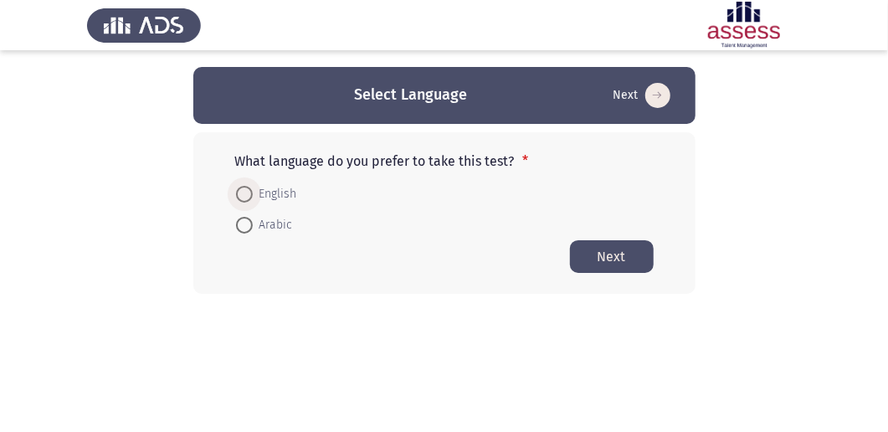
click at [243, 198] on span at bounding box center [244, 194] width 17 height 17
click at [243, 198] on input "English" at bounding box center [244, 194] width 17 height 17
radio input "true"
click at [593, 254] on button "Next" at bounding box center [612, 255] width 84 height 33
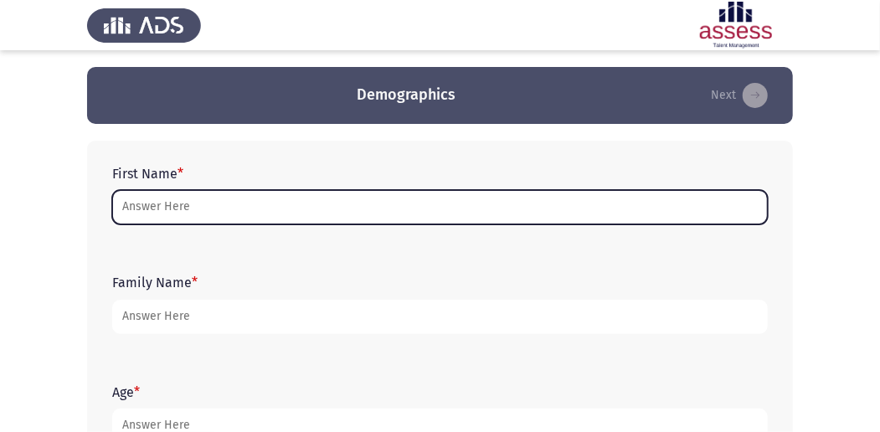
click at [239, 210] on input "First Name *" at bounding box center [439, 207] width 655 height 34
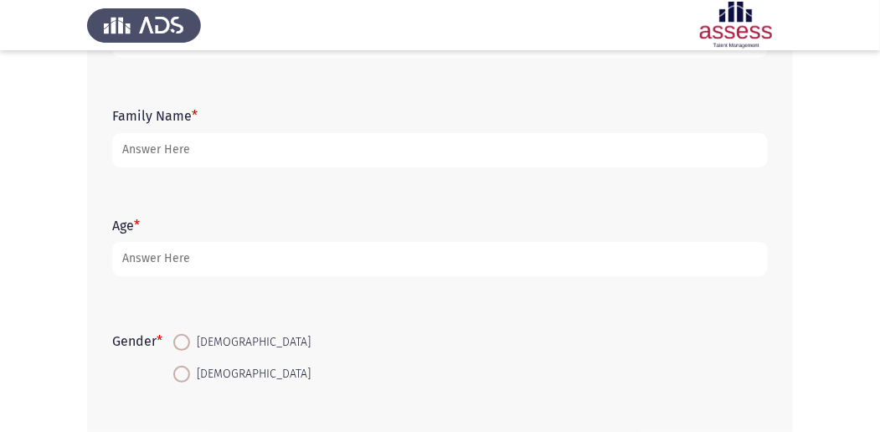
scroll to position [167, 0]
type input "[PERSON_NAME]"
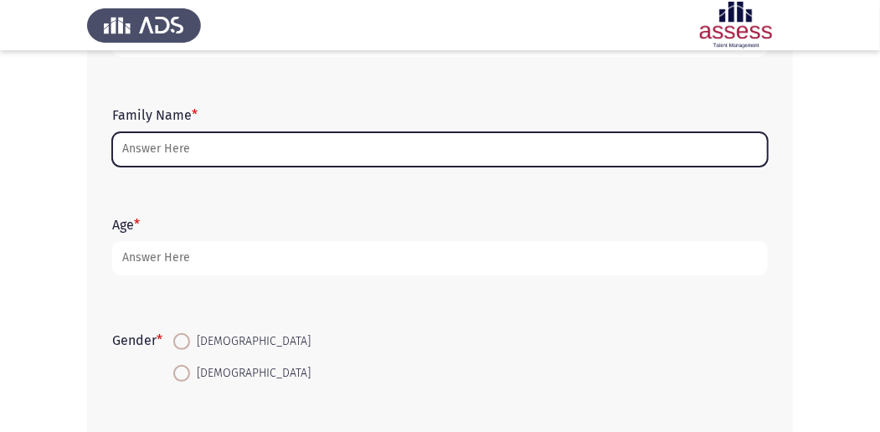
click at [199, 157] on input "Family Name *" at bounding box center [439, 149] width 655 height 34
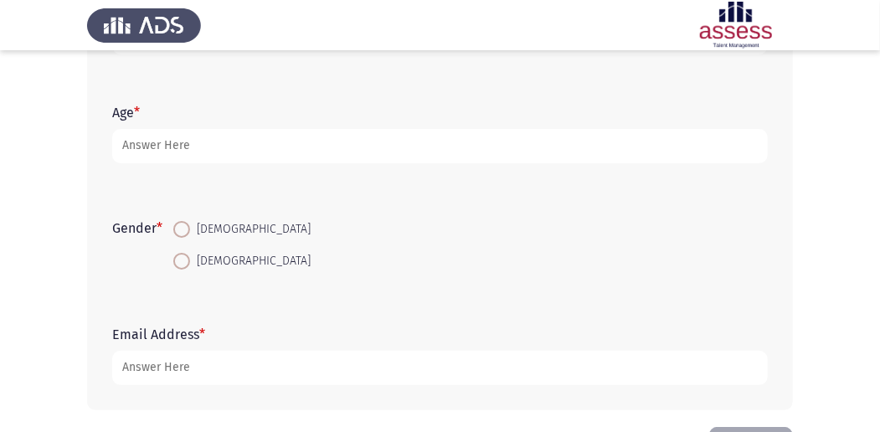
scroll to position [279, 0]
type input "30703022300771"
click at [181, 226] on span at bounding box center [181, 230] width 17 height 17
click at [181, 226] on input "[DEMOGRAPHIC_DATA]" at bounding box center [181, 230] width 17 height 17
radio input "true"
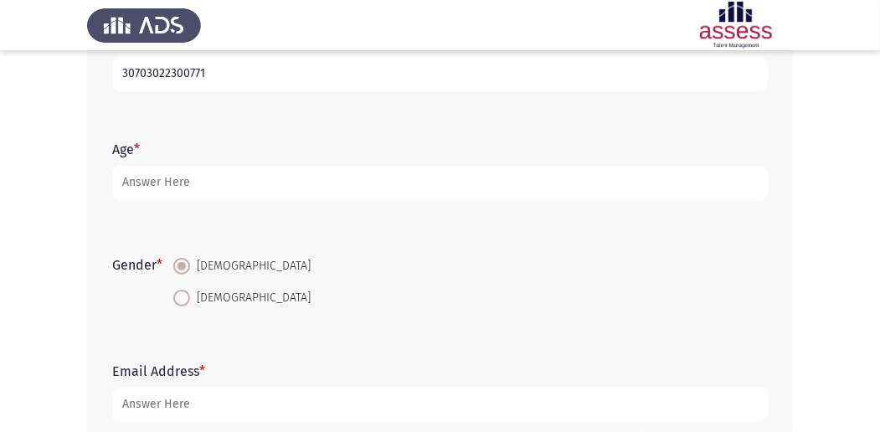
scroll to position [223, 0]
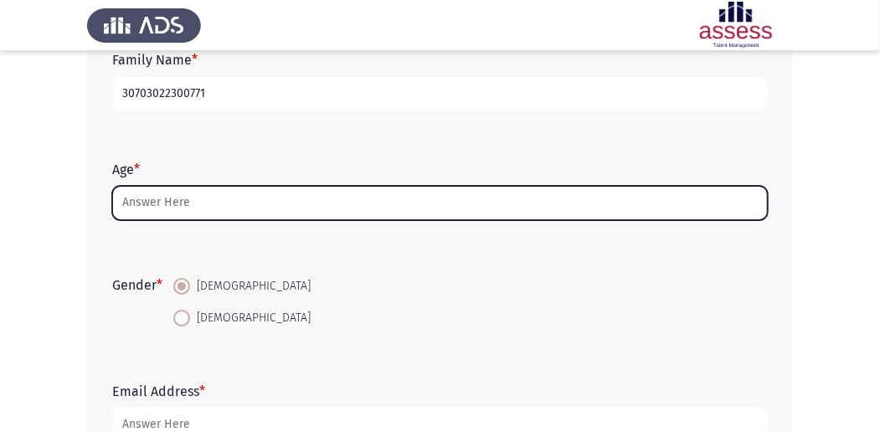
click at [175, 204] on input "Age *" at bounding box center [439, 203] width 655 height 34
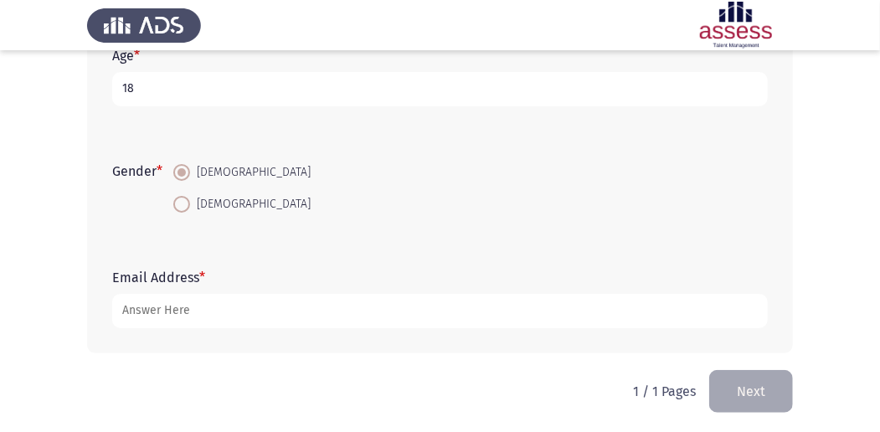
scroll to position [341, 0]
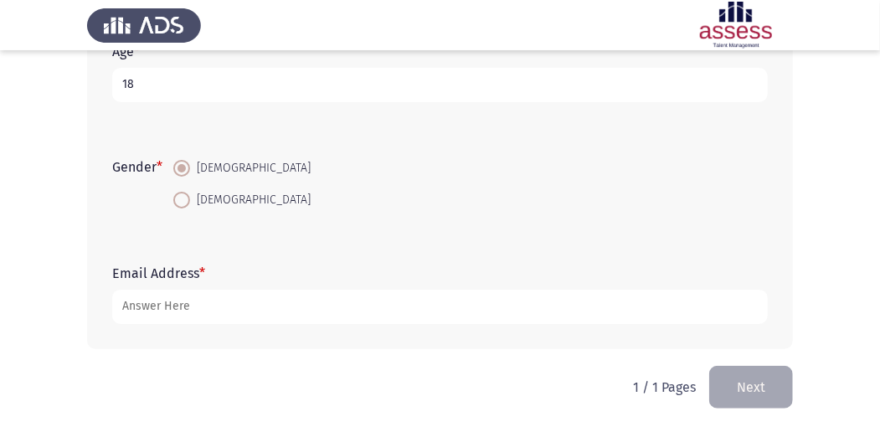
type input "18"
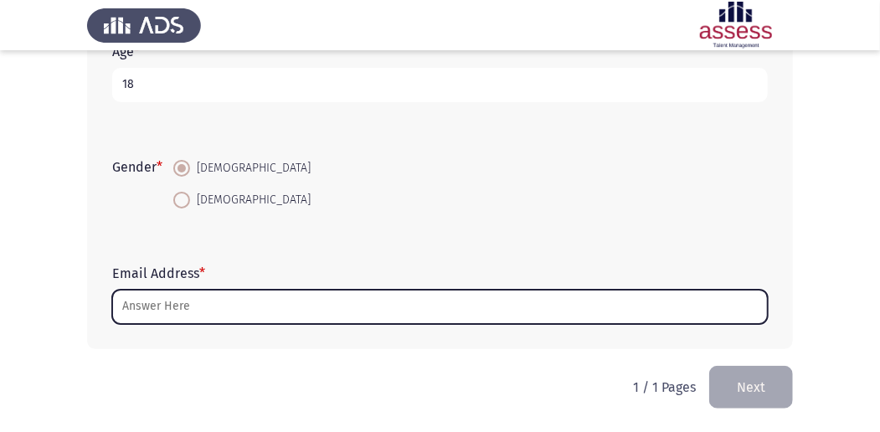
click at [218, 296] on input "Email Address *" at bounding box center [439, 307] width 655 height 34
type input "A"
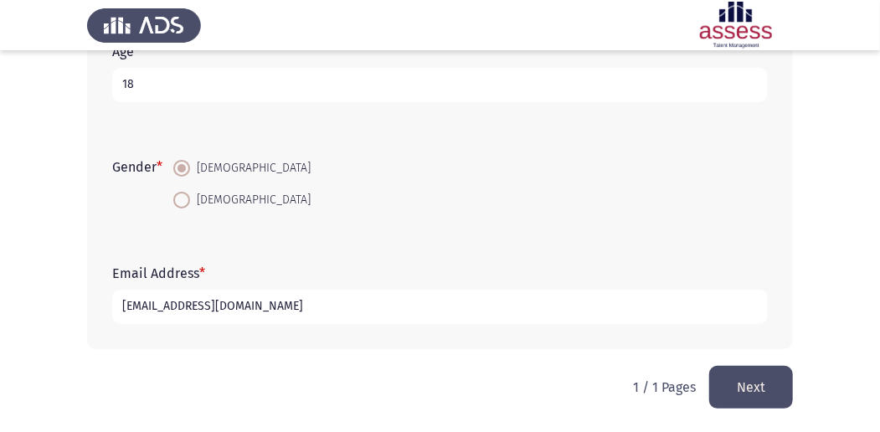
type input "[EMAIL_ADDRESS][DOMAIN_NAME]"
click at [762, 368] on button "Next" at bounding box center [751, 387] width 84 height 43
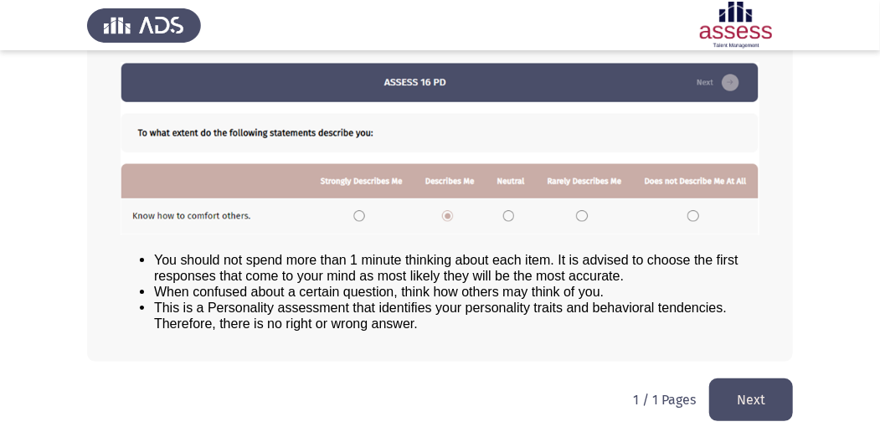
scroll to position [232, 0]
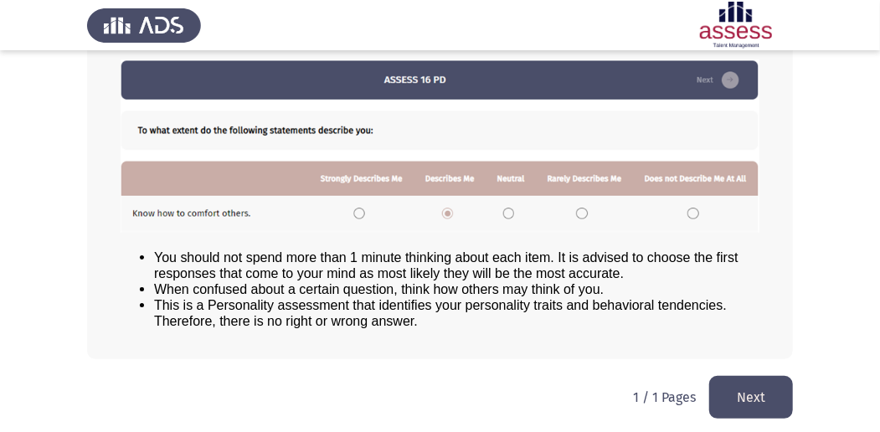
click at [754, 393] on button "Next" at bounding box center [751, 397] width 84 height 43
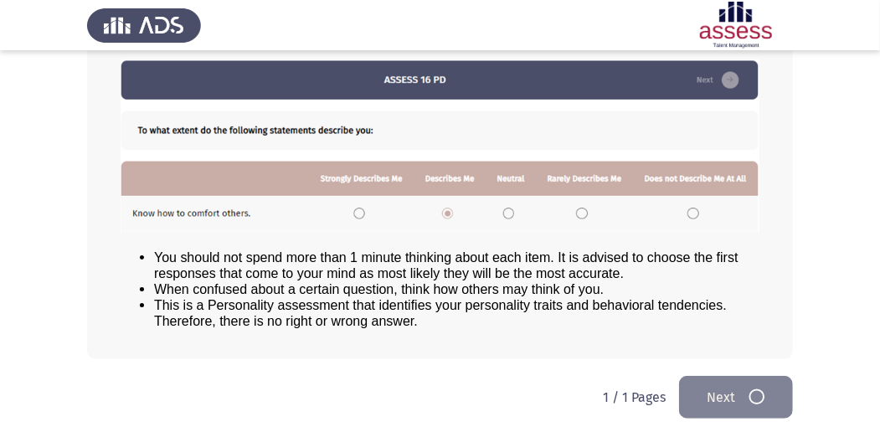
scroll to position [0, 0]
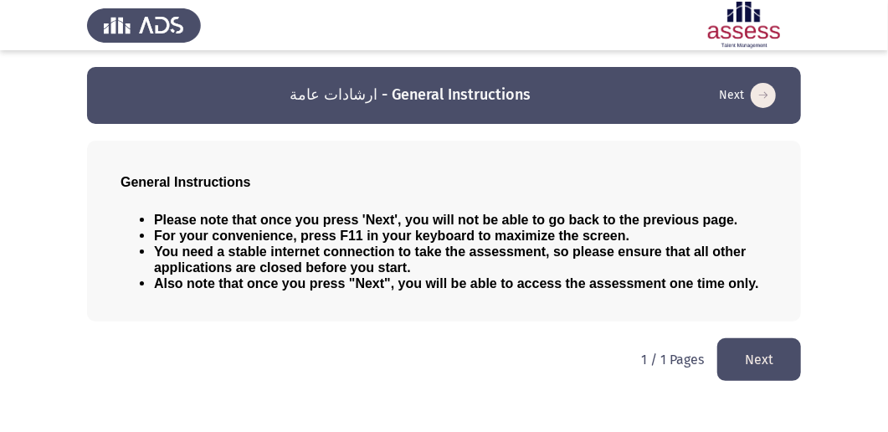
click at [762, 351] on button "Next" at bounding box center [759, 359] width 84 height 43
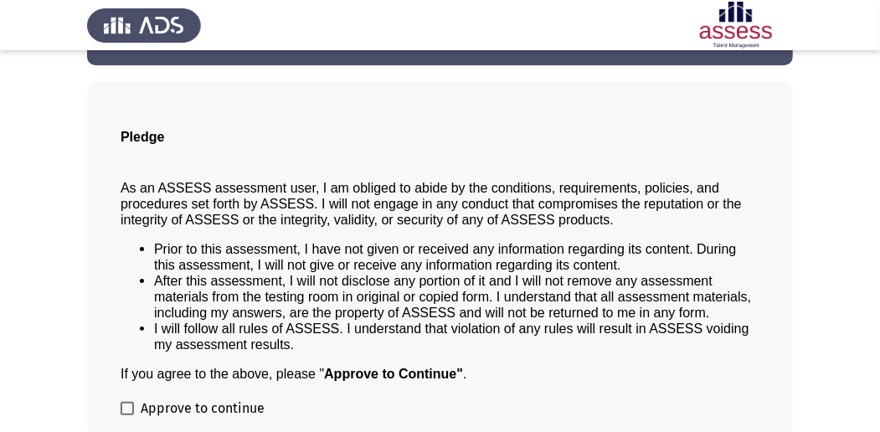
scroll to position [135, 0]
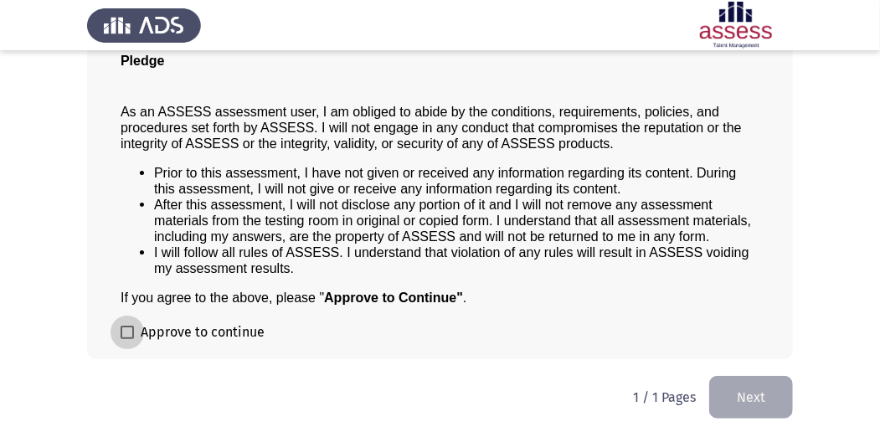
click at [123, 331] on span at bounding box center [127, 332] width 13 height 13
click at [126, 339] on input "Approve to continue" at bounding box center [126, 339] width 1 height 1
checkbox input "true"
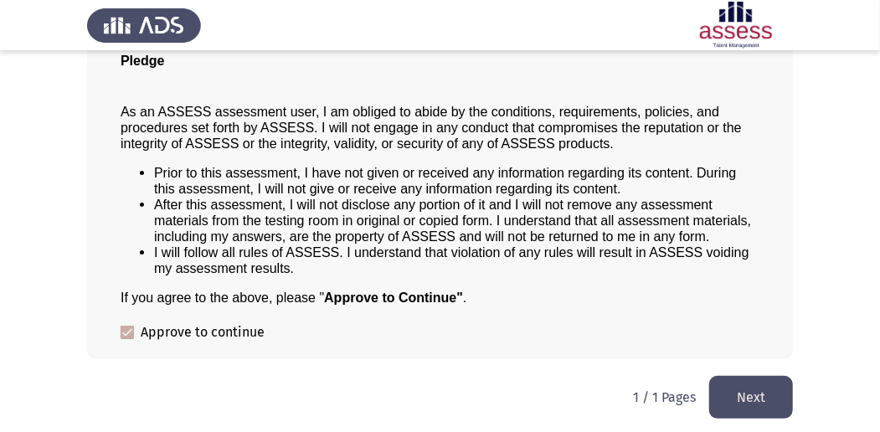
click at [740, 380] on button "Next" at bounding box center [751, 397] width 84 height 43
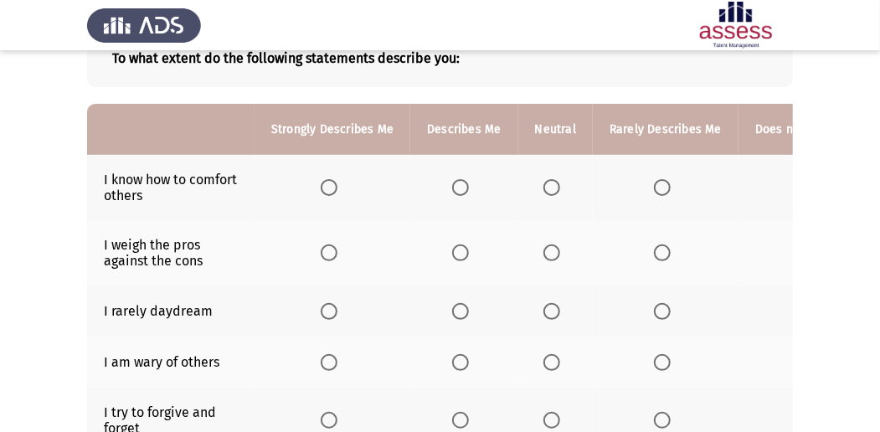
scroll to position [55, 0]
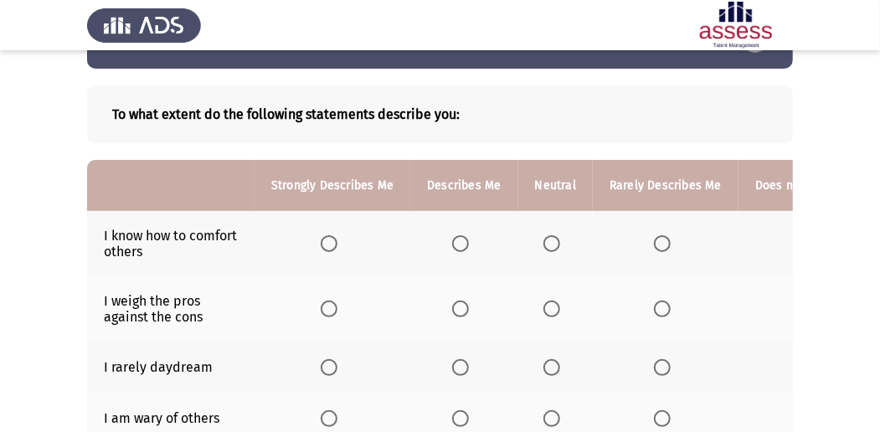
drag, startPoint x: 763, startPoint y: 185, endPoint x: 748, endPoint y: 192, distance: 16.5
click at [748, 192] on th "Does not Describe Me At All" at bounding box center [831, 185] width 186 height 51
click at [328, 243] on span "Select an option" at bounding box center [329, 243] width 17 height 17
click at [328, 243] on input "Select an option" at bounding box center [329, 243] width 17 height 17
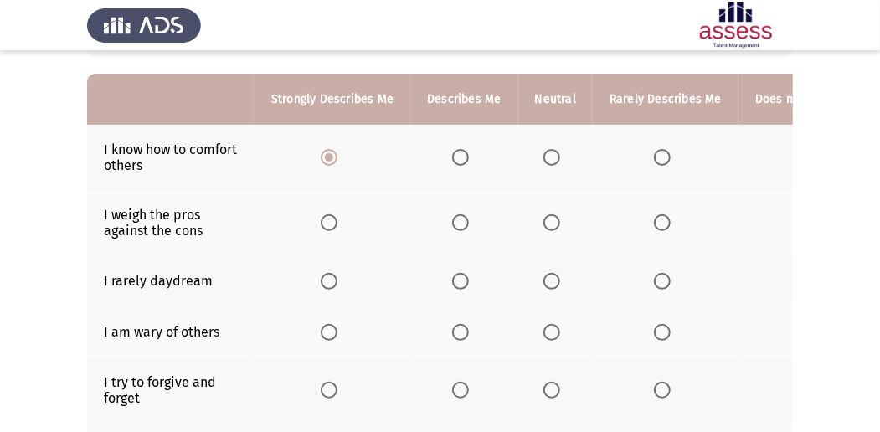
scroll to position [167, 0]
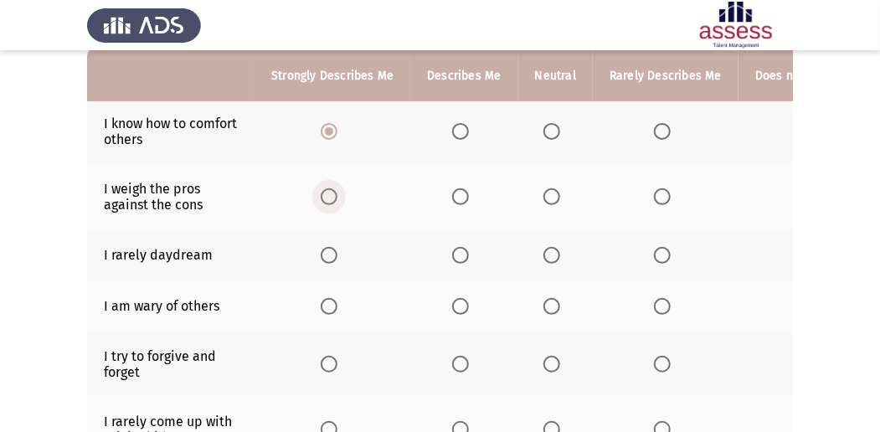
click at [326, 196] on span "Select an option" at bounding box center [329, 196] width 17 height 17
click at [326, 196] on input "Select an option" at bounding box center [329, 196] width 17 height 17
click at [547, 298] on span "Select an option" at bounding box center [551, 306] width 17 height 17
click at [547, 298] on input "Select an option" at bounding box center [551, 306] width 17 height 17
click at [335, 251] on span "Select an option" at bounding box center [329, 255] width 17 height 17
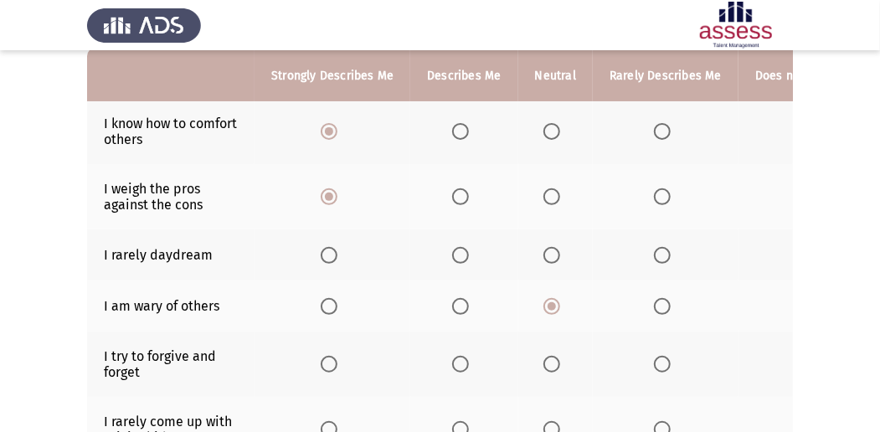
click at [335, 251] on input "Select an option" at bounding box center [329, 255] width 17 height 17
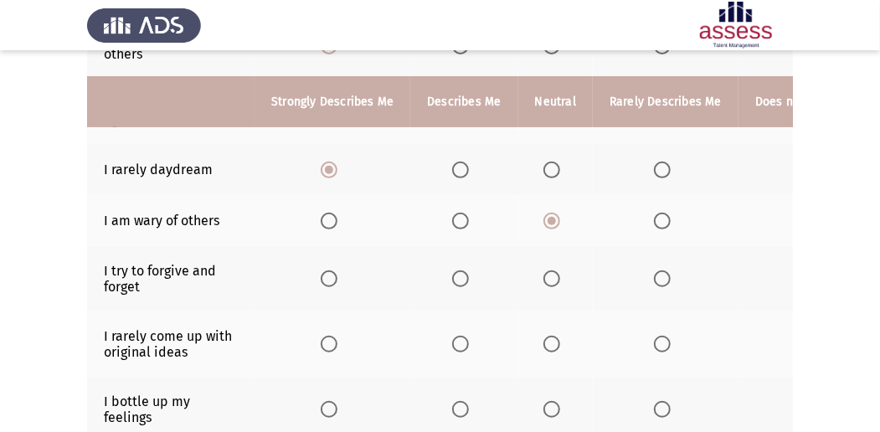
scroll to position [279, 0]
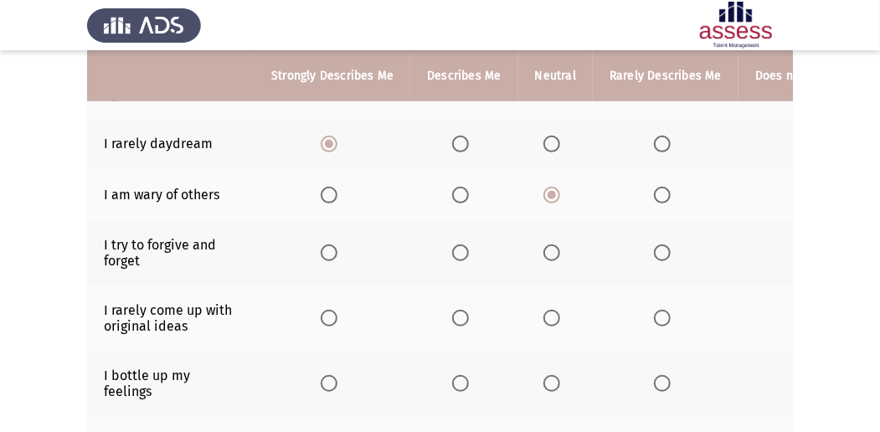
click at [326, 249] on span "Select an option" at bounding box center [329, 252] width 17 height 17
click at [326, 249] on input "Select an option" at bounding box center [329, 252] width 17 height 17
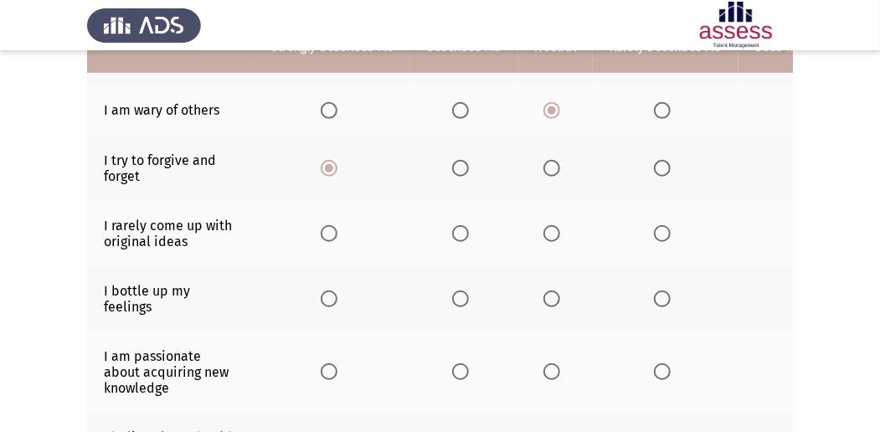
scroll to position [390, 0]
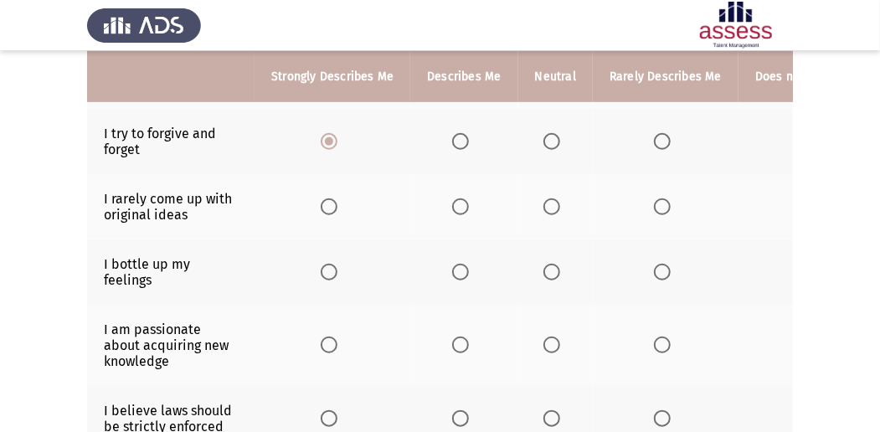
click at [322, 208] on span "Select an option" at bounding box center [329, 206] width 17 height 17
click at [322, 208] on input "Select an option" at bounding box center [329, 206] width 17 height 17
click at [543, 268] on span "Select an option" at bounding box center [551, 272] width 17 height 17
click at [543, 268] on input "Select an option" at bounding box center [551, 272] width 17 height 17
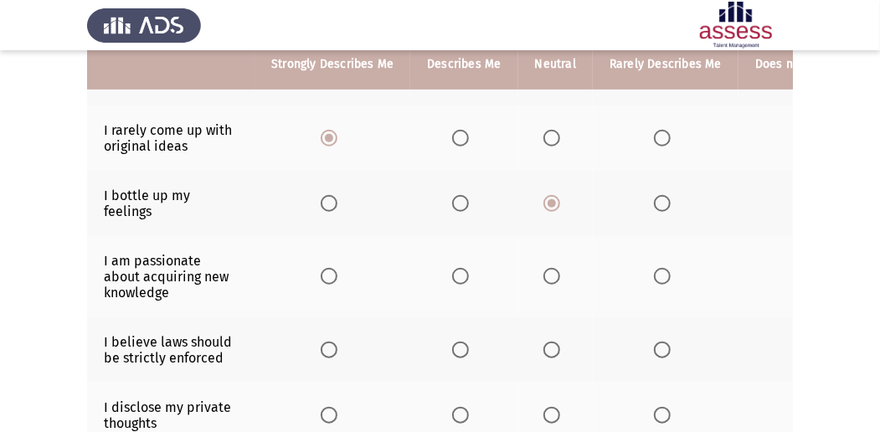
scroll to position [502, 0]
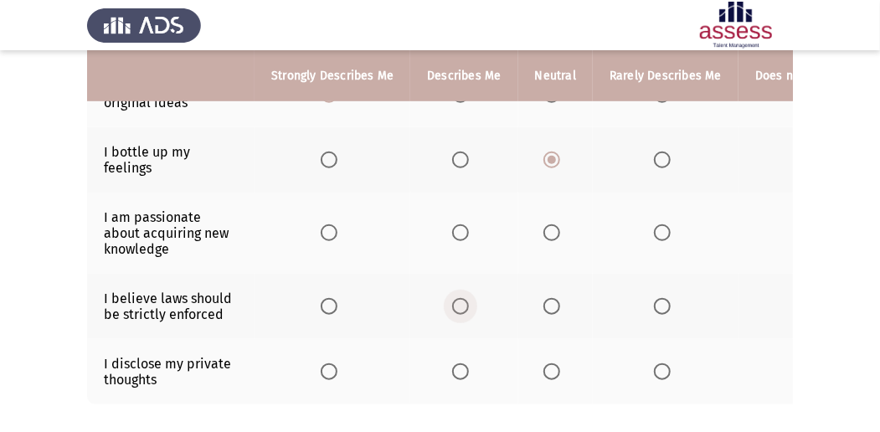
click at [459, 300] on span "Select an option" at bounding box center [460, 306] width 17 height 17
click at [459, 300] on input "Select an option" at bounding box center [460, 306] width 17 height 17
click at [547, 363] on span "Select an option" at bounding box center [551, 371] width 17 height 17
click at [547, 363] on input "Select an option" at bounding box center [551, 371] width 17 height 17
click at [656, 229] on span "Select an option" at bounding box center [662, 232] width 17 height 17
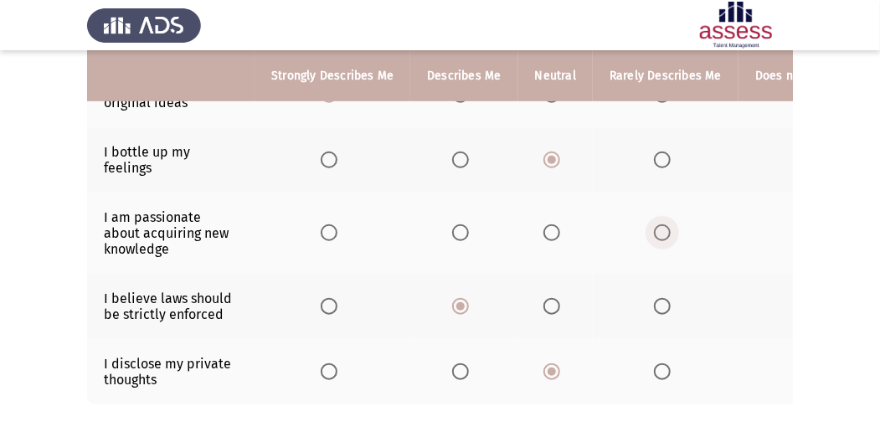
click at [656, 229] on input "Select an option" at bounding box center [662, 232] width 17 height 17
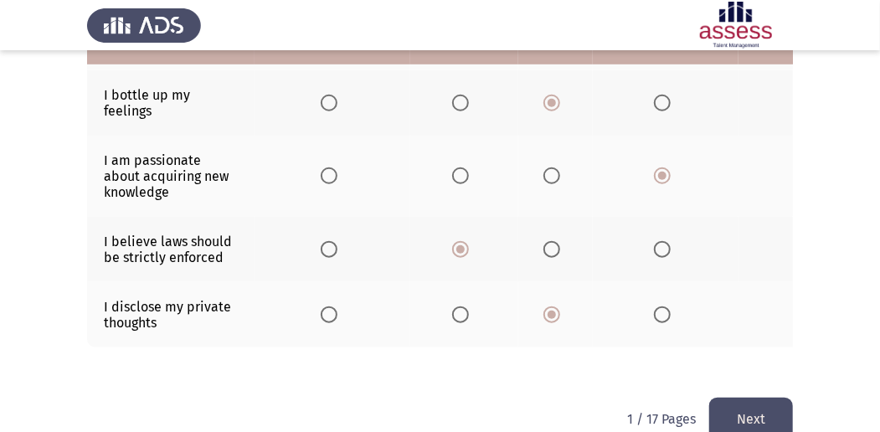
scroll to position [594, 0]
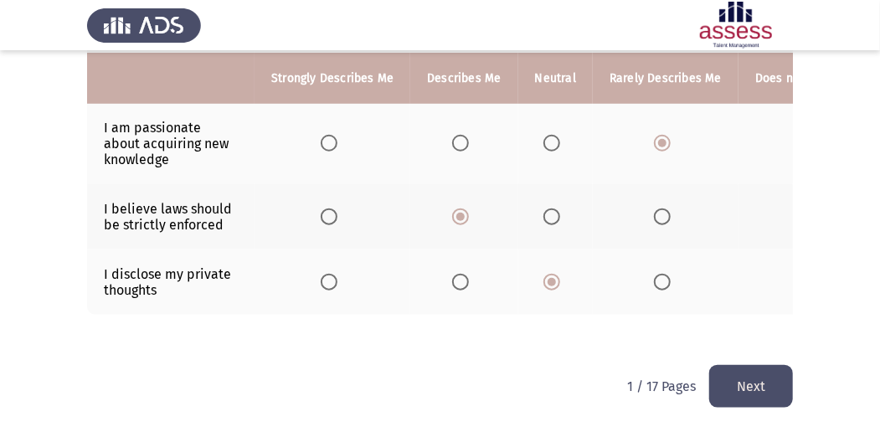
click at [745, 390] on button "Next" at bounding box center [751, 386] width 84 height 43
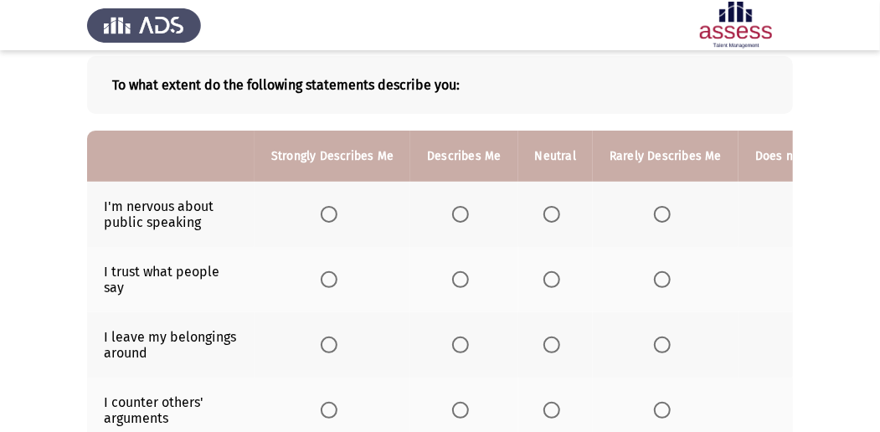
scroll to position [111, 0]
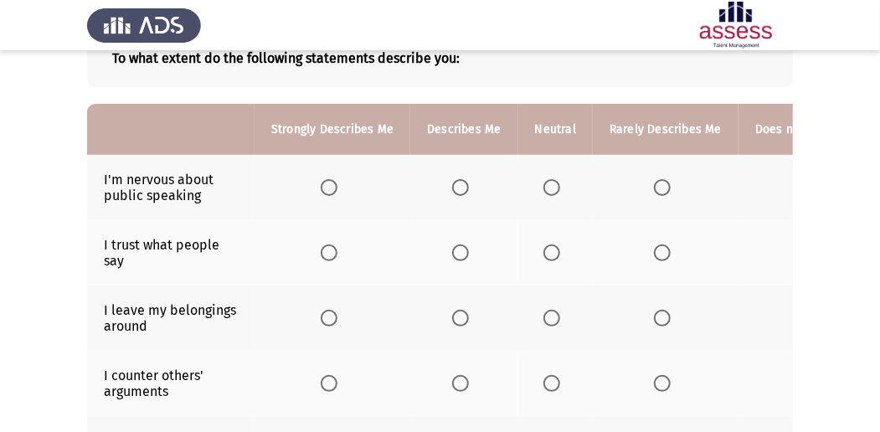
click at [660, 245] on span "Select an option" at bounding box center [662, 252] width 17 height 17
click at [660, 245] on input "Select an option" at bounding box center [662, 252] width 17 height 17
click at [654, 191] on span "Select an option" at bounding box center [662, 187] width 17 height 17
click at [654, 191] on input "Select an option" at bounding box center [662, 187] width 17 height 17
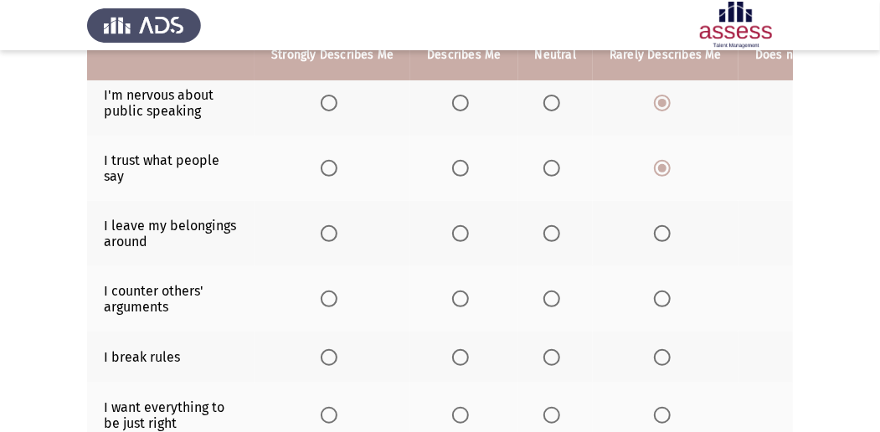
scroll to position [223, 0]
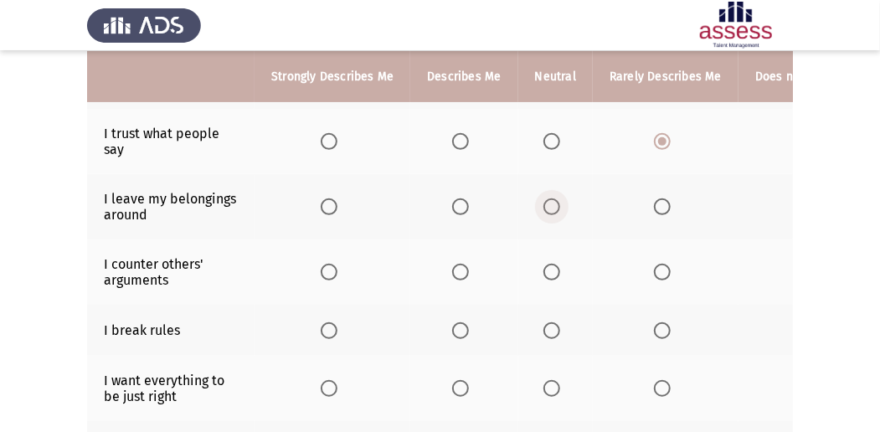
click at [543, 202] on span "Select an option" at bounding box center [551, 206] width 17 height 17
click at [543, 202] on input "Select an option" at bounding box center [551, 206] width 17 height 17
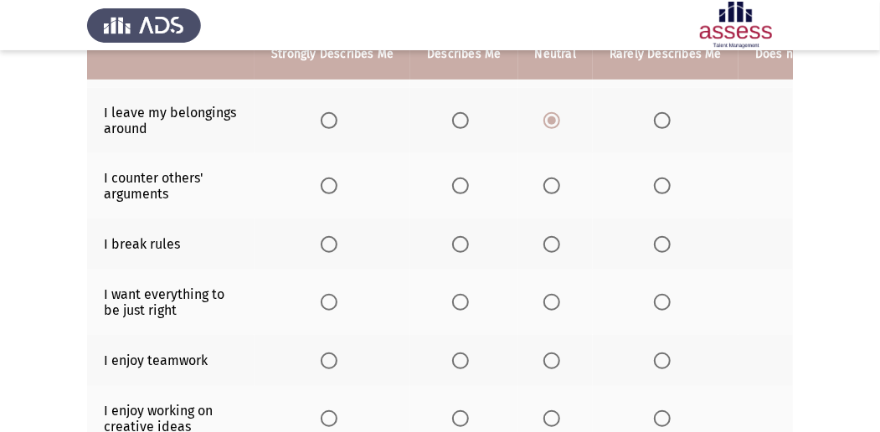
scroll to position [335, 0]
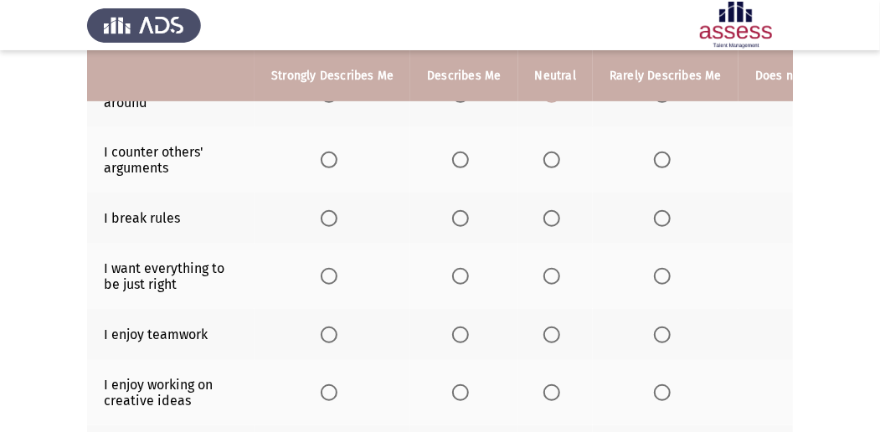
click at [547, 155] on span "Select an option" at bounding box center [551, 159] width 17 height 17
click at [547, 155] on input "Select an option" at bounding box center [551, 159] width 17 height 17
click at [554, 215] on span "Select an option" at bounding box center [551, 218] width 17 height 17
click at [554, 215] on input "Select an option" at bounding box center [551, 218] width 17 height 17
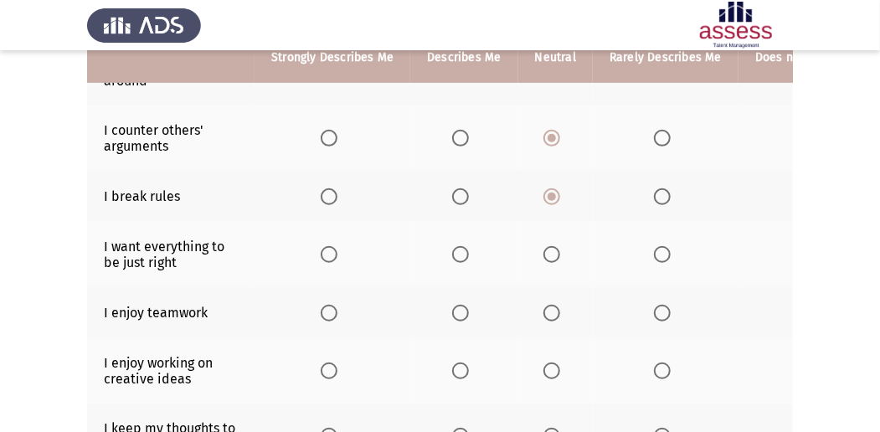
scroll to position [390, 0]
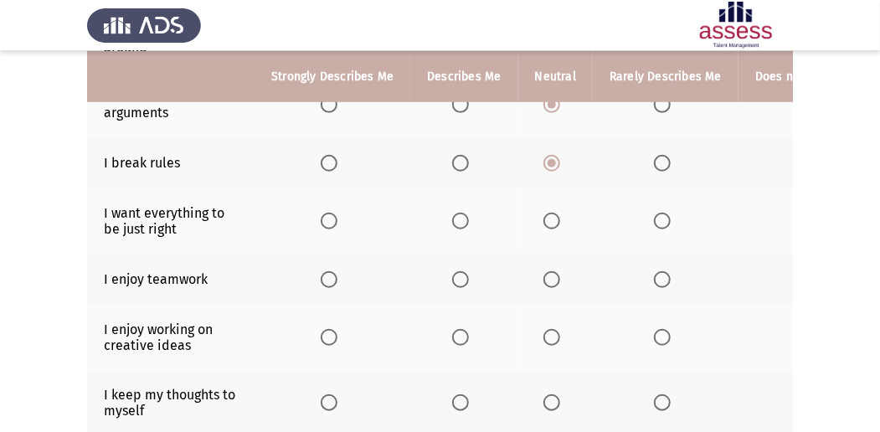
click at [458, 219] on span "Select an option" at bounding box center [460, 221] width 17 height 17
click at [458, 219] on input "Select an option" at bounding box center [460, 221] width 17 height 17
click at [452, 274] on span "Select an option" at bounding box center [460, 279] width 17 height 17
click at [452, 274] on input "Select an option" at bounding box center [460, 279] width 17 height 17
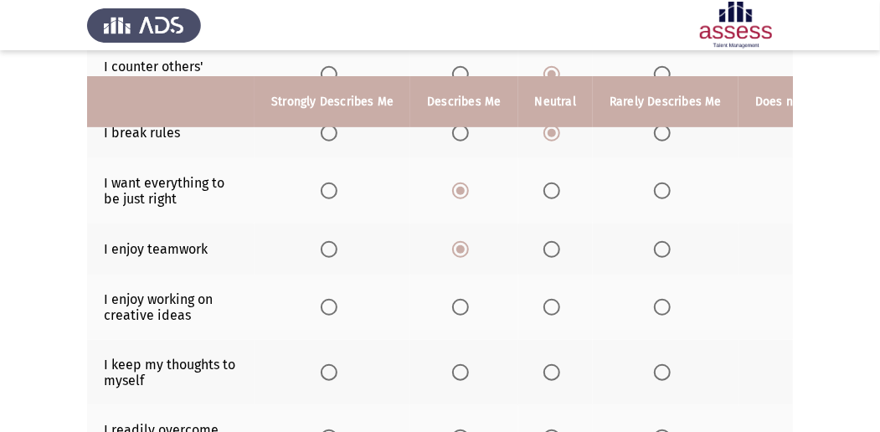
scroll to position [446, 0]
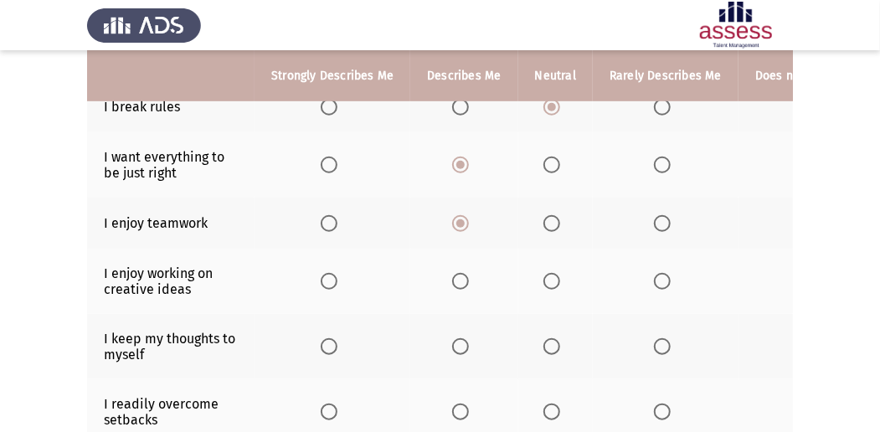
click at [543, 280] on span "Select an option" at bounding box center [551, 281] width 17 height 17
click at [543, 280] on input "Select an option" at bounding box center [551, 281] width 17 height 17
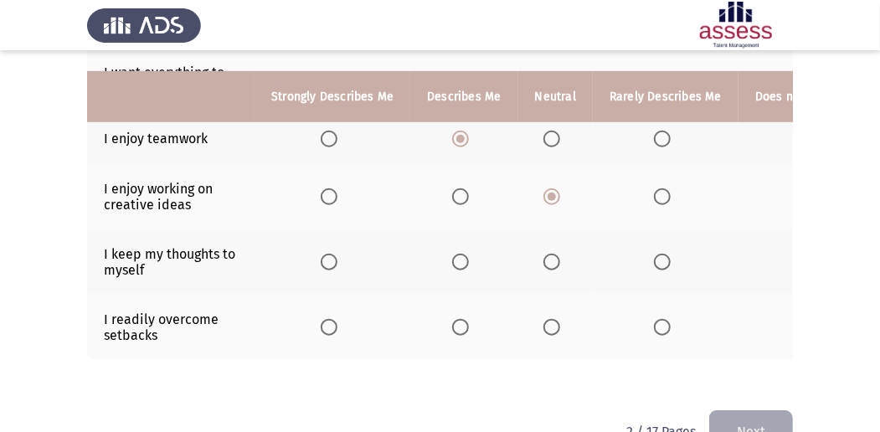
scroll to position [557, 0]
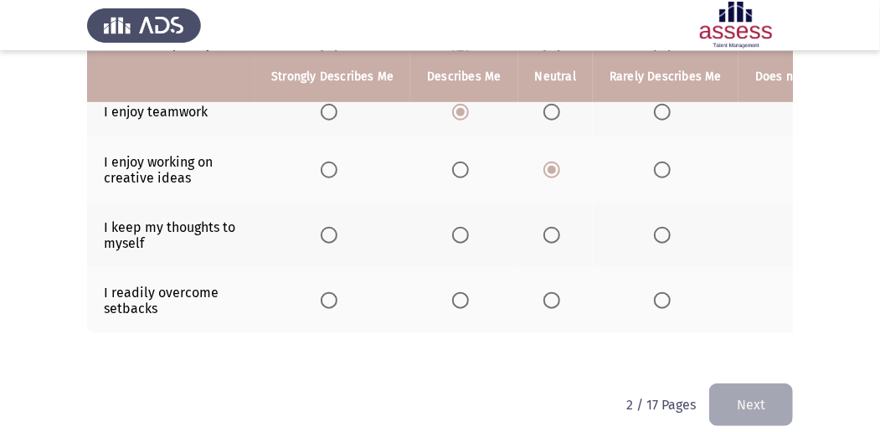
click at [646, 229] on th at bounding box center [666, 235] width 146 height 65
click at [654, 227] on span "Select an option" at bounding box center [662, 235] width 17 height 17
click at [654, 227] on input "Select an option" at bounding box center [662, 235] width 17 height 17
click at [552, 300] on span "Select an option" at bounding box center [552, 300] width 0 height 0
click at [547, 295] on input "Select an option" at bounding box center [551, 300] width 17 height 17
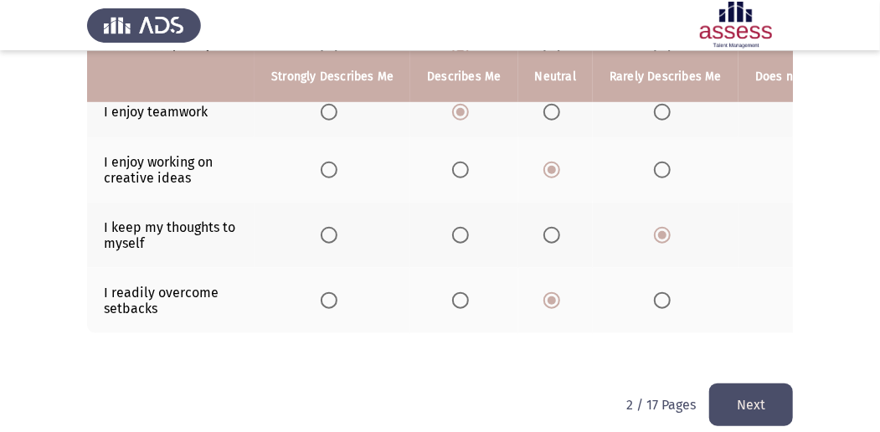
drag, startPoint x: 726, startPoint y: 391, endPoint x: 724, endPoint y: 400, distance: 9.5
click at [724, 400] on button "Next" at bounding box center [751, 404] width 84 height 43
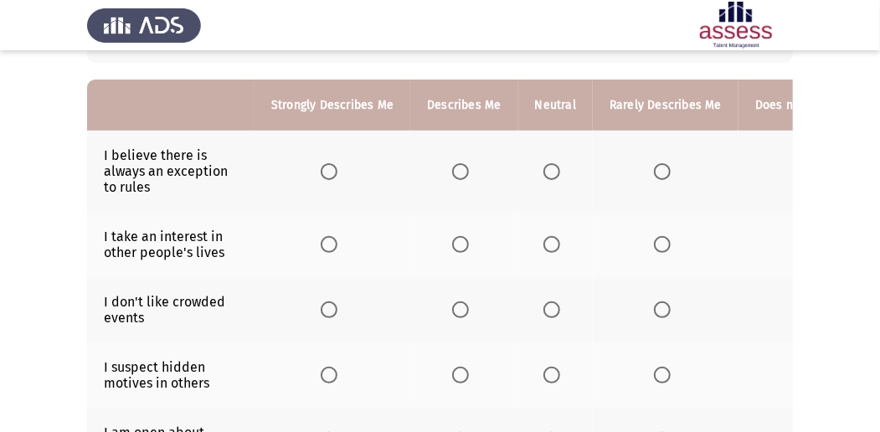
scroll to position [167, 0]
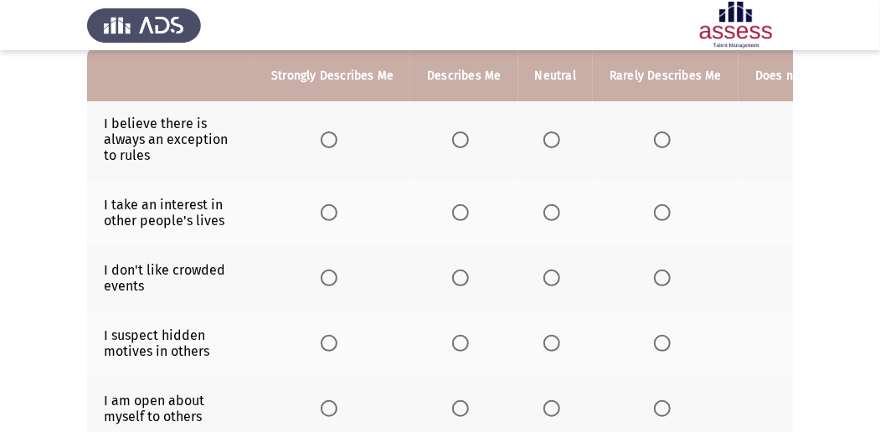
click at [463, 139] on span "Select an option" at bounding box center [460, 139] width 17 height 17
click at [463, 139] on input "Select an option" at bounding box center [460, 139] width 17 height 17
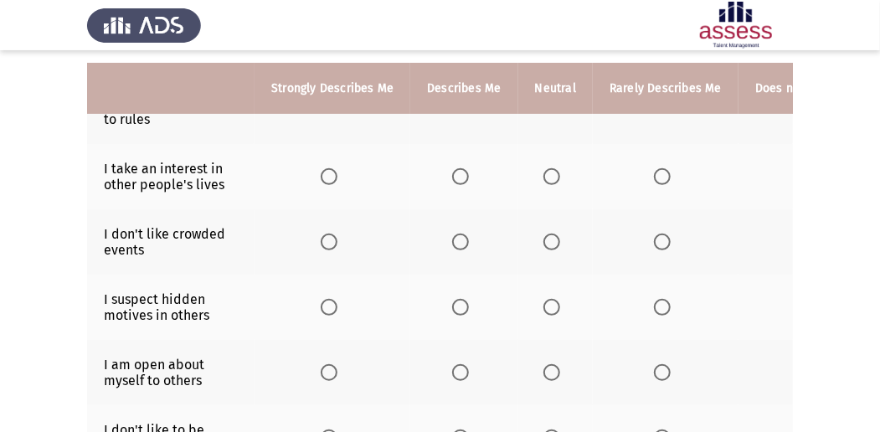
scroll to position [223, 0]
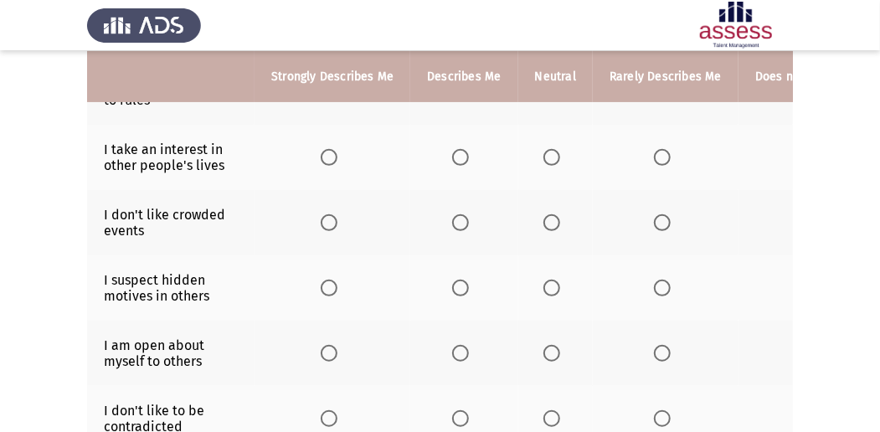
click at [654, 158] on span "Select an option" at bounding box center [662, 157] width 17 height 17
click at [654, 158] on input "Select an option" at bounding box center [662, 157] width 17 height 17
click at [547, 219] on span "Select an option" at bounding box center [551, 222] width 17 height 17
click at [547, 219] on input "Select an option" at bounding box center [551, 222] width 17 height 17
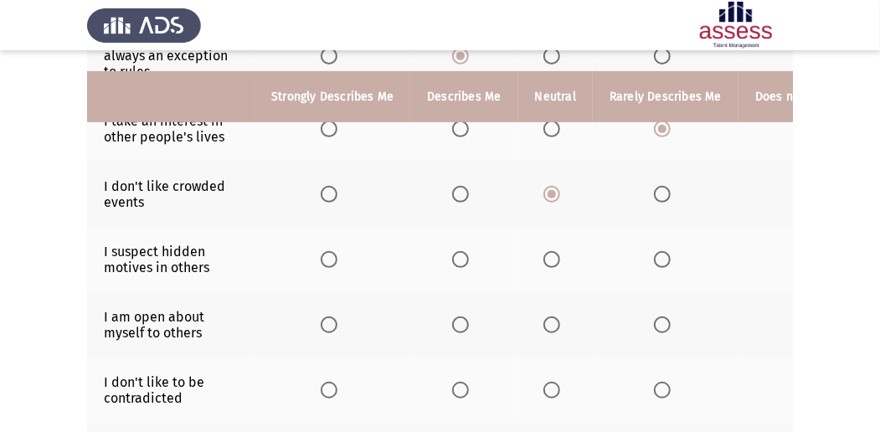
scroll to position [279, 0]
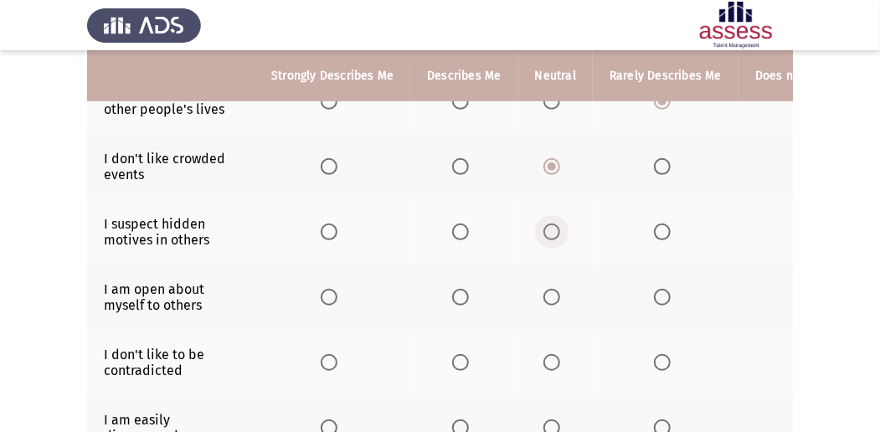
click at [544, 228] on span "Select an option" at bounding box center [551, 231] width 17 height 17
click at [544, 228] on input "Select an option" at bounding box center [551, 231] width 17 height 17
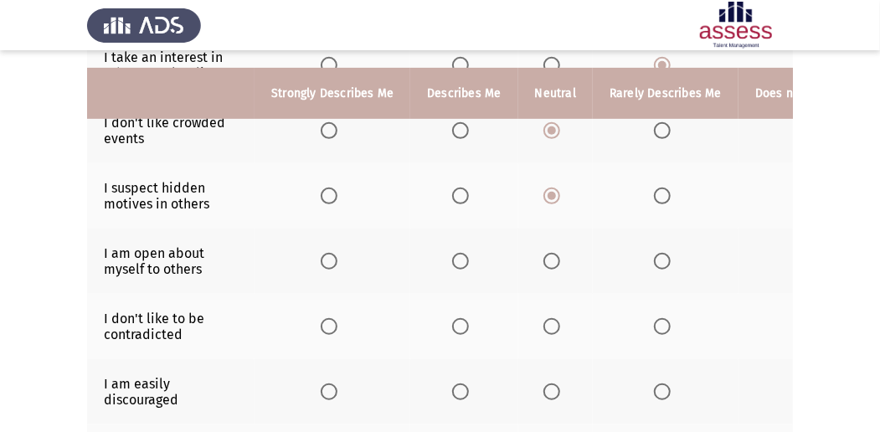
scroll to position [335, 0]
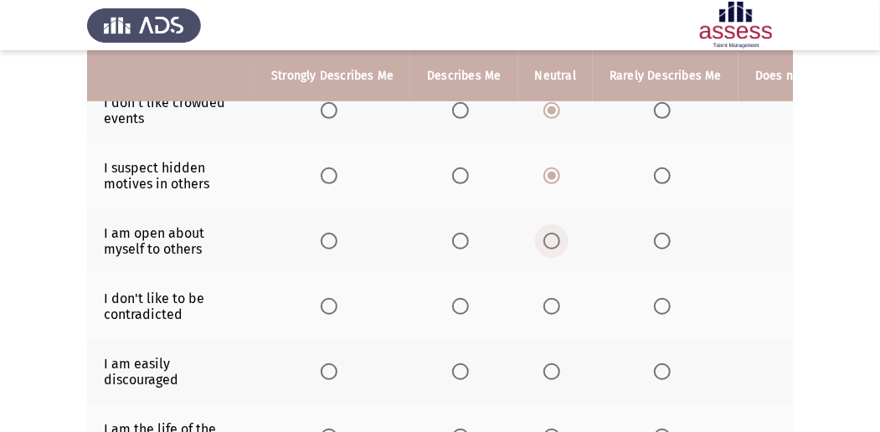
click at [556, 240] on label "Select an option" at bounding box center [554, 241] width 23 height 17
click at [556, 240] on input "Select an option" at bounding box center [551, 241] width 17 height 17
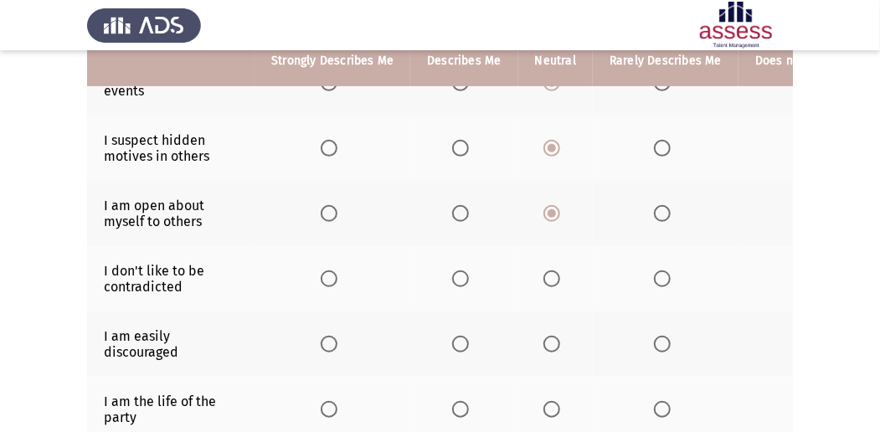
scroll to position [390, 0]
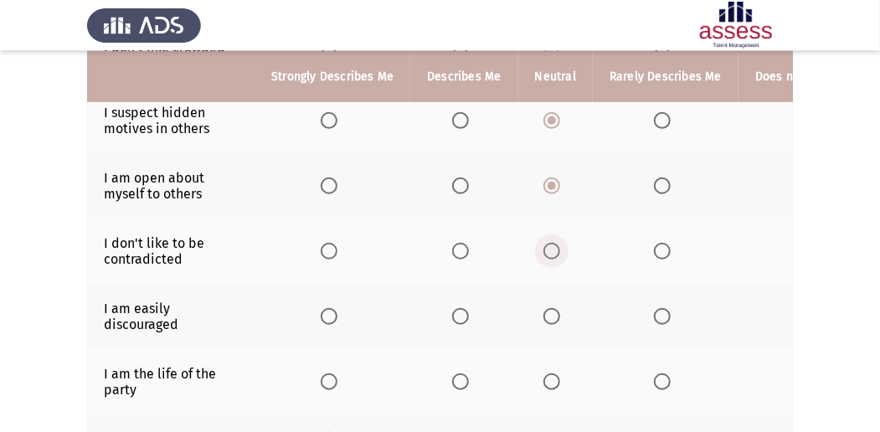
click at [545, 245] on span "Select an option" at bounding box center [551, 251] width 17 height 17
click at [545, 245] on input "Select an option" at bounding box center [551, 251] width 17 height 17
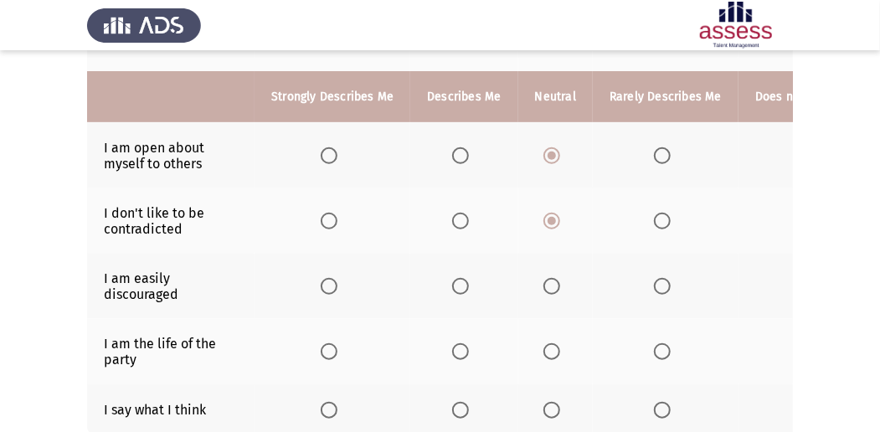
scroll to position [446, 0]
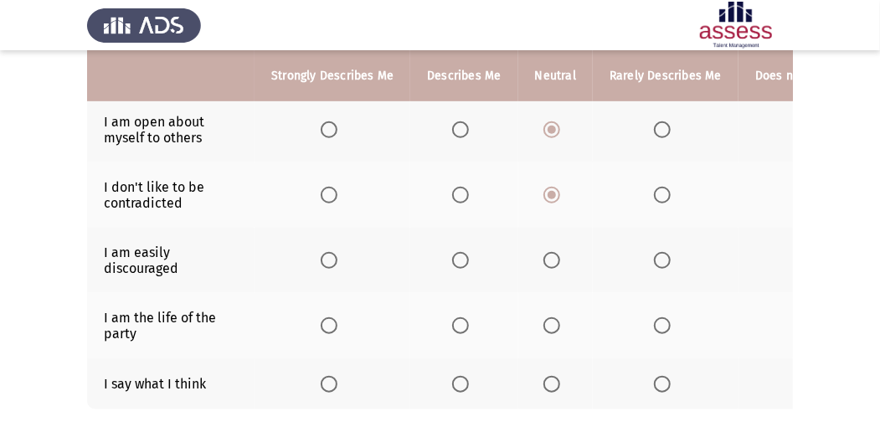
click at [552, 318] on span "Select an option" at bounding box center [551, 325] width 17 height 17
click at [552, 318] on input "Select an option" at bounding box center [551, 325] width 17 height 17
click at [549, 260] on span "Select an option" at bounding box center [551, 260] width 17 height 17
click at [549, 260] on input "Select an option" at bounding box center [551, 260] width 17 height 17
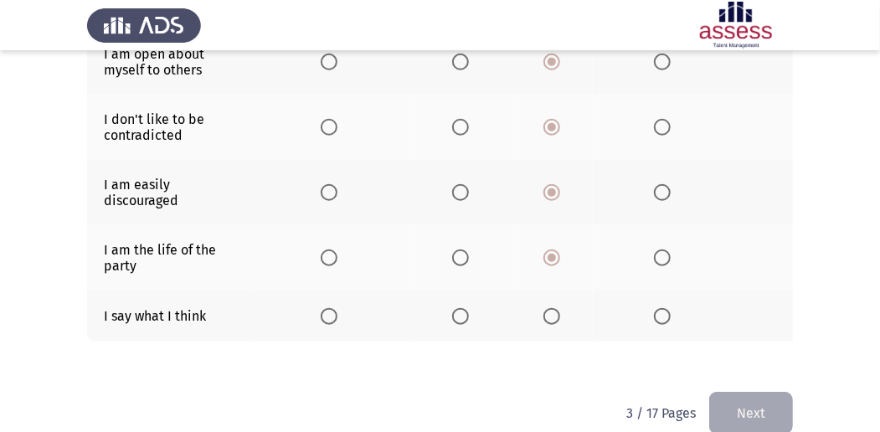
scroll to position [543, 0]
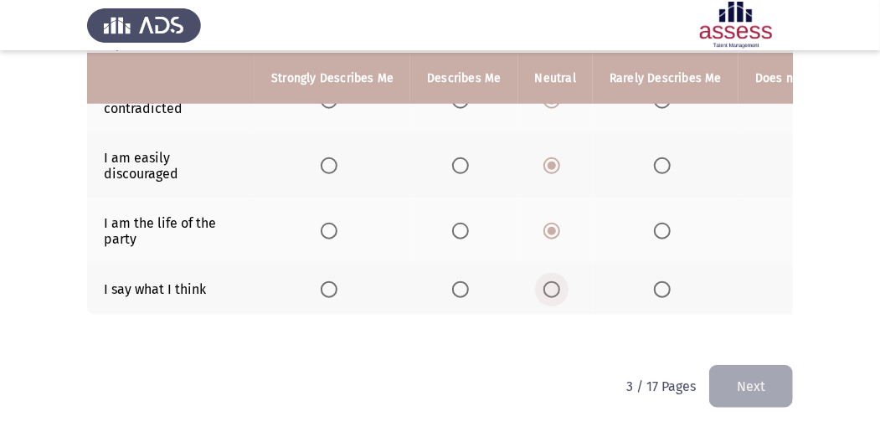
click at [547, 282] on span "Select an option" at bounding box center [551, 289] width 17 height 17
click at [547, 282] on input "Select an option" at bounding box center [551, 289] width 17 height 17
click at [746, 384] on button "Next" at bounding box center [751, 386] width 84 height 43
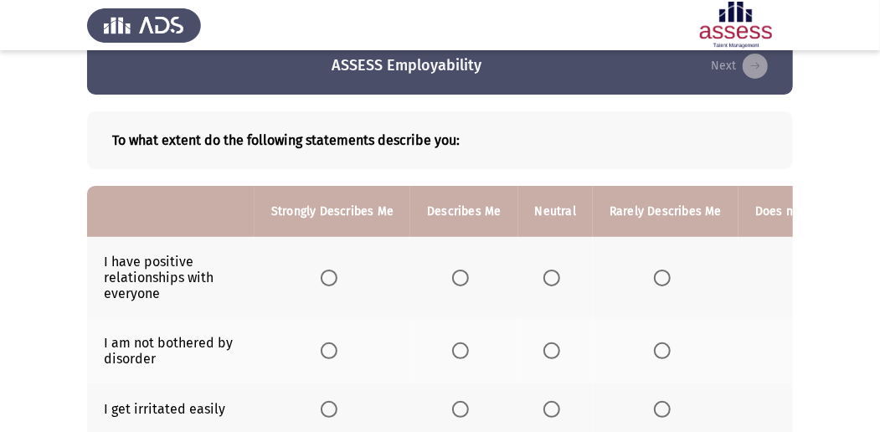
scroll to position [55, 0]
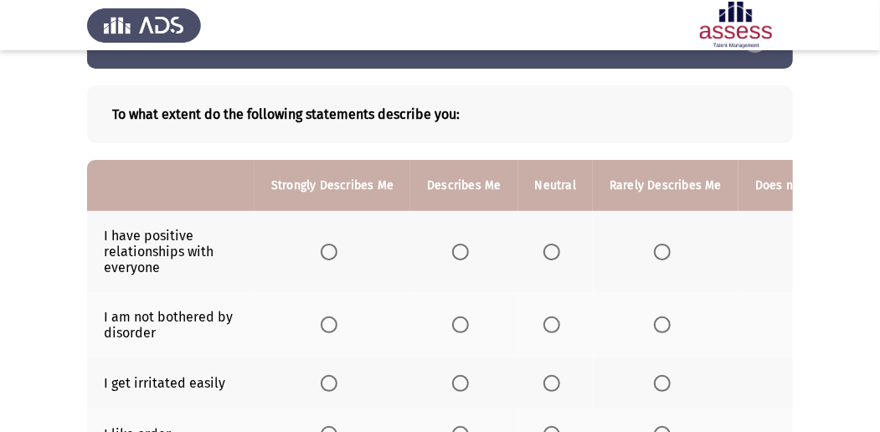
click at [464, 254] on span "Select an option" at bounding box center [460, 252] width 17 height 17
click at [464, 254] on input "Select an option" at bounding box center [460, 252] width 17 height 17
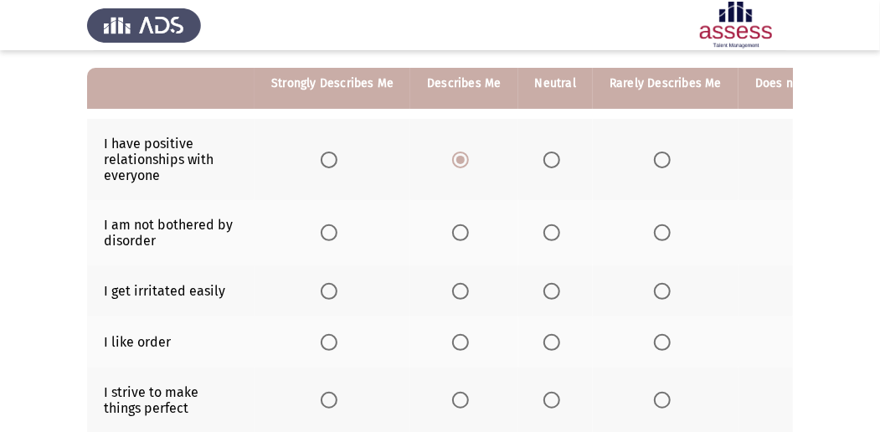
scroll to position [167, 0]
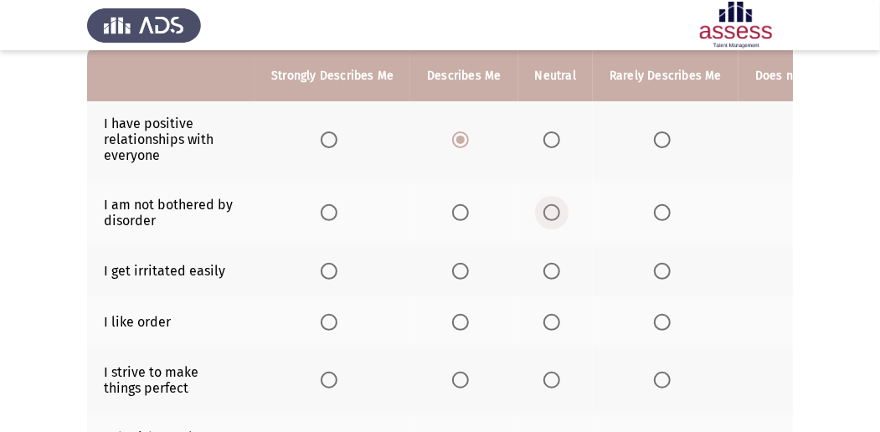
click at [552, 213] on span "Select an option" at bounding box center [552, 213] width 0 height 0
click at [547, 211] on input "Select an option" at bounding box center [551, 212] width 17 height 17
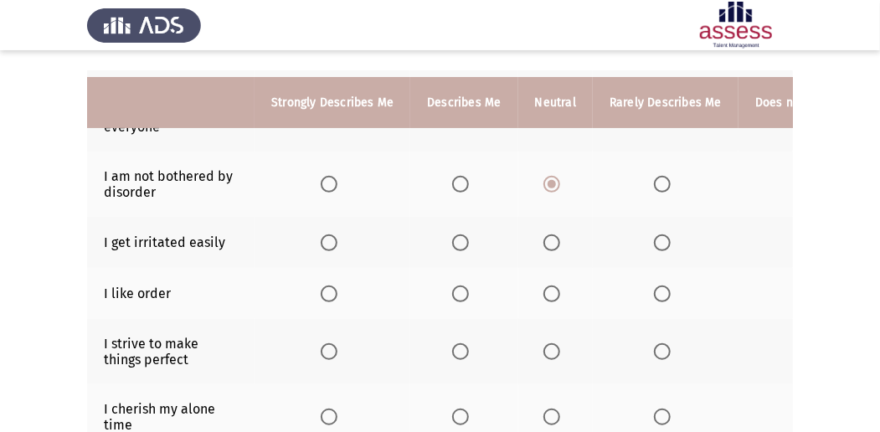
scroll to position [223, 0]
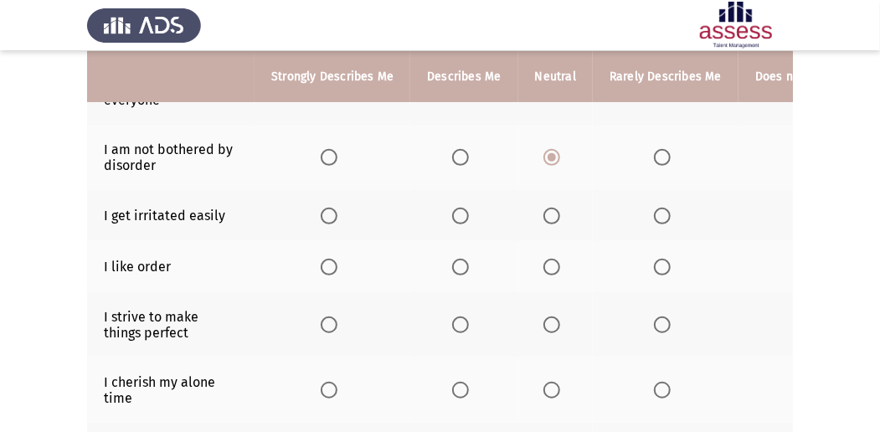
click at [547, 264] on span "Select an option" at bounding box center [551, 267] width 17 height 17
click at [547, 264] on input "Select an option" at bounding box center [551, 267] width 17 height 17
click at [546, 210] on span "Select an option" at bounding box center [551, 216] width 17 height 17
click at [546, 210] on input "Select an option" at bounding box center [551, 216] width 17 height 17
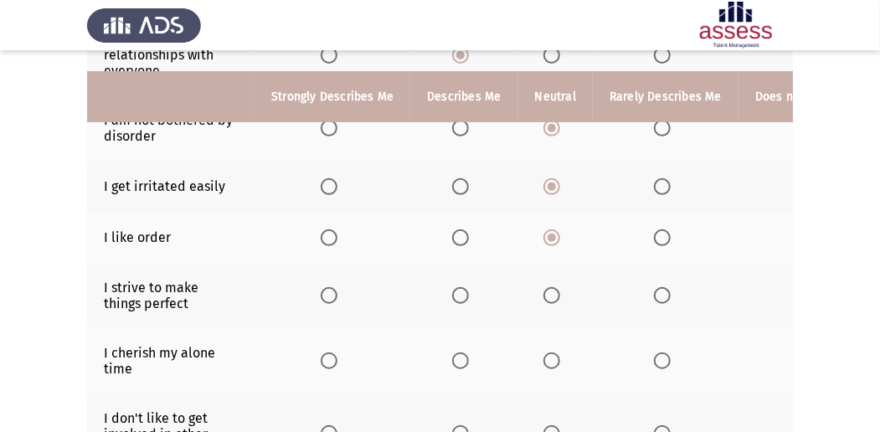
scroll to position [279, 0]
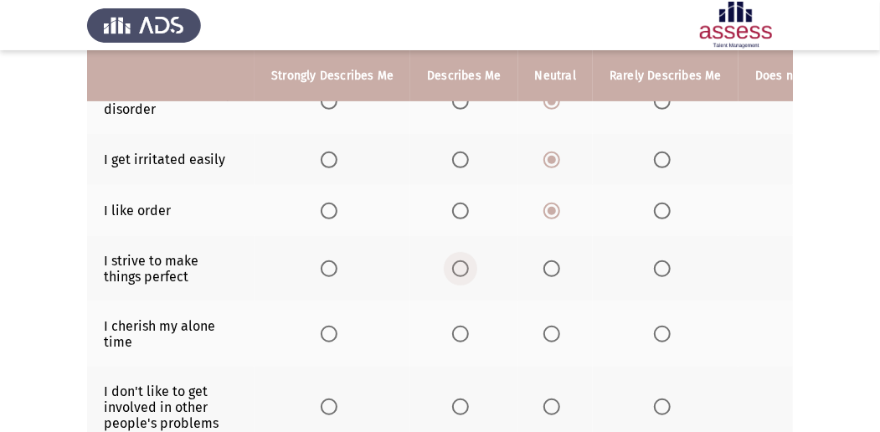
click at [457, 260] on span "Select an option" at bounding box center [460, 268] width 17 height 17
click at [457, 260] on input "Select an option" at bounding box center [460, 268] width 17 height 17
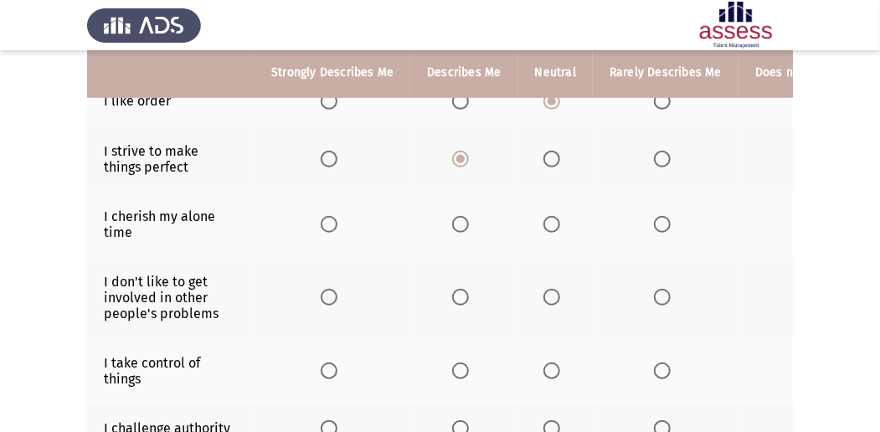
scroll to position [390, 0]
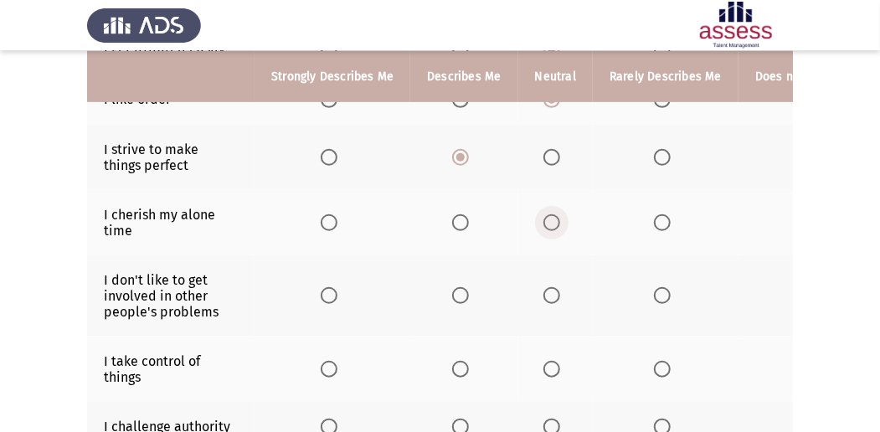
click at [547, 221] on span "Select an option" at bounding box center [551, 222] width 17 height 17
click at [547, 221] on input "Select an option" at bounding box center [551, 222] width 17 height 17
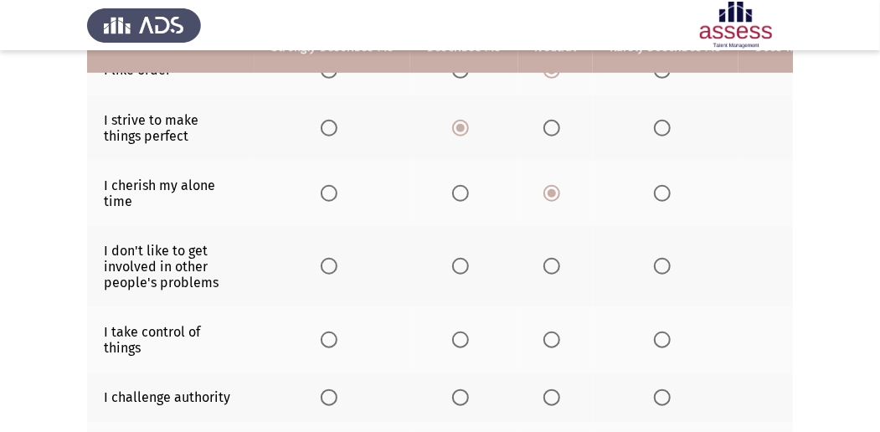
scroll to position [446, 0]
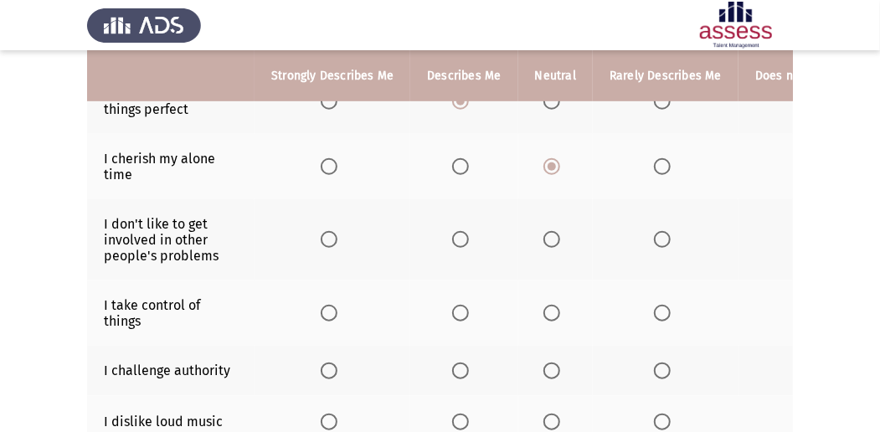
click at [660, 240] on span "Select an option" at bounding box center [662, 239] width 17 height 17
click at [660, 240] on input "Select an option" at bounding box center [662, 239] width 17 height 17
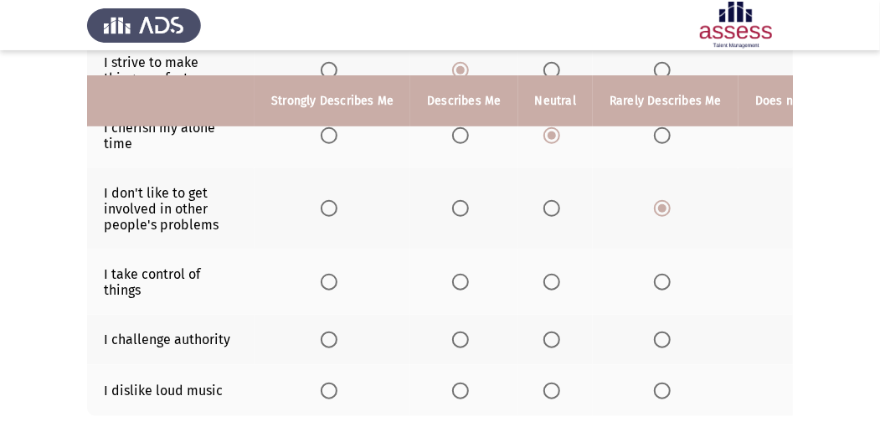
scroll to position [502, 0]
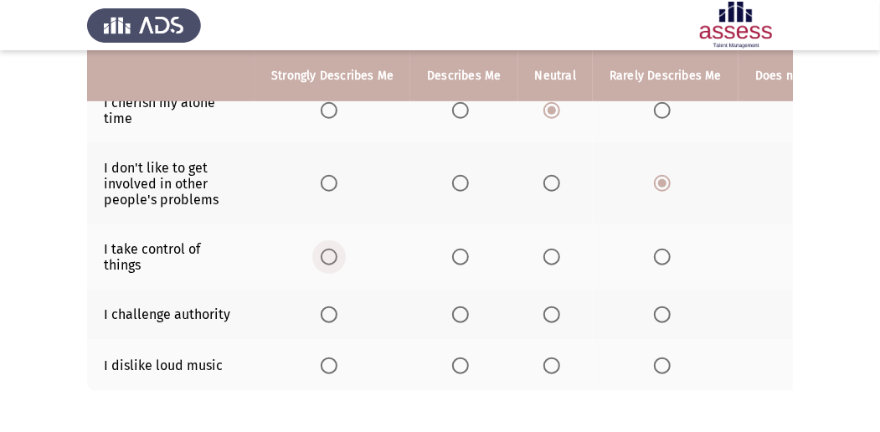
click at [323, 253] on span "Select an option" at bounding box center [329, 257] width 17 height 17
click at [323, 253] on input "Select an option" at bounding box center [329, 257] width 17 height 17
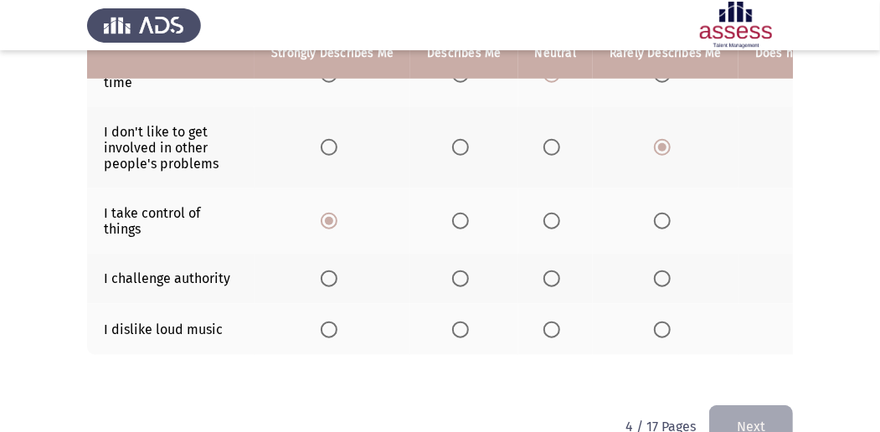
scroll to position [557, 0]
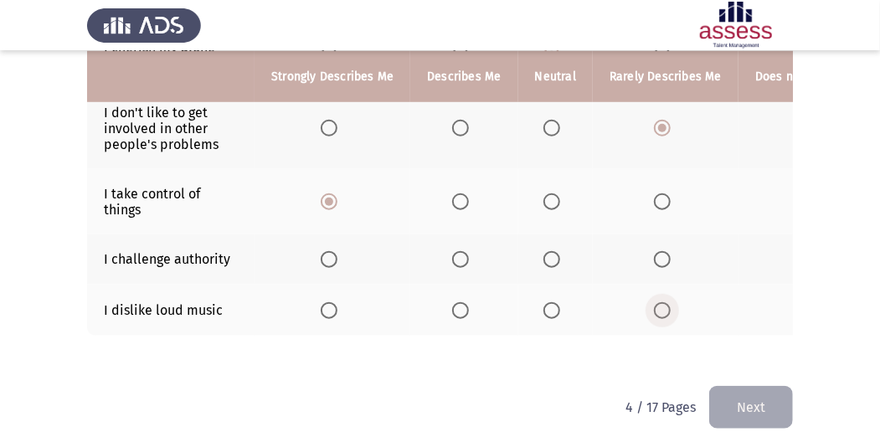
click at [654, 309] on span "Select an option" at bounding box center [662, 310] width 17 height 17
click at [654, 309] on input "Select an option" at bounding box center [662, 310] width 17 height 17
click at [557, 253] on label "Select an option" at bounding box center [554, 259] width 23 height 17
click at [557, 253] on input "Select an option" at bounding box center [551, 259] width 17 height 17
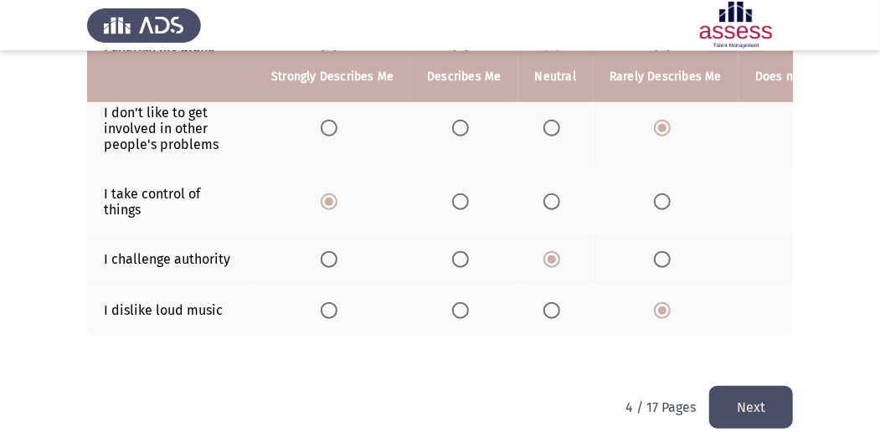
drag, startPoint x: 758, startPoint y: 409, endPoint x: 755, endPoint y: 422, distance: 13.0
click at [758, 418] on button "Next" at bounding box center [751, 407] width 84 height 43
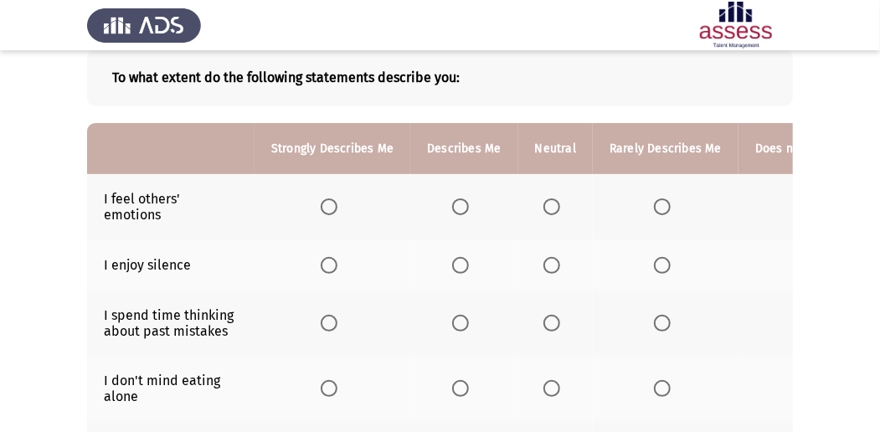
scroll to position [111, 0]
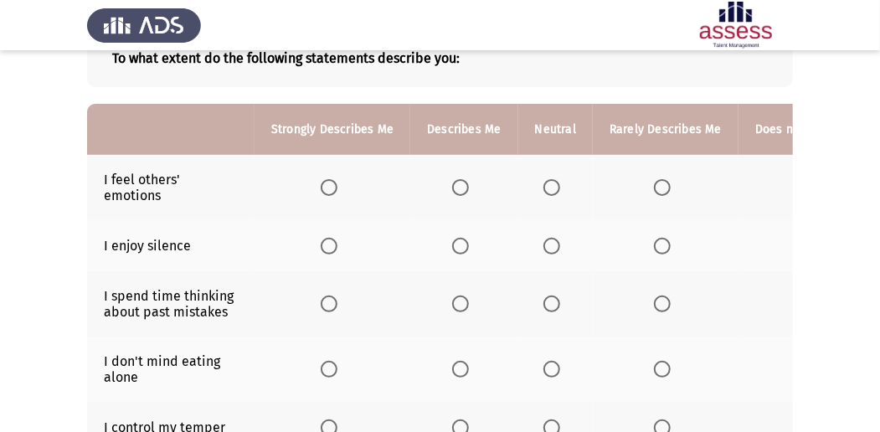
click at [547, 184] on span "Select an option" at bounding box center [551, 187] width 17 height 17
click at [547, 184] on input "Select an option" at bounding box center [551, 187] width 17 height 17
click at [543, 239] on span "Select an option" at bounding box center [551, 246] width 17 height 17
click at [543, 239] on input "Select an option" at bounding box center [551, 246] width 17 height 17
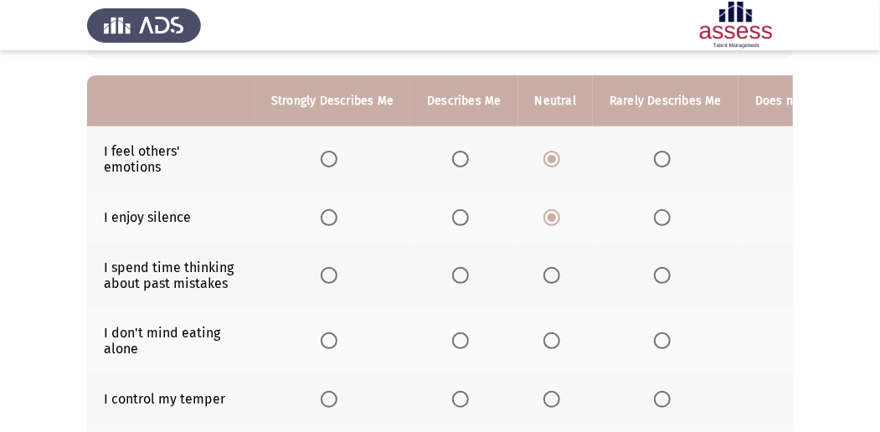
scroll to position [167, 0]
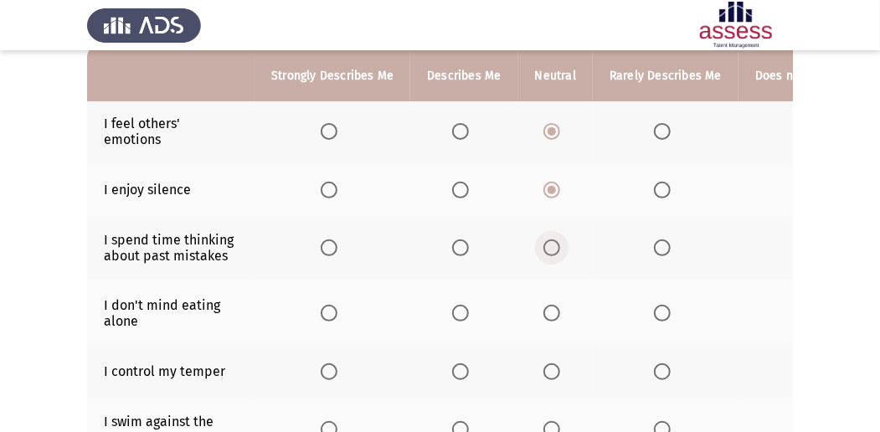
click at [549, 241] on span "Select an option" at bounding box center [551, 247] width 17 height 17
click at [549, 241] on input "Select an option" at bounding box center [551, 247] width 17 height 17
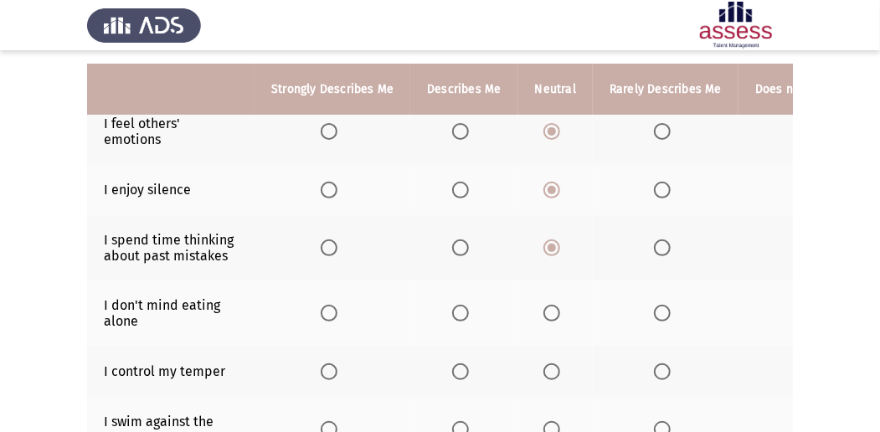
scroll to position [223, 0]
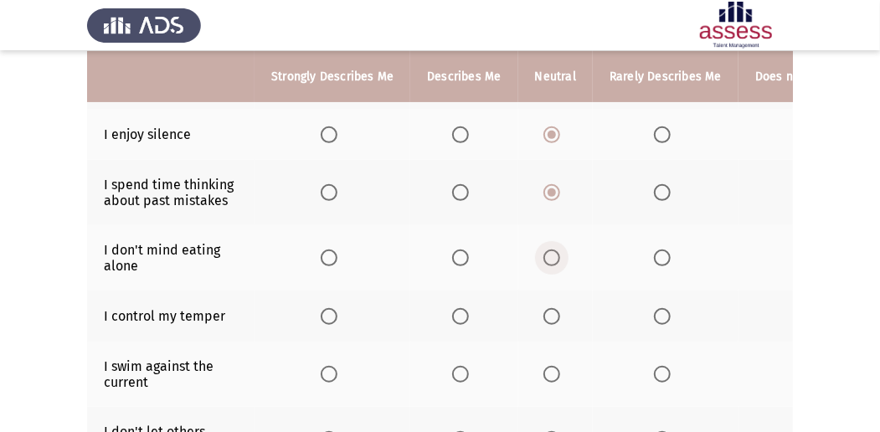
click at [552, 253] on span "Select an option" at bounding box center [551, 257] width 17 height 17
click at [552, 253] on input "Select an option" at bounding box center [551, 257] width 17 height 17
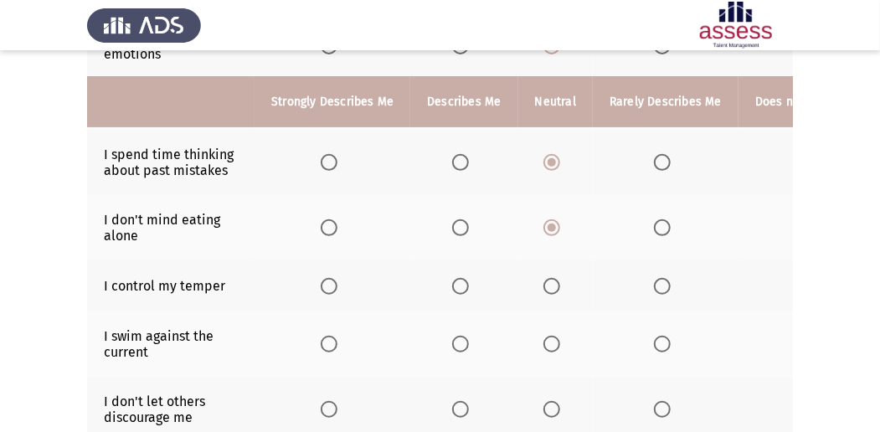
scroll to position [279, 0]
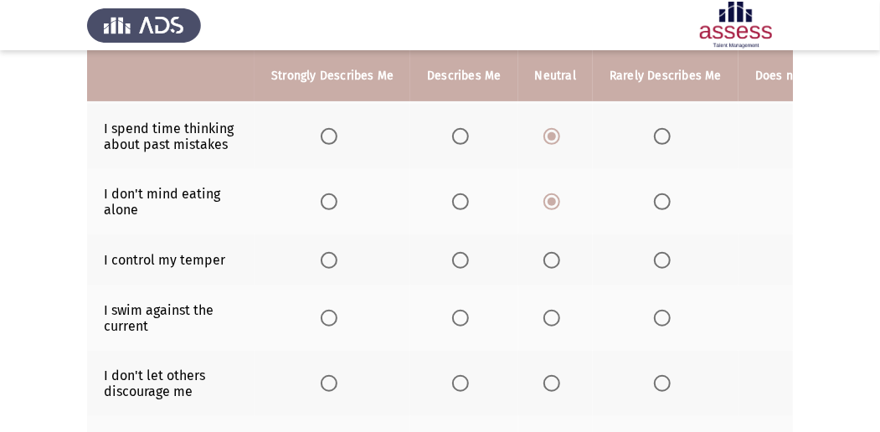
click at [455, 254] on span "Select an option" at bounding box center [460, 260] width 17 height 17
click at [455, 254] on input "Select an option" at bounding box center [460, 260] width 17 height 17
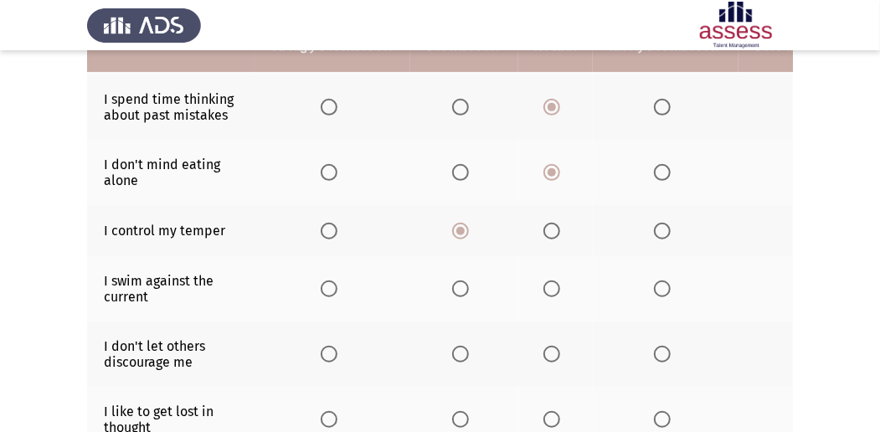
scroll to position [335, 0]
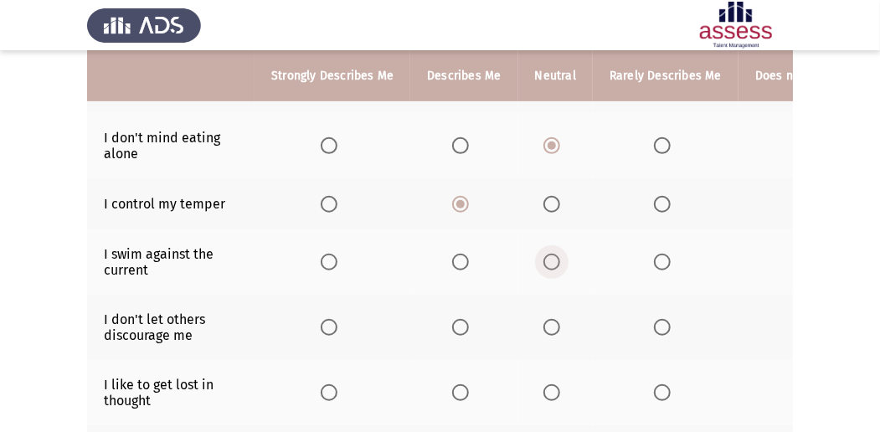
click at [545, 262] on span "Select an option" at bounding box center [551, 262] width 17 height 17
click at [545, 262] on input "Select an option" at bounding box center [551, 262] width 17 height 17
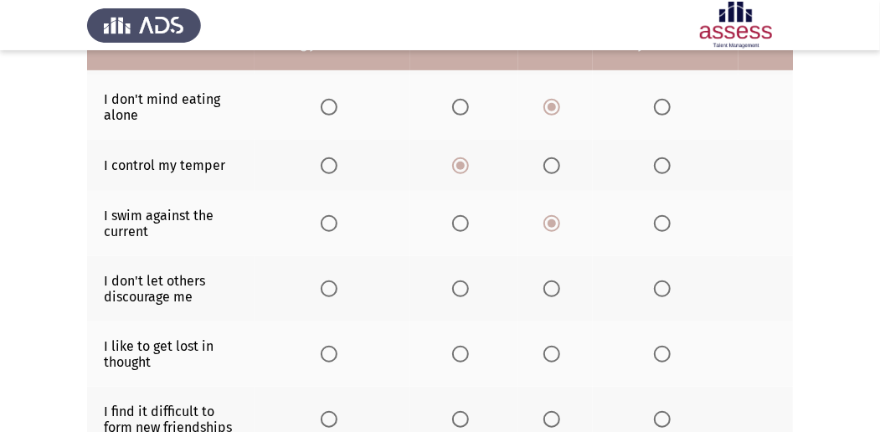
scroll to position [390, 0]
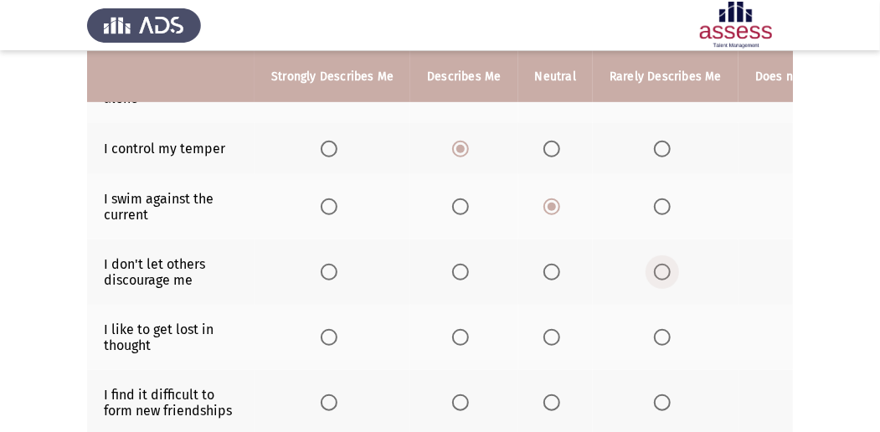
click at [655, 264] on span "Select an option" at bounding box center [662, 272] width 17 height 17
click at [655, 264] on input "Select an option" at bounding box center [662, 272] width 17 height 17
click at [538, 325] on th at bounding box center [555, 337] width 74 height 65
click at [543, 335] on span "Select an option" at bounding box center [551, 337] width 17 height 17
click at [543, 335] on input "Select an option" at bounding box center [551, 337] width 17 height 17
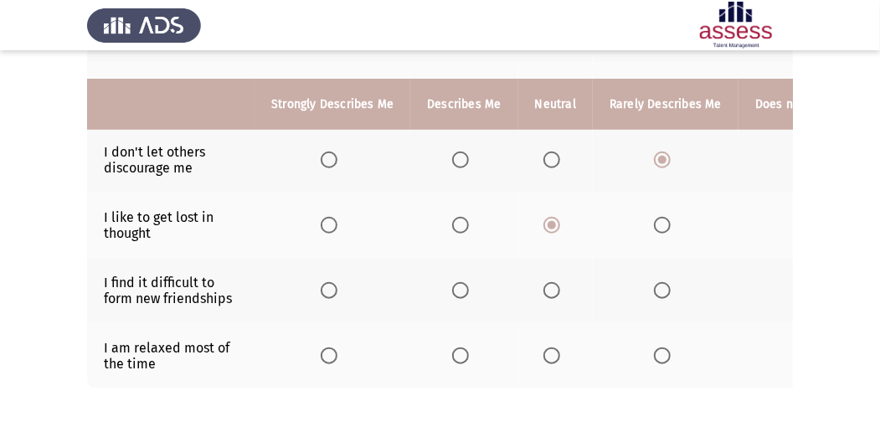
scroll to position [557, 0]
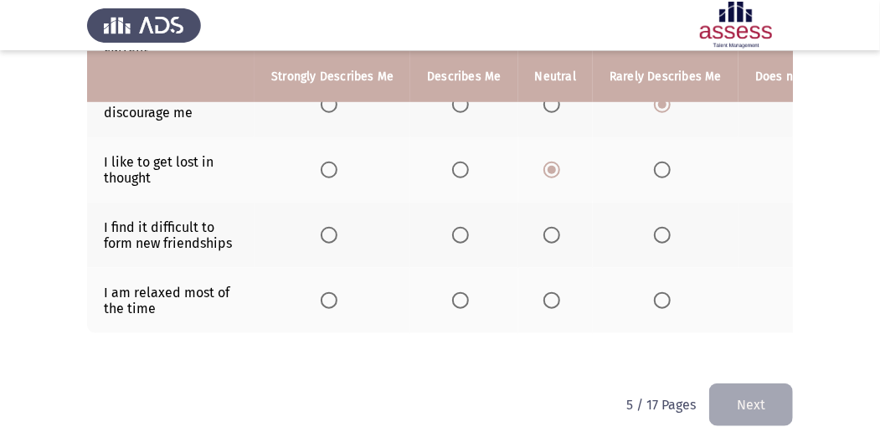
click at [334, 295] on span "Select an option" at bounding box center [329, 300] width 17 height 17
click at [334, 295] on input "Select an option" at bounding box center [329, 300] width 17 height 17
click at [460, 227] on span "Select an option" at bounding box center [460, 235] width 17 height 17
click at [460, 227] on input "Select an option" at bounding box center [460, 235] width 17 height 17
click at [762, 405] on button "Next" at bounding box center [751, 404] width 84 height 43
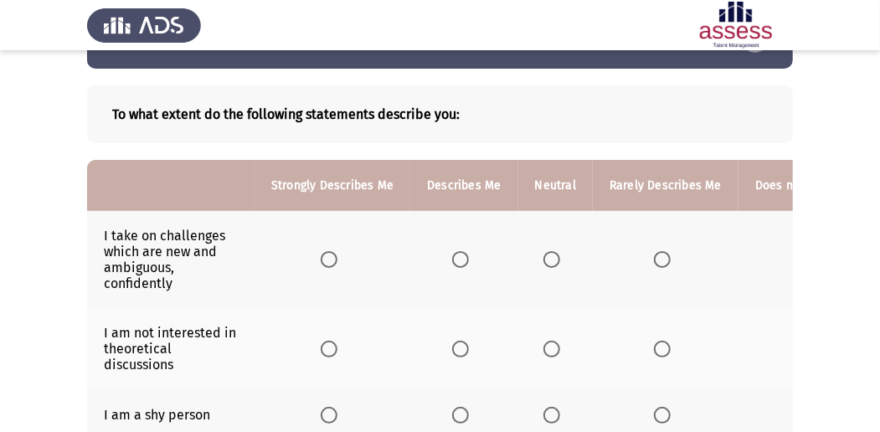
scroll to position [111, 0]
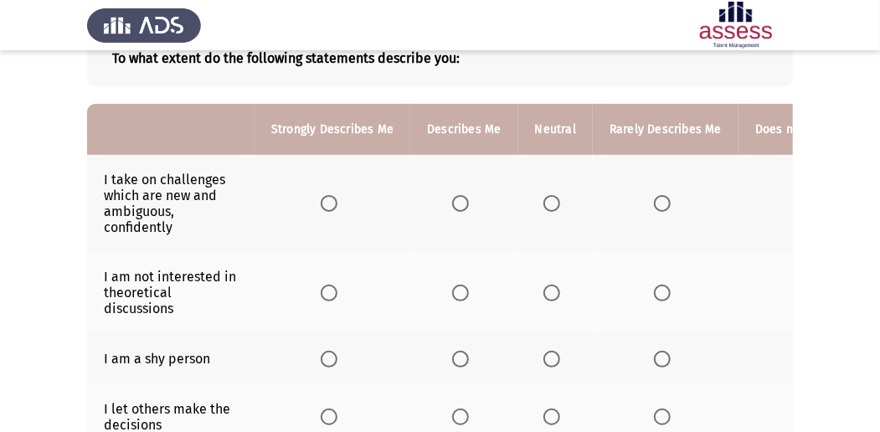
click at [554, 209] on span "Select an option" at bounding box center [551, 203] width 17 height 17
click at [554, 209] on input "Select an option" at bounding box center [551, 203] width 17 height 17
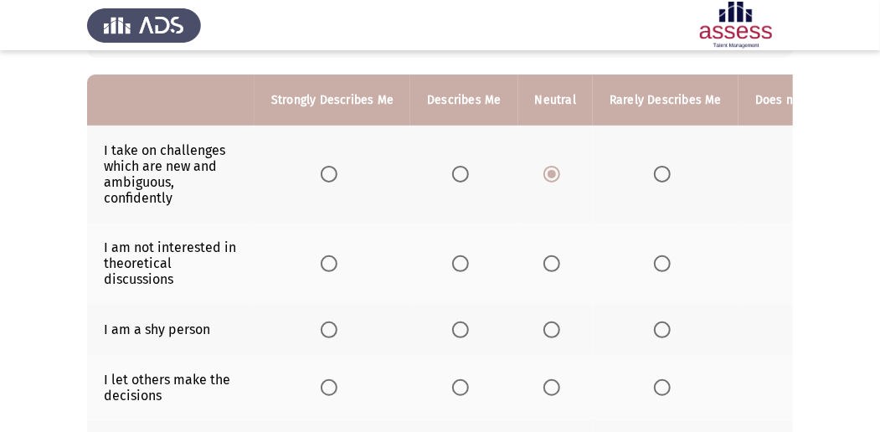
scroll to position [167, 0]
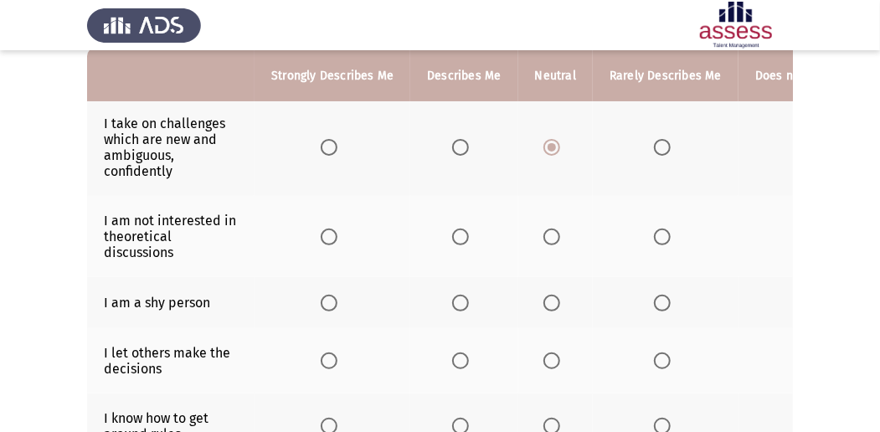
click at [658, 230] on span "Select an option" at bounding box center [662, 236] width 17 height 17
click at [658, 230] on input "Select an option" at bounding box center [662, 236] width 17 height 17
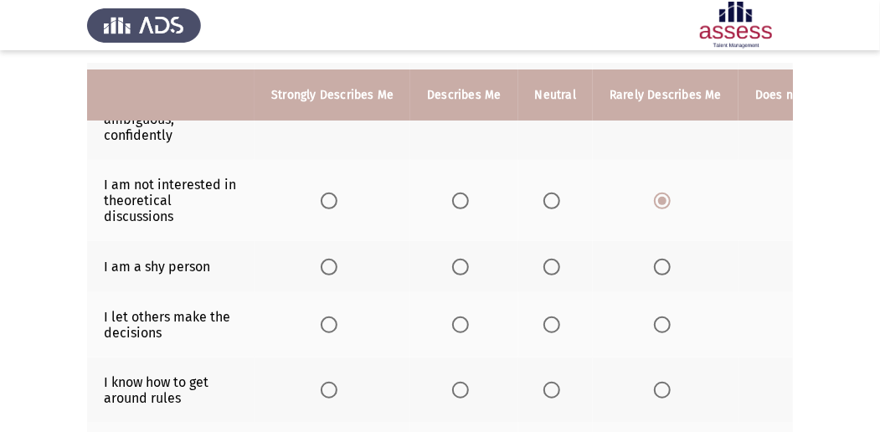
scroll to position [223, 0]
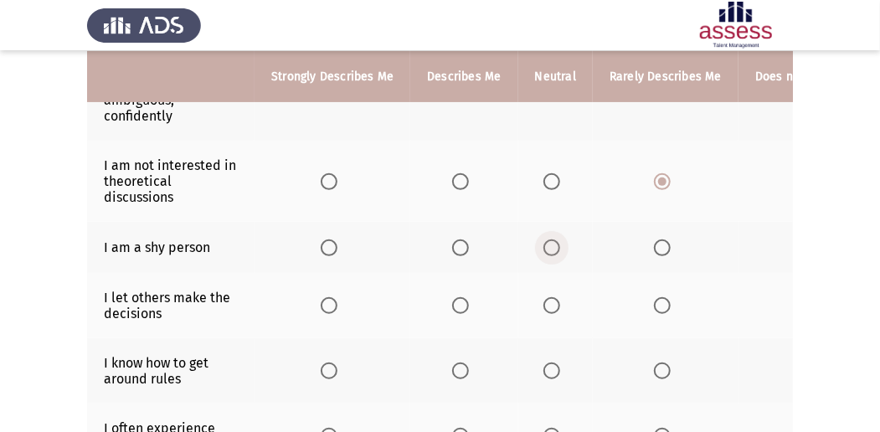
click at [548, 242] on span "Select an option" at bounding box center [551, 247] width 17 height 17
click at [548, 242] on input "Select an option" at bounding box center [551, 247] width 17 height 17
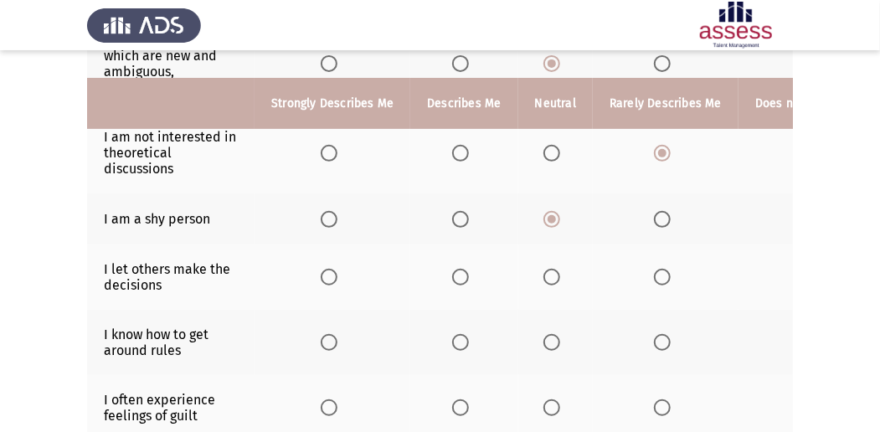
scroll to position [279, 0]
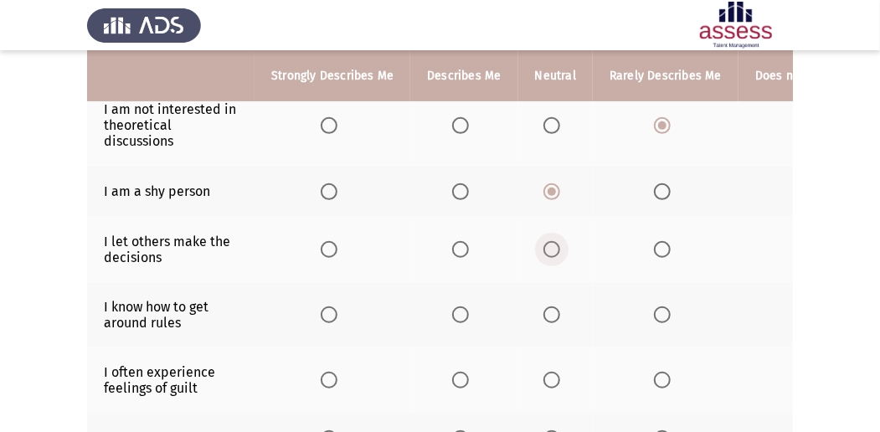
click at [551, 244] on span "Select an option" at bounding box center [551, 249] width 17 height 17
click at [551, 244] on input "Select an option" at bounding box center [551, 249] width 17 height 17
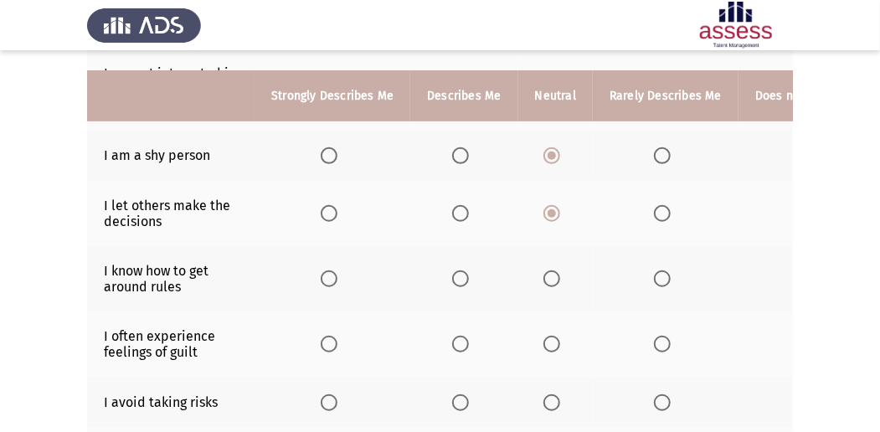
scroll to position [335, 0]
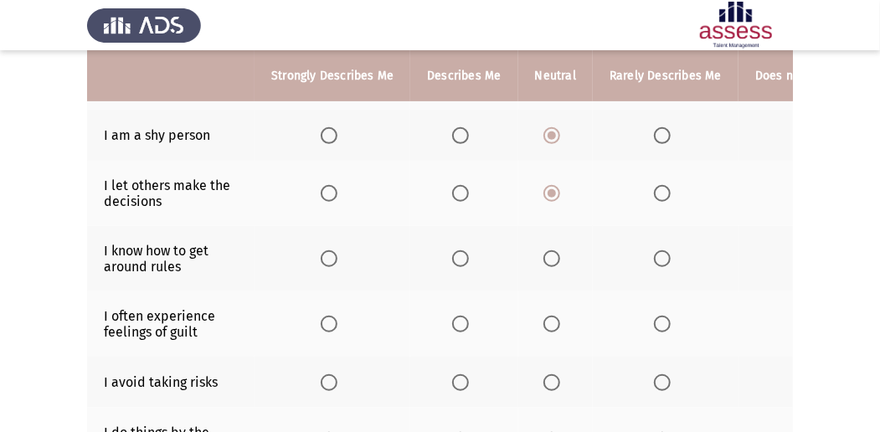
click at [460, 250] on span "Select an option" at bounding box center [460, 258] width 17 height 17
click at [460, 250] on input "Select an option" at bounding box center [460, 258] width 17 height 17
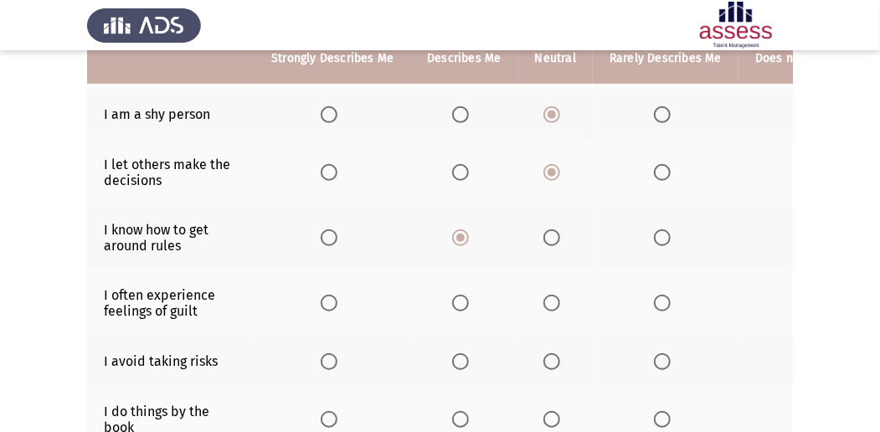
scroll to position [390, 0]
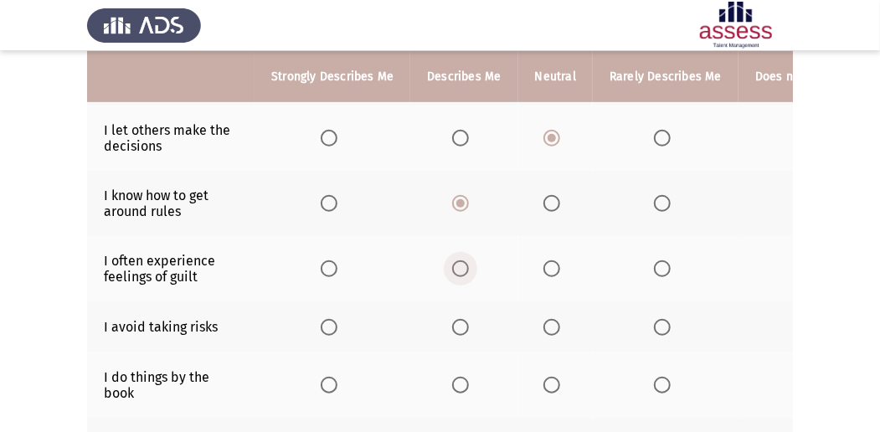
click at [467, 263] on label "Select an option" at bounding box center [463, 268] width 23 height 17
click at [467, 263] on input "Select an option" at bounding box center [460, 268] width 17 height 17
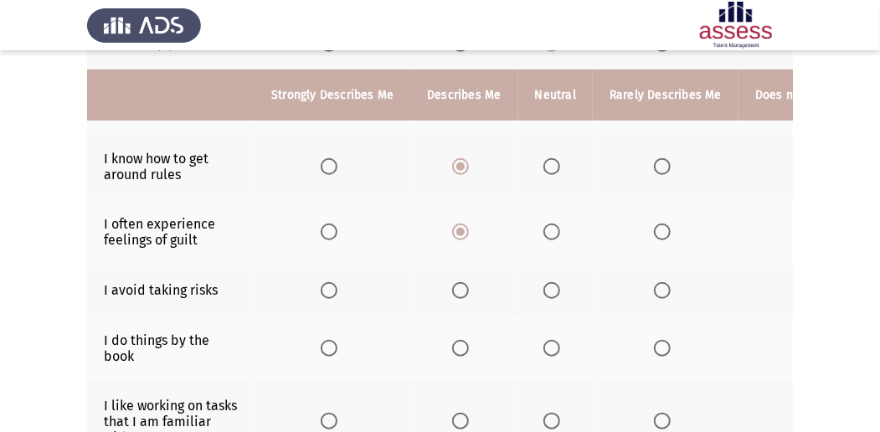
scroll to position [446, 0]
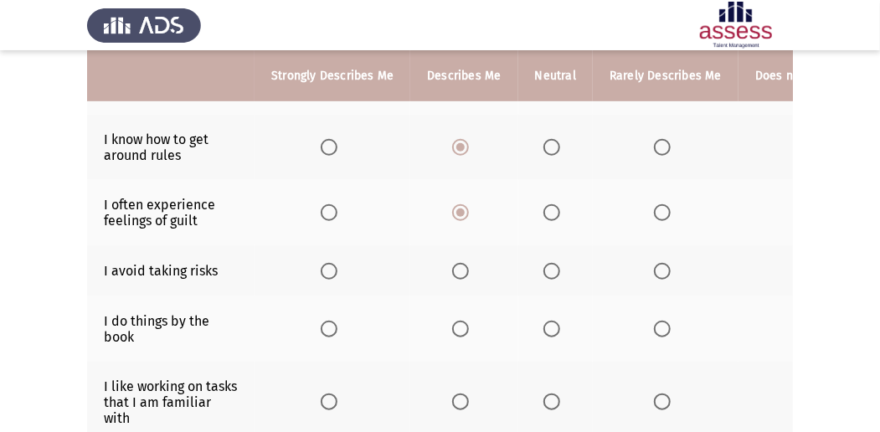
click at [549, 273] on span "Select an option" at bounding box center [551, 271] width 17 height 17
click at [549, 273] on input "Select an option" at bounding box center [551, 271] width 17 height 17
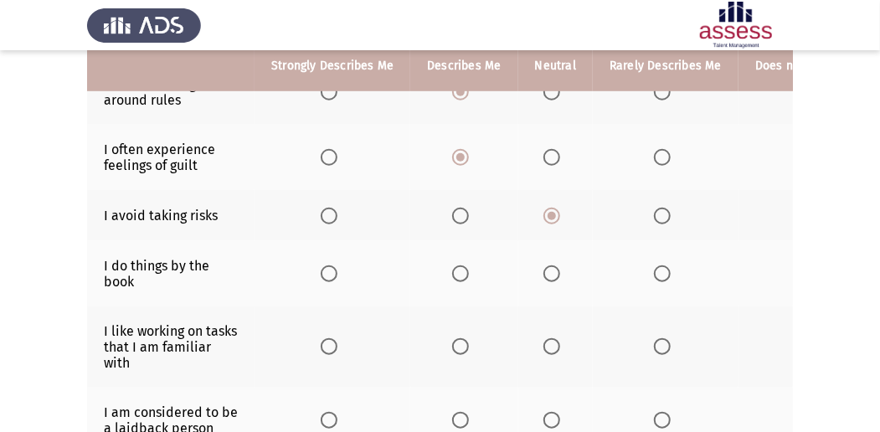
scroll to position [502, 0]
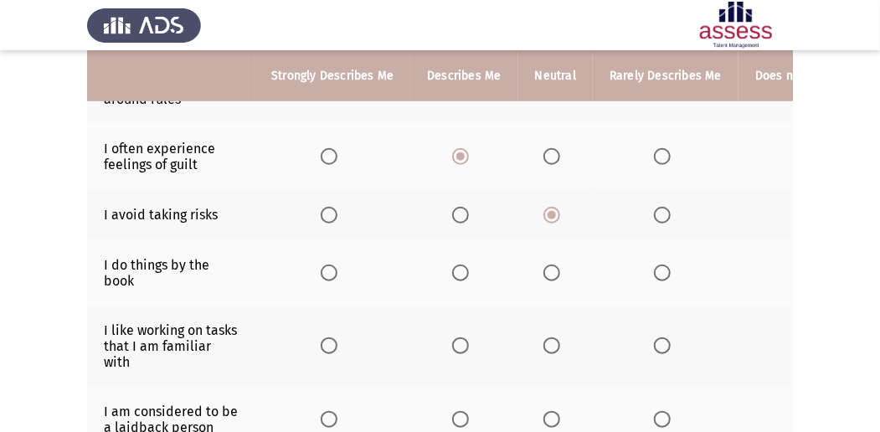
click at [552, 268] on span "Select an option" at bounding box center [551, 272] width 17 height 17
click at [552, 268] on input "Select an option" at bounding box center [551, 272] width 17 height 17
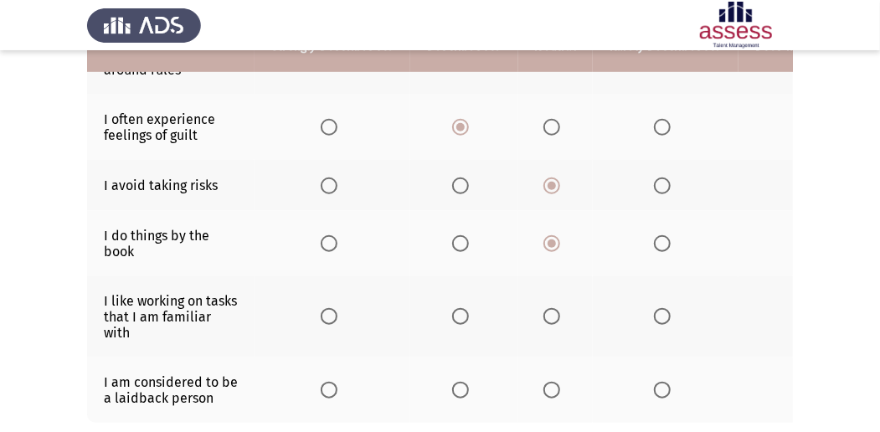
scroll to position [557, 0]
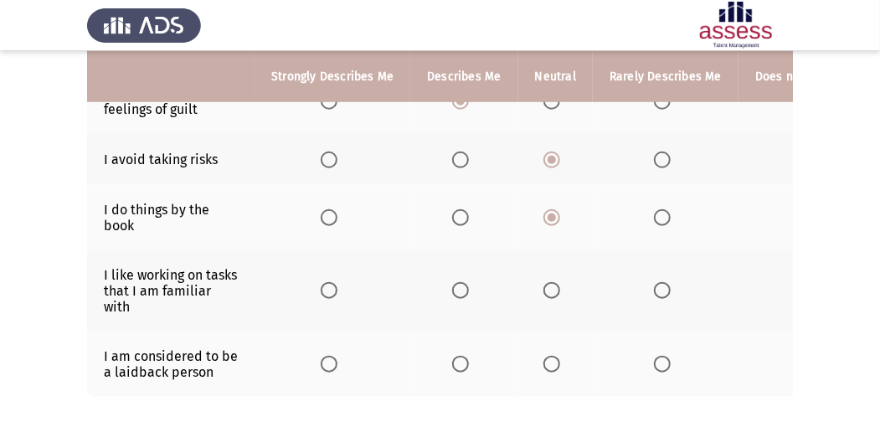
click at [321, 283] on span "Select an option" at bounding box center [329, 290] width 17 height 17
click at [321, 283] on input "Select an option" at bounding box center [329, 290] width 17 height 17
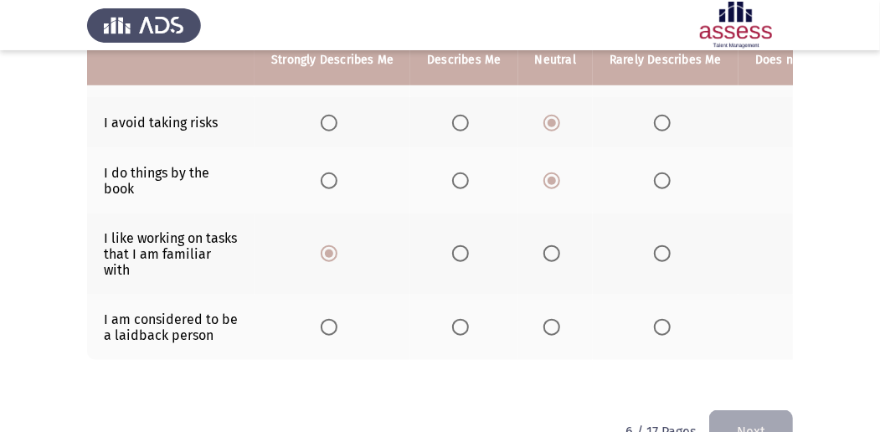
scroll to position [614, 0]
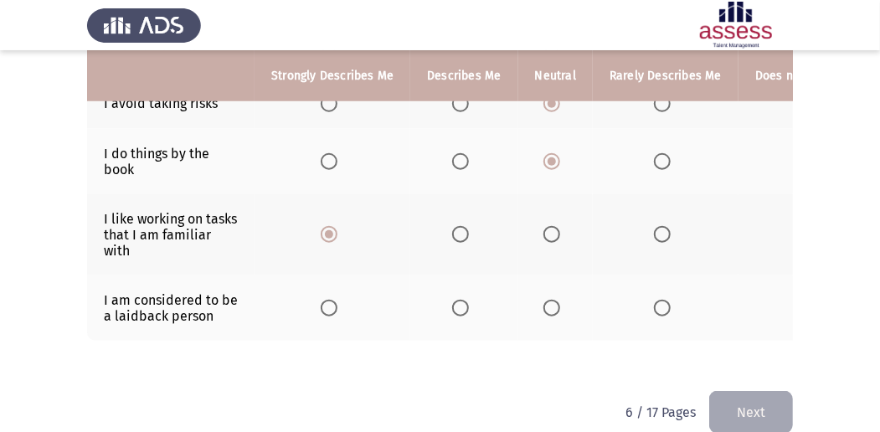
click at [546, 300] on span "Select an option" at bounding box center [551, 308] width 17 height 17
click at [546, 300] on input "Select an option" at bounding box center [551, 308] width 17 height 17
click at [755, 408] on button "Next" at bounding box center [751, 412] width 84 height 43
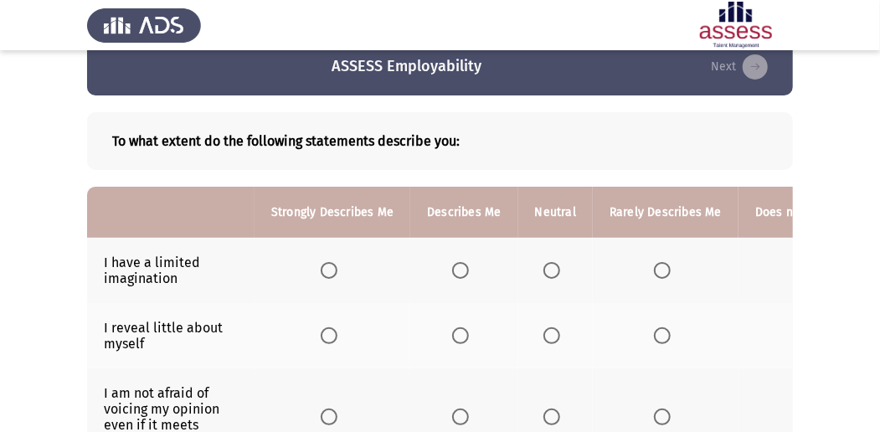
scroll to position [55, 0]
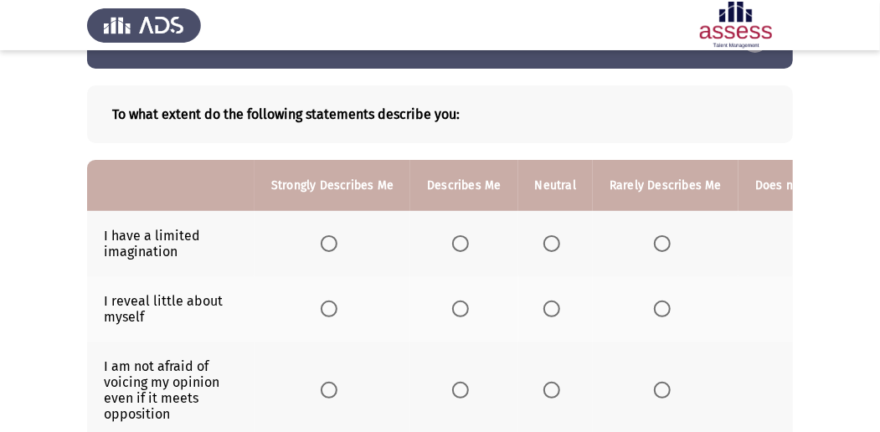
click at [555, 239] on span "Select an option" at bounding box center [551, 243] width 17 height 17
click at [555, 239] on input "Select an option" at bounding box center [551, 243] width 17 height 17
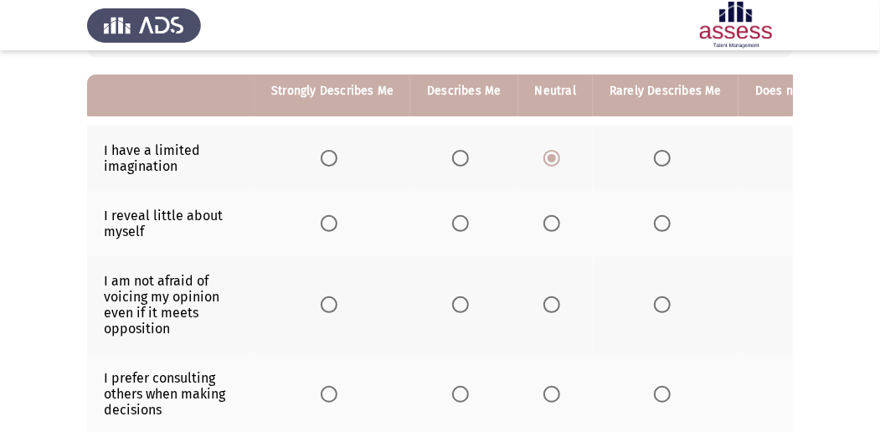
scroll to position [167, 0]
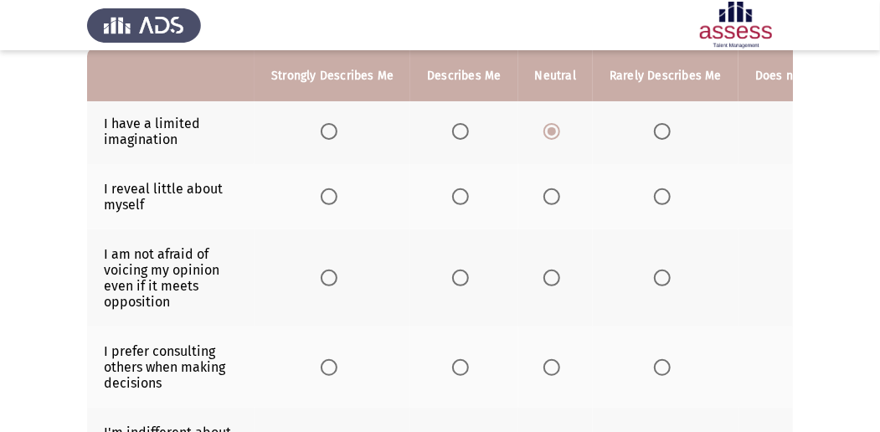
click at [550, 193] on span "Select an option" at bounding box center [551, 196] width 17 height 17
click at [550, 193] on input "Select an option" at bounding box center [551, 196] width 17 height 17
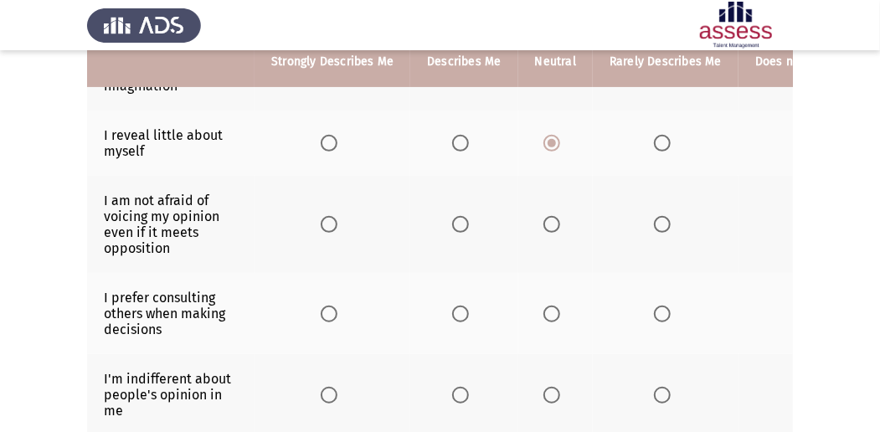
scroll to position [223, 0]
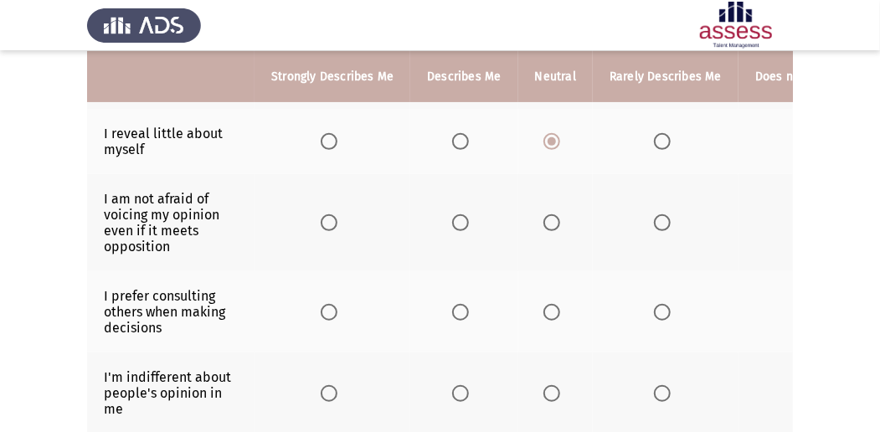
click at [556, 220] on span "Select an option" at bounding box center [551, 222] width 17 height 17
click at [556, 220] on input "Select an option" at bounding box center [551, 222] width 17 height 17
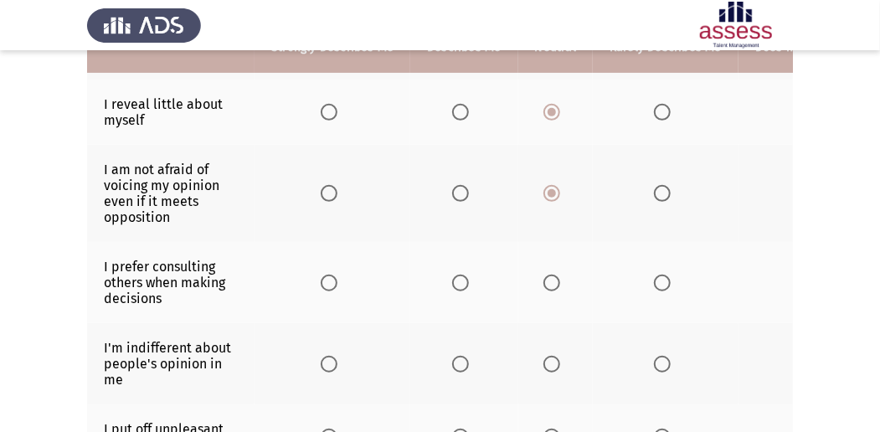
scroll to position [279, 0]
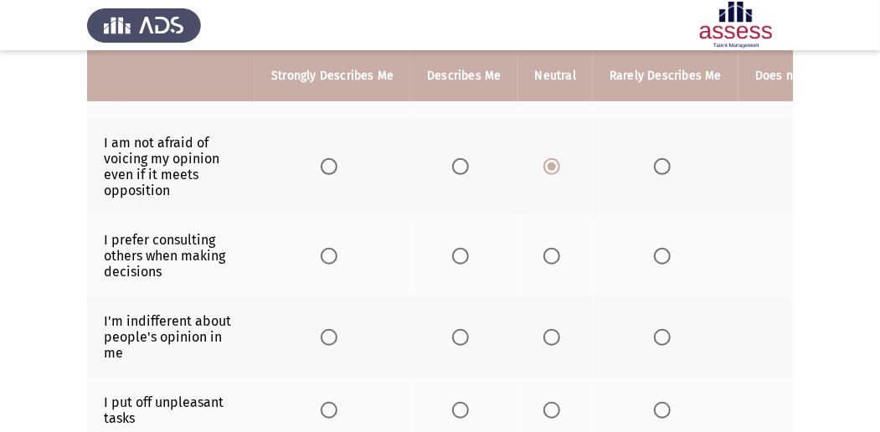
click at [543, 251] on span "Select an option" at bounding box center [551, 256] width 17 height 17
click at [543, 251] on input "Select an option" at bounding box center [551, 256] width 17 height 17
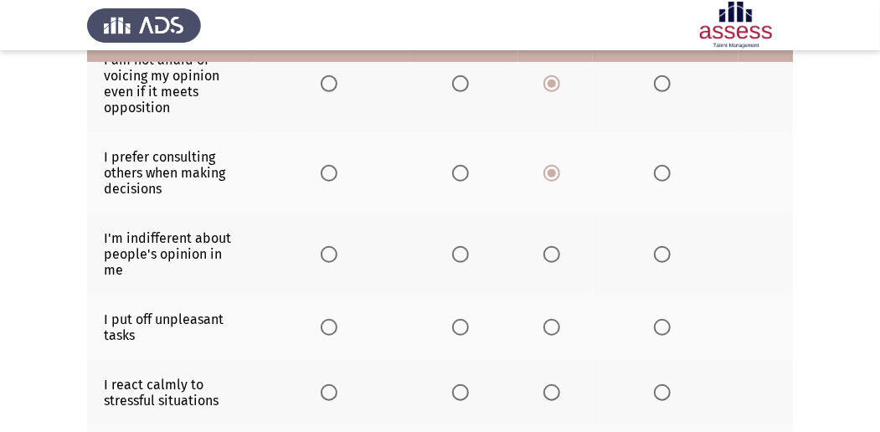
scroll to position [390, 0]
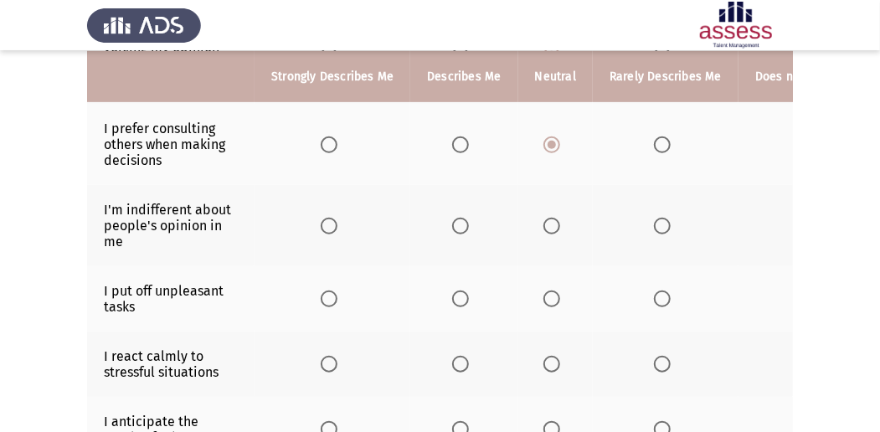
click at [543, 219] on span "Select an option" at bounding box center [551, 226] width 17 height 17
click at [543, 219] on input "Select an option" at bounding box center [551, 226] width 17 height 17
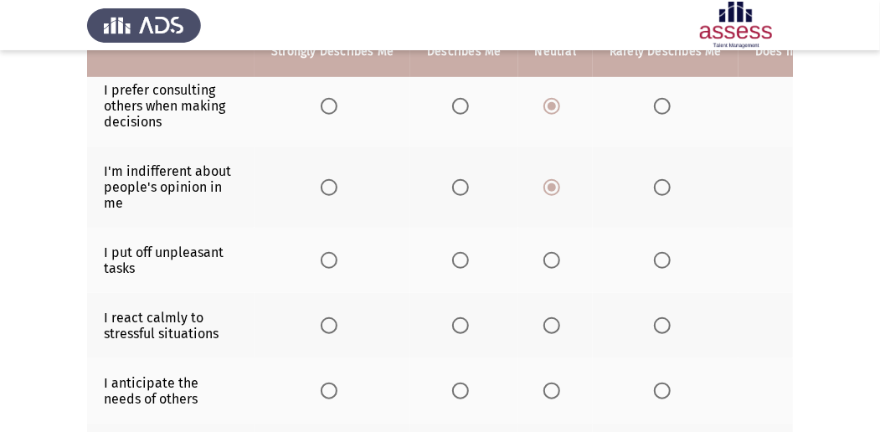
scroll to position [446, 0]
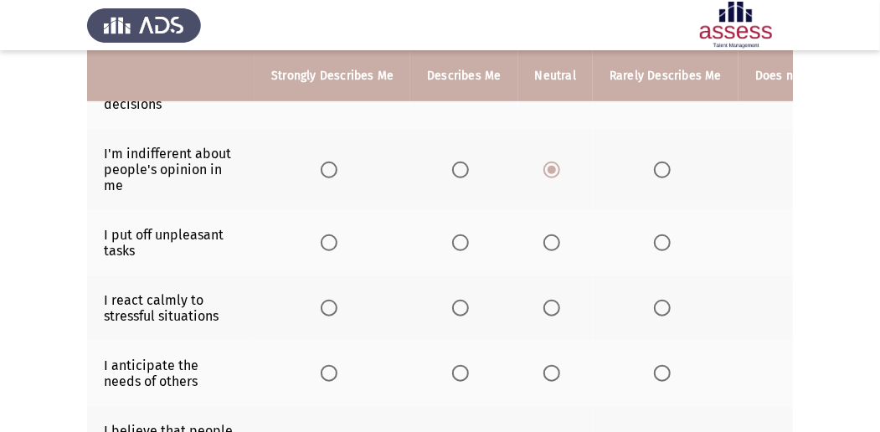
click at [535, 239] on th at bounding box center [555, 242] width 74 height 65
click at [543, 243] on span "Select an option" at bounding box center [551, 242] width 17 height 17
click at [543, 243] on input "Select an option" at bounding box center [551, 242] width 17 height 17
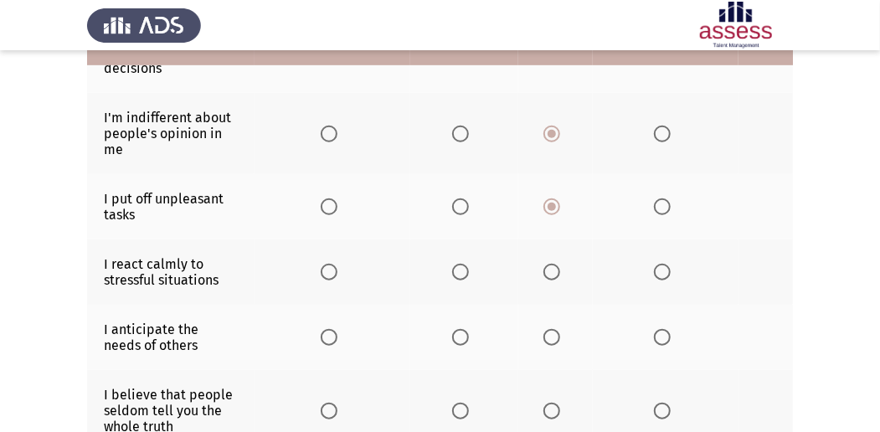
scroll to position [502, 0]
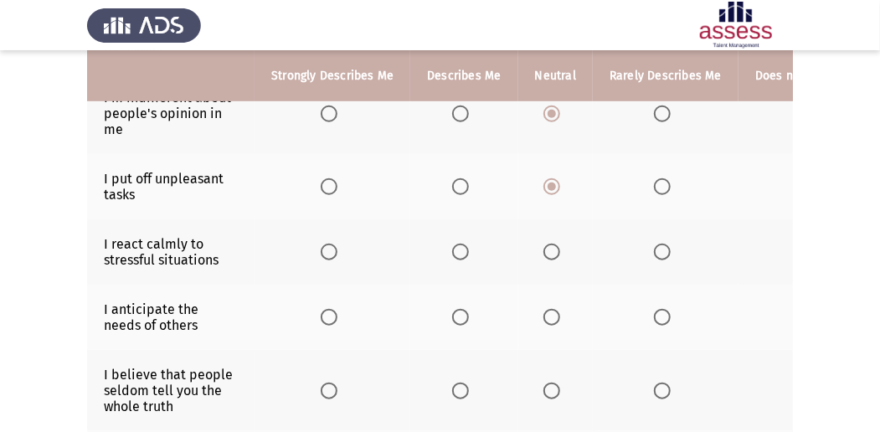
click at [537, 246] on th at bounding box center [555, 251] width 74 height 65
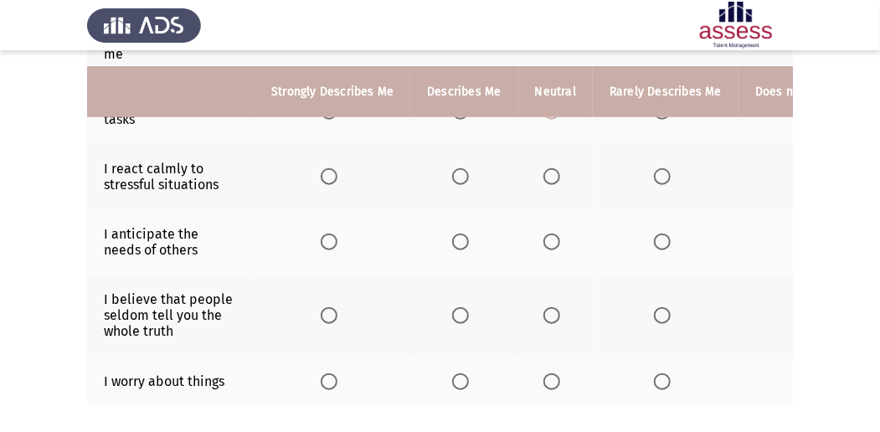
scroll to position [557, 0]
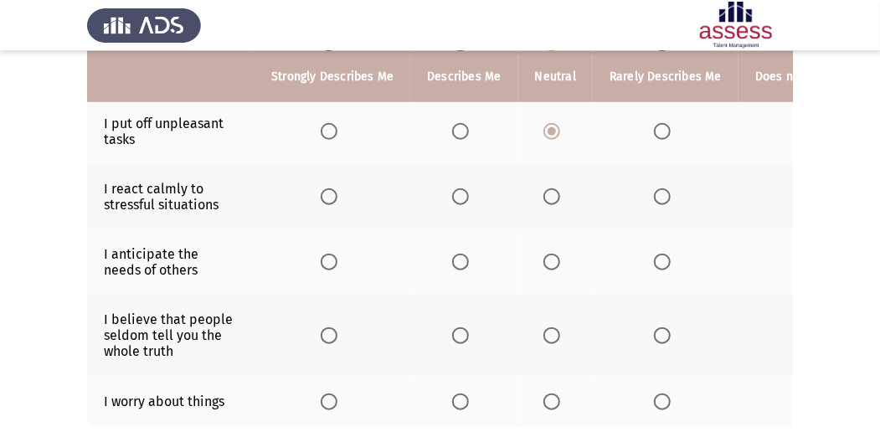
click at [544, 197] on span "Select an option" at bounding box center [551, 196] width 17 height 17
click at [544, 197] on input "Select an option" at bounding box center [551, 196] width 17 height 17
click at [543, 254] on span "Select an option" at bounding box center [551, 262] width 17 height 17
click at [543, 254] on input "Select an option" at bounding box center [551, 262] width 17 height 17
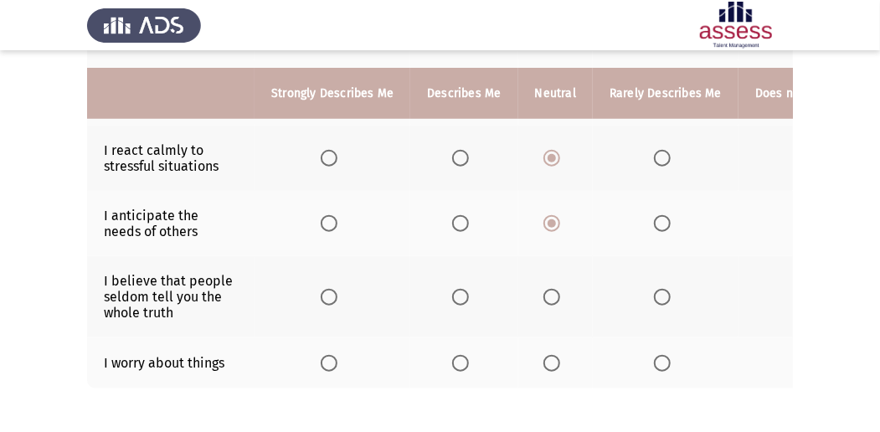
scroll to position [614, 0]
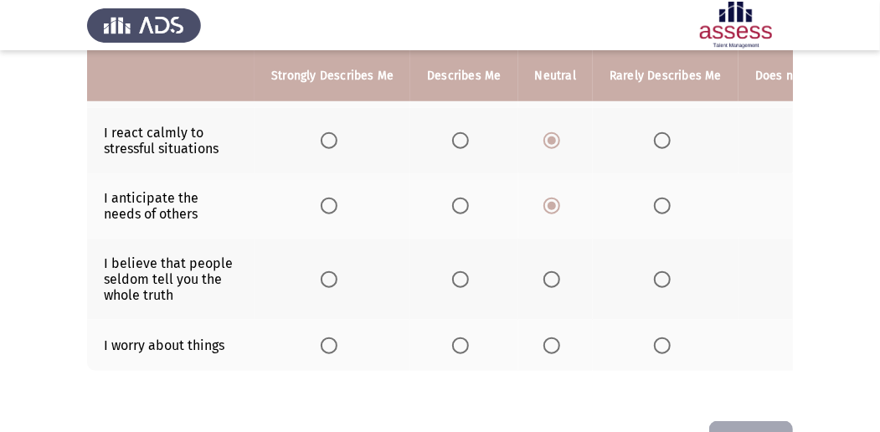
click at [546, 271] on span "Select an option" at bounding box center [551, 279] width 17 height 17
click at [546, 271] on input "Select an option" at bounding box center [551, 279] width 17 height 17
click at [545, 337] on span "Select an option" at bounding box center [551, 345] width 17 height 17
click at [545, 337] on input "Select an option" at bounding box center [551, 345] width 17 height 17
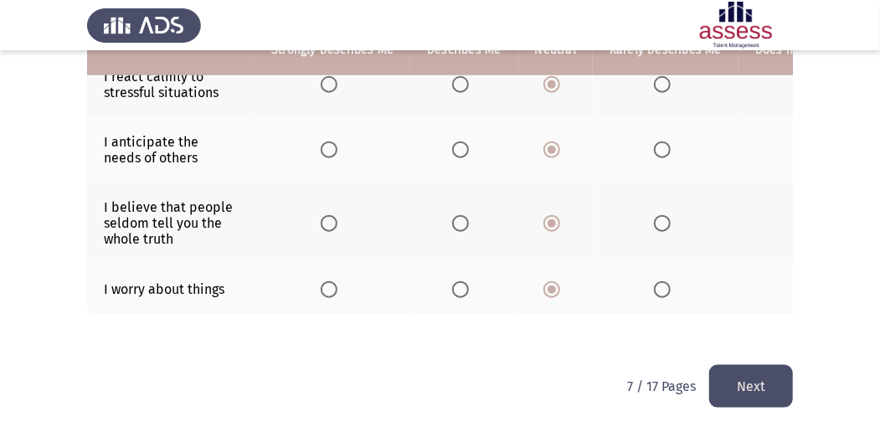
scroll to position [670, 0]
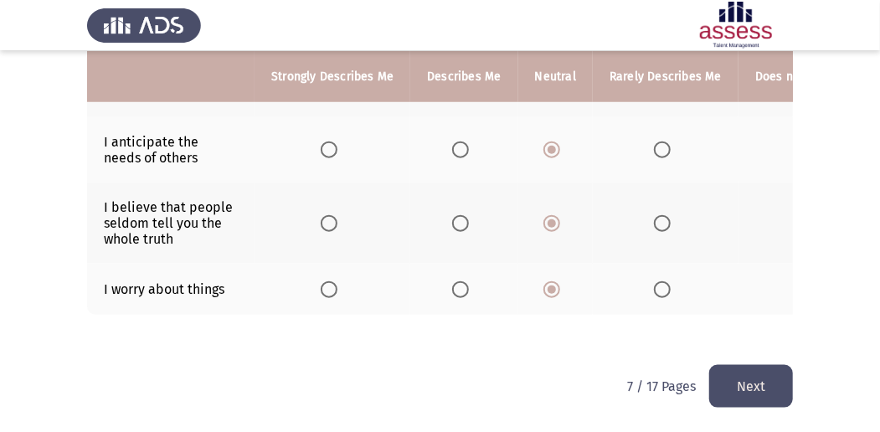
click at [758, 377] on button "Next" at bounding box center [751, 386] width 84 height 43
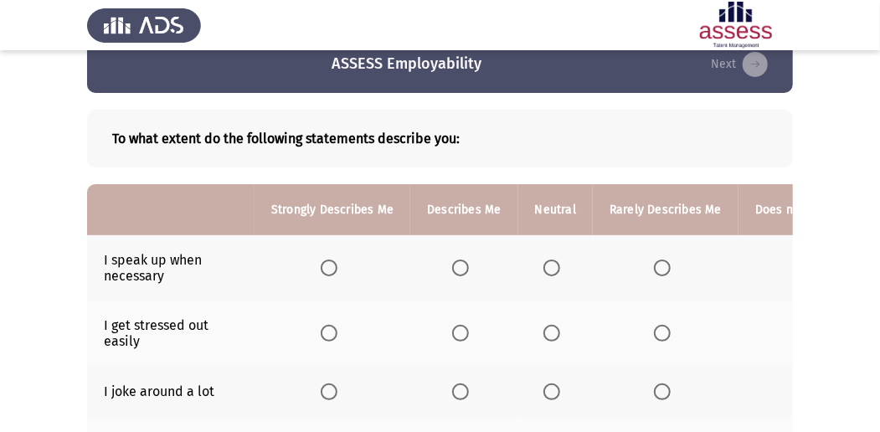
scroll to position [55, 0]
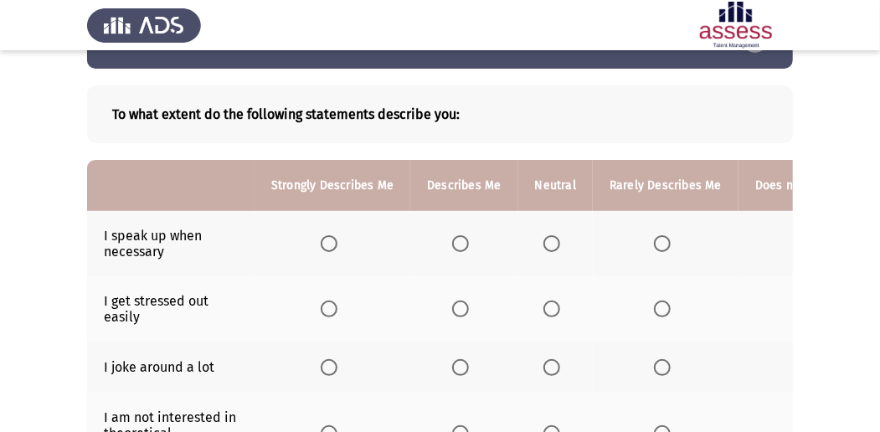
click at [460, 235] on span "Select an option" at bounding box center [460, 243] width 17 height 17
click at [460, 235] on input "Select an option" at bounding box center [460, 243] width 17 height 17
click at [543, 367] on span "Select an option" at bounding box center [551, 367] width 17 height 17
click at [543, 367] on input "Select an option" at bounding box center [551, 367] width 17 height 17
click at [542, 323] on th at bounding box center [555, 308] width 74 height 65
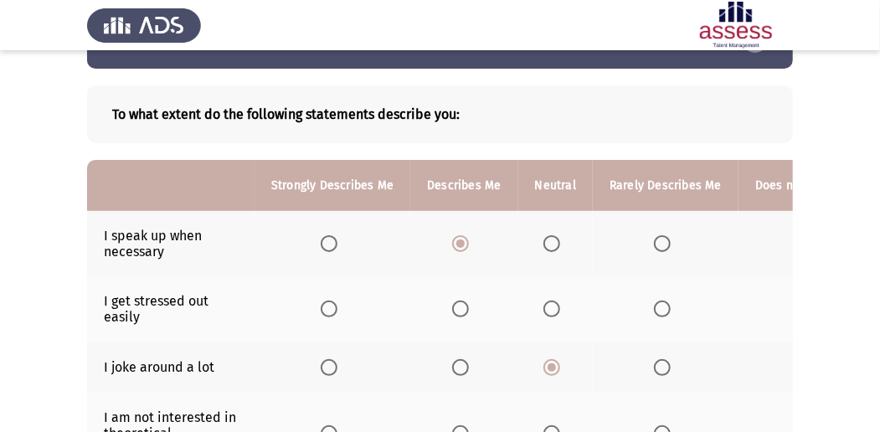
click at [544, 303] on span "Select an option" at bounding box center [551, 308] width 17 height 17
click at [544, 303] on input "Select an option" at bounding box center [551, 308] width 17 height 17
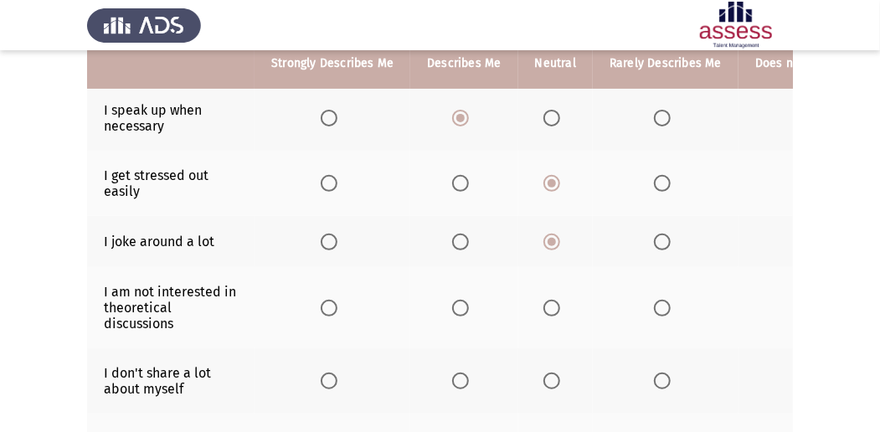
scroll to position [223, 0]
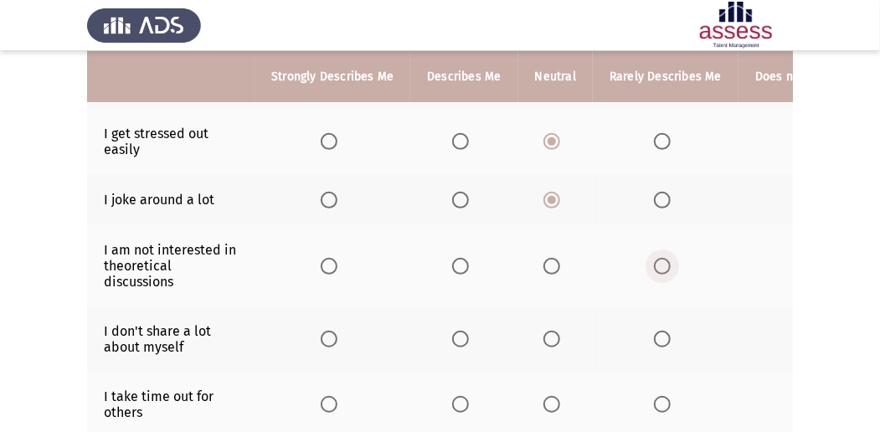
click at [660, 263] on span "Select an option" at bounding box center [662, 266] width 17 height 17
click at [660, 263] on input "Select an option" at bounding box center [662, 266] width 17 height 17
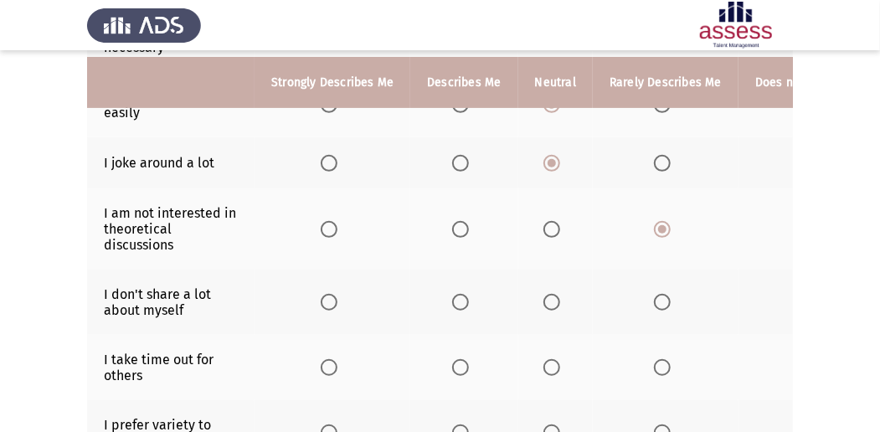
scroll to position [279, 0]
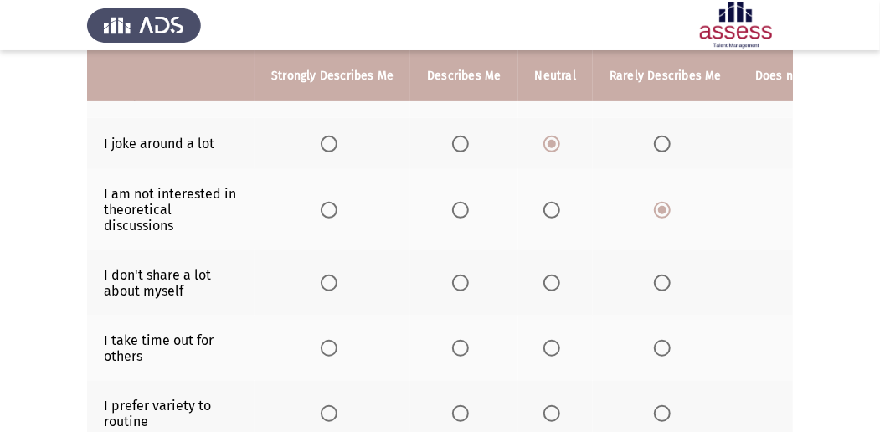
click at [552, 276] on span "Select an option" at bounding box center [551, 283] width 17 height 17
click at [552, 276] on input "Select an option" at bounding box center [551, 283] width 17 height 17
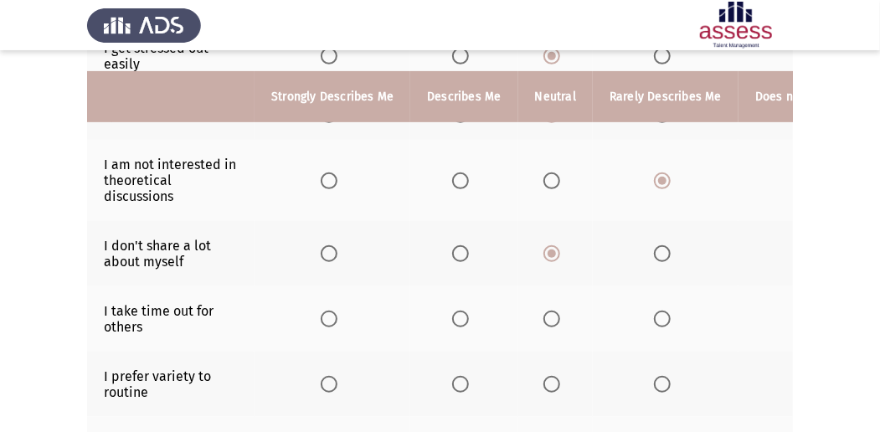
scroll to position [335, 0]
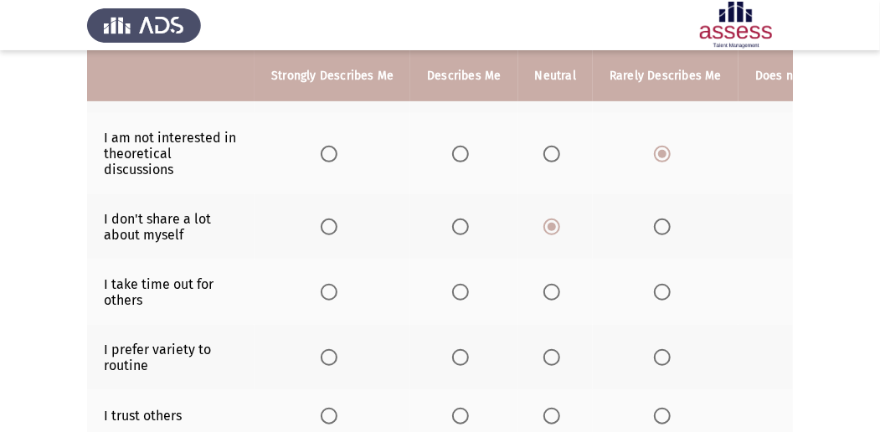
click at [467, 290] on label "Select an option" at bounding box center [463, 292] width 23 height 17
click at [467, 290] on input "Select an option" at bounding box center [460, 292] width 17 height 17
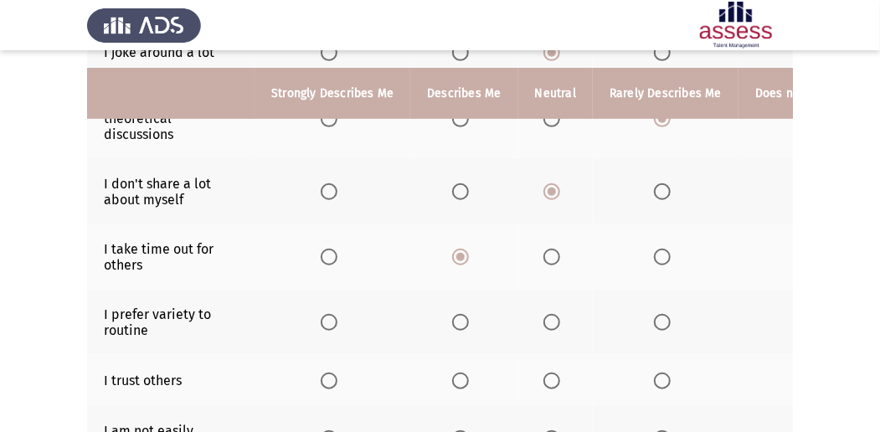
scroll to position [390, 0]
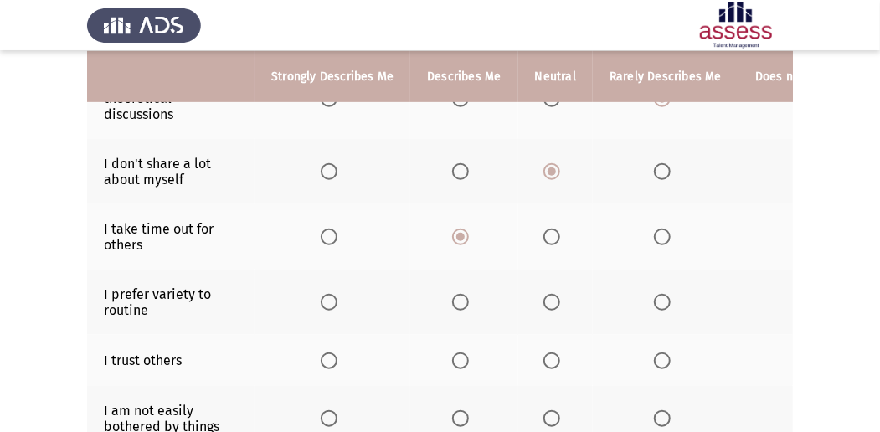
click at [460, 303] on span "Select an option" at bounding box center [460, 302] width 17 height 17
click at [460, 303] on input "Select an option" at bounding box center [460, 302] width 17 height 17
click at [661, 358] on span "Select an option" at bounding box center [662, 360] width 17 height 17
click at [661, 358] on input "Select an option" at bounding box center [662, 360] width 17 height 17
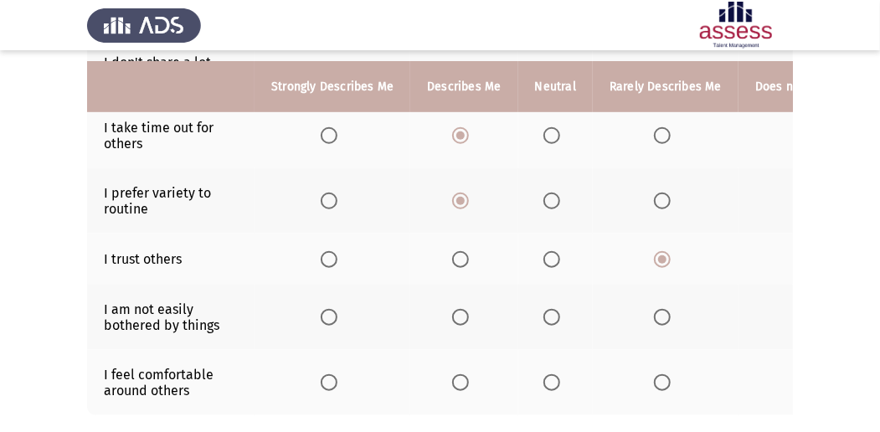
scroll to position [502, 0]
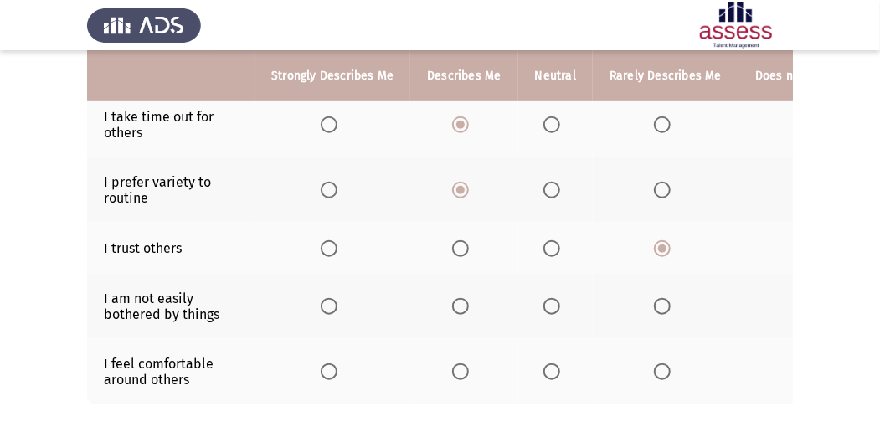
click at [547, 230] on th at bounding box center [555, 248] width 74 height 51
click at [550, 244] on span "Select an option" at bounding box center [551, 248] width 17 height 17
click at [550, 244] on input "Select an option" at bounding box center [551, 248] width 17 height 17
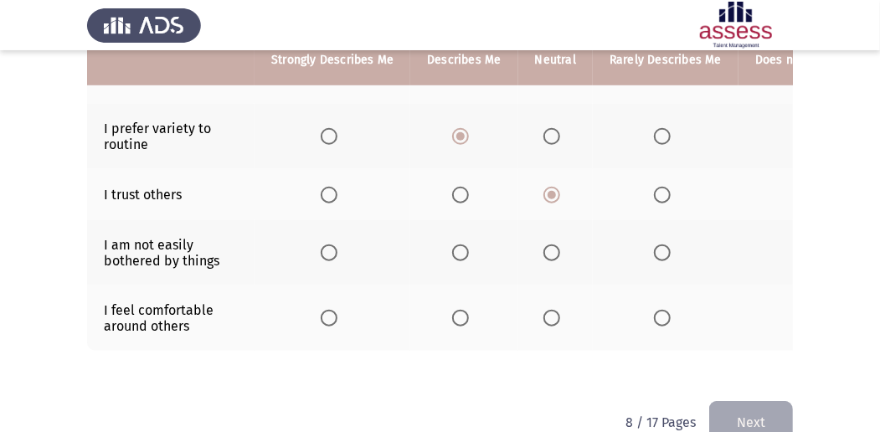
scroll to position [557, 0]
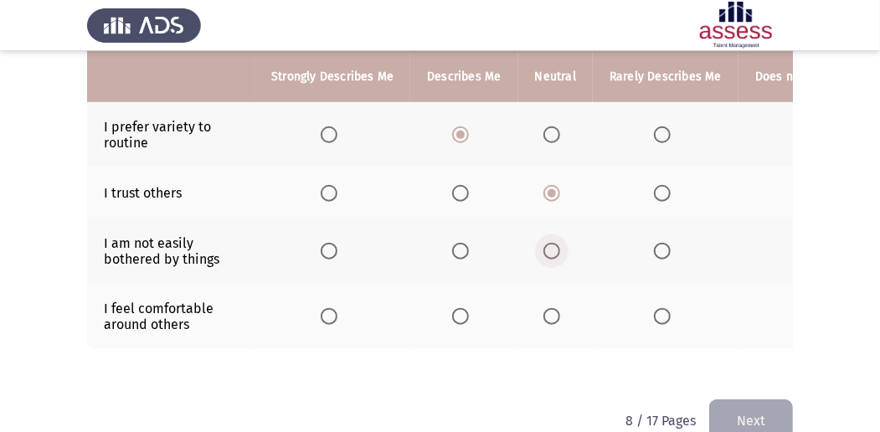
click at [562, 249] on label "Select an option" at bounding box center [554, 251] width 23 height 17
click at [560, 249] on input "Select an option" at bounding box center [551, 251] width 17 height 17
click at [554, 313] on span "Select an option" at bounding box center [551, 316] width 17 height 17
click at [554, 313] on input "Select an option" at bounding box center [551, 316] width 17 height 17
click at [745, 413] on button "Next" at bounding box center [751, 420] width 84 height 43
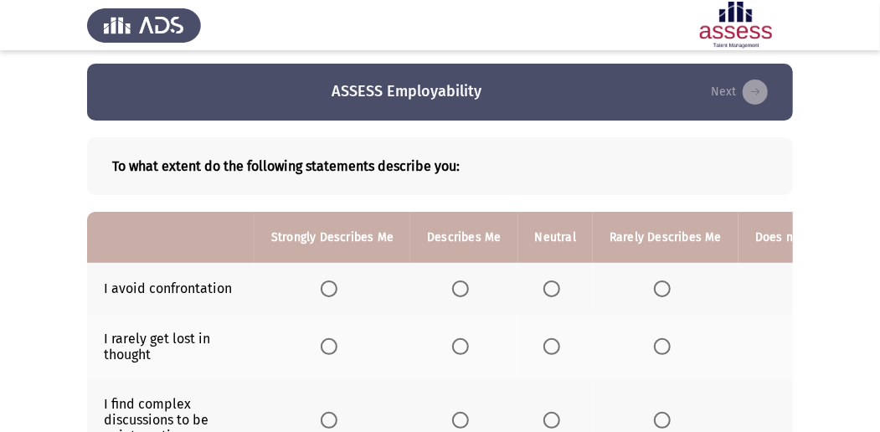
scroll to position [55, 0]
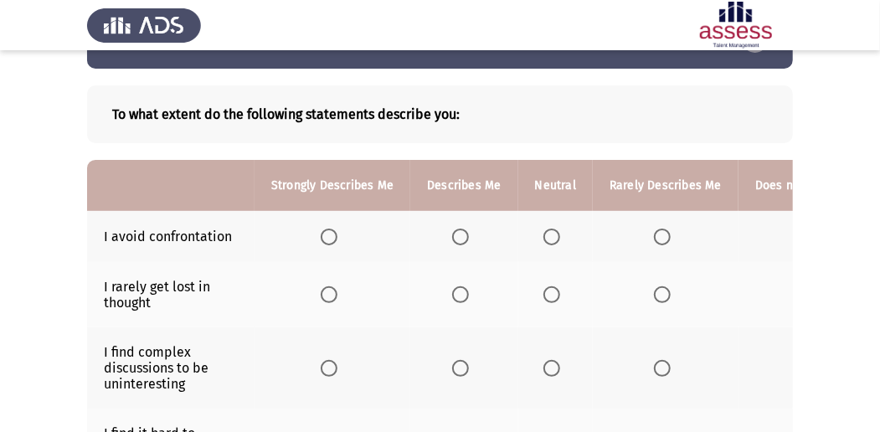
click at [543, 233] on span "Select an option" at bounding box center [551, 236] width 17 height 17
click at [543, 233] on input "Select an option" at bounding box center [551, 236] width 17 height 17
click at [554, 286] on span "Select an option" at bounding box center [551, 294] width 17 height 17
click at [554, 286] on input "Select an option" at bounding box center [551, 294] width 17 height 17
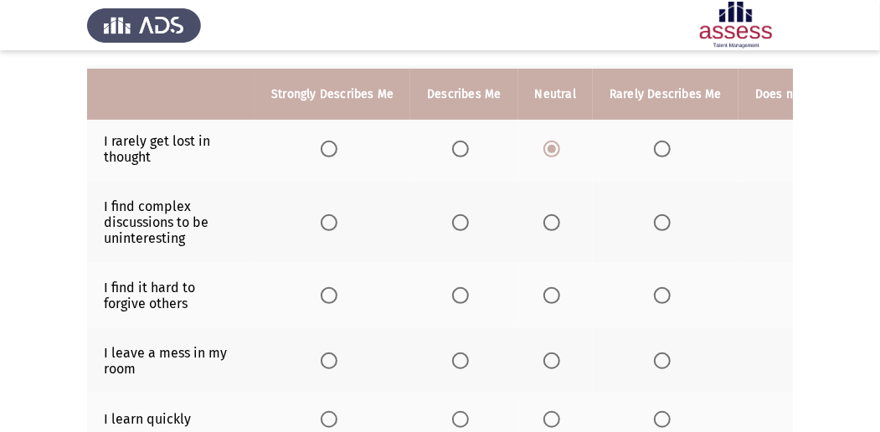
scroll to position [223, 0]
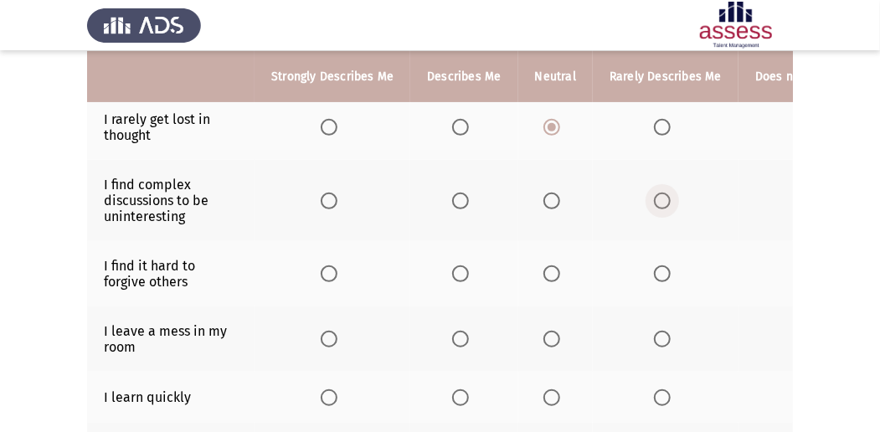
click at [662, 203] on span "Select an option" at bounding box center [662, 201] width 17 height 17
click at [662, 203] on input "Select an option" at bounding box center [662, 201] width 17 height 17
click at [452, 268] on span "Select an option" at bounding box center [460, 273] width 17 height 17
click at [452, 268] on input "Select an option" at bounding box center [460, 273] width 17 height 17
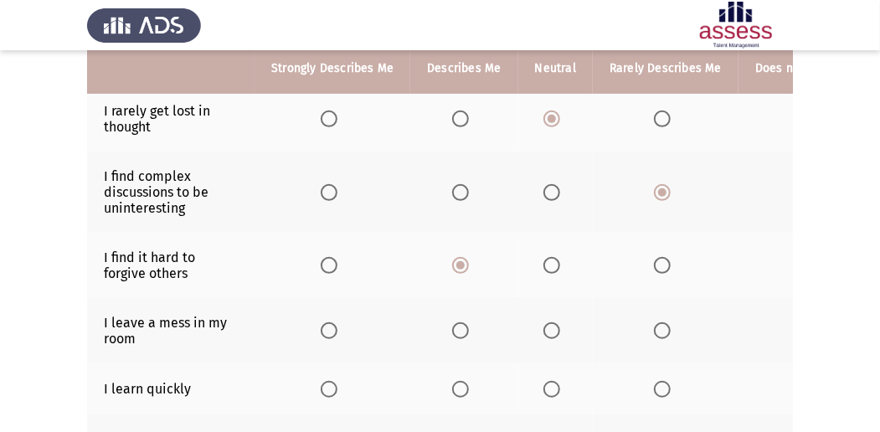
scroll to position [279, 0]
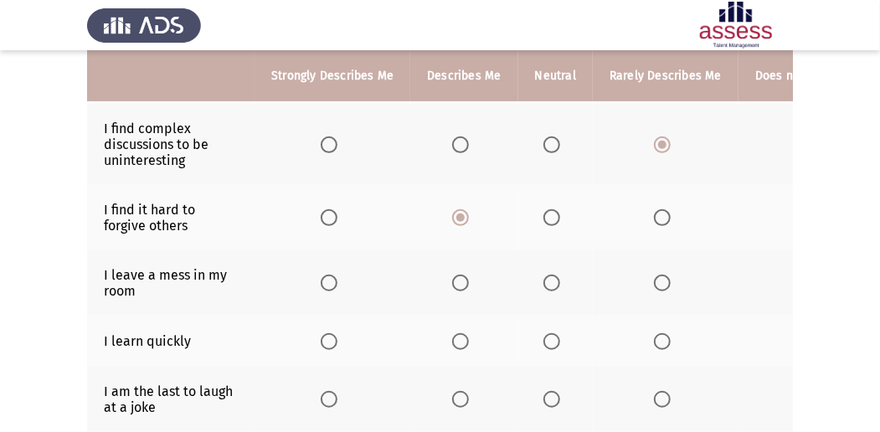
click at [537, 215] on th at bounding box center [555, 217] width 74 height 65
click at [549, 220] on span "Select an option" at bounding box center [551, 217] width 17 height 17
click at [549, 220] on input "Select an option" at bounding box center [551, 217] width 17 height 17
click at [654, 280] on span "Select an option" at bounding box center [662, 283] width 17 height 17
click at [654, 280] on input "Select an option" at bounding box center [662, 283] width 17 height 17
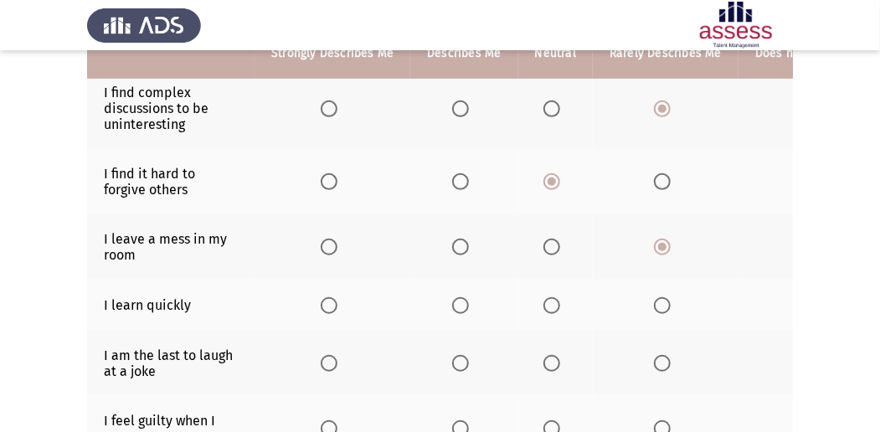
scroll to position [335, 0]
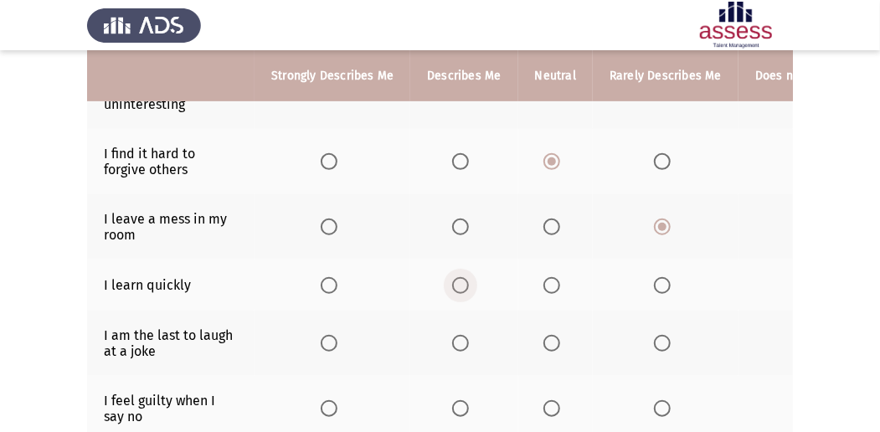
click at [456, 281] on span "Select an option" at bounding box center [460, 285] width 17 height 17
click at [456, 281] on input "Select an option" at bounding box center [460, 285] width 17 height 17
click at [459, 347] on span "Select an option" at bounding box center [460, 343] width 17 height 17
click at [459, 347] on input "Select an option" at bounding box center [460, 343] width 17 height 17
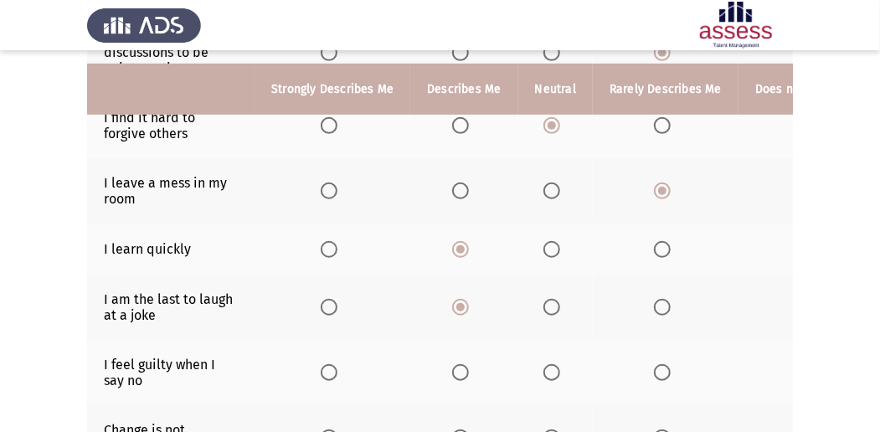
scroll to position [390, 0]
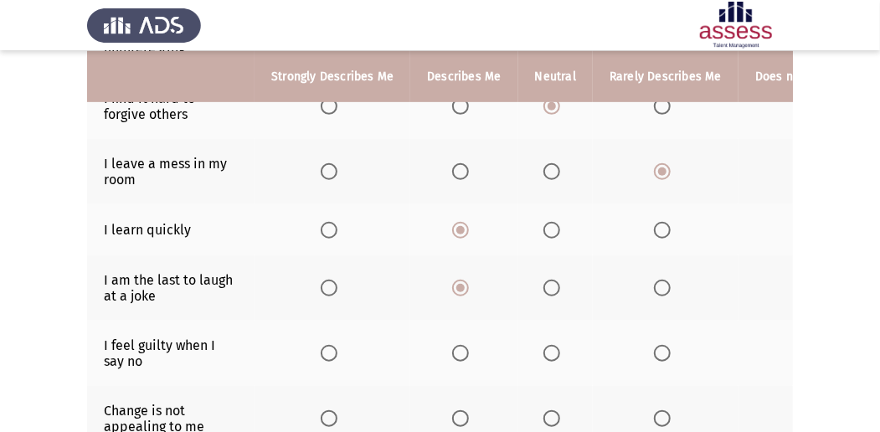
click at [544, 357] on span "Select an option" at bounding box center [551, 353] width 17 height 17
click at [544, 357] on input "Select an option" at bounding box center [551, 353] width 17 height 17
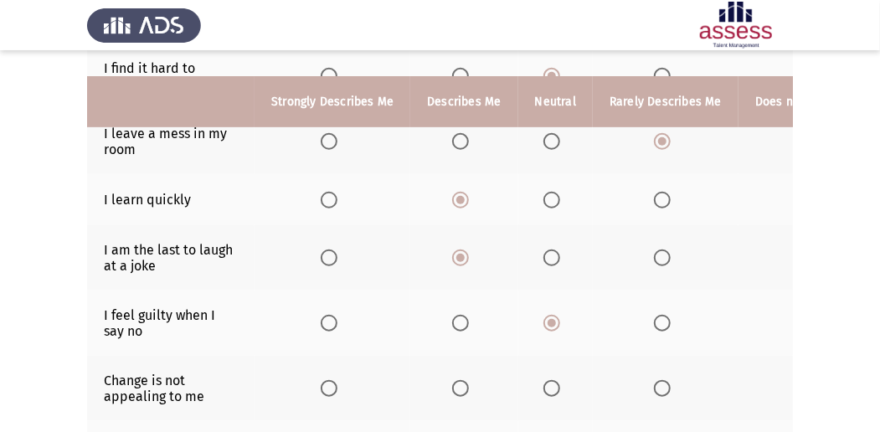
scroll to position [446, 0]
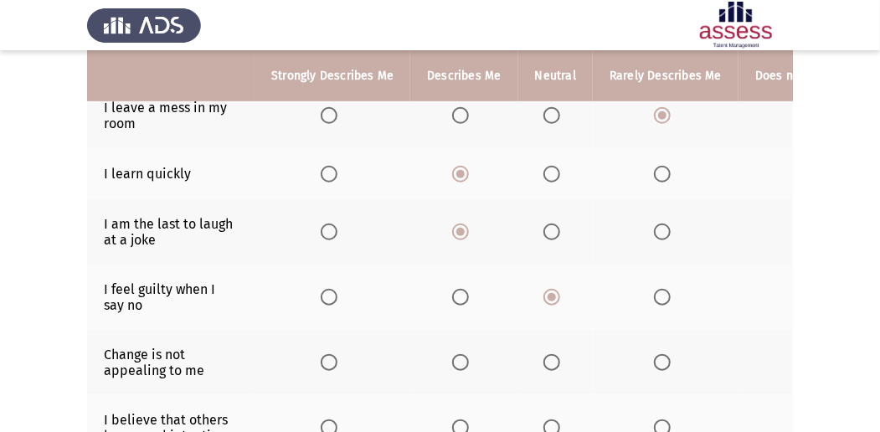
click at [655, 359] on span "Select an option" at bounding box center [662, 362] width 17 height 17
click at [655, 359] on input "Select an option" at bounding box center [662, 362] width 17 height 17
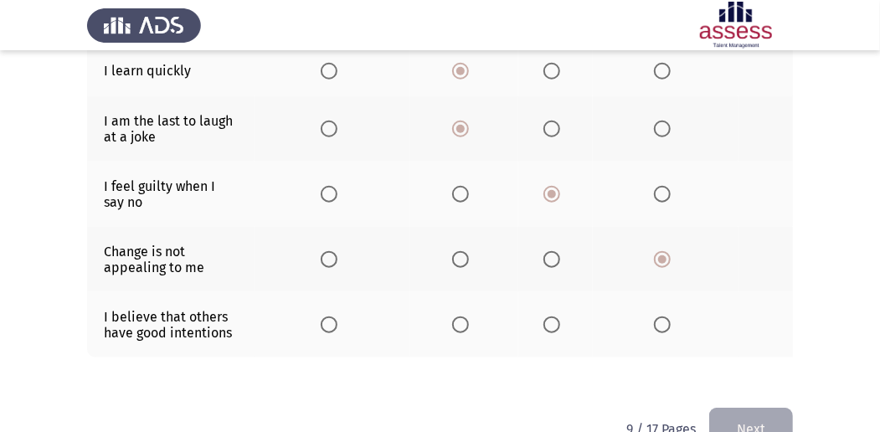
scroll to position [557, 0]
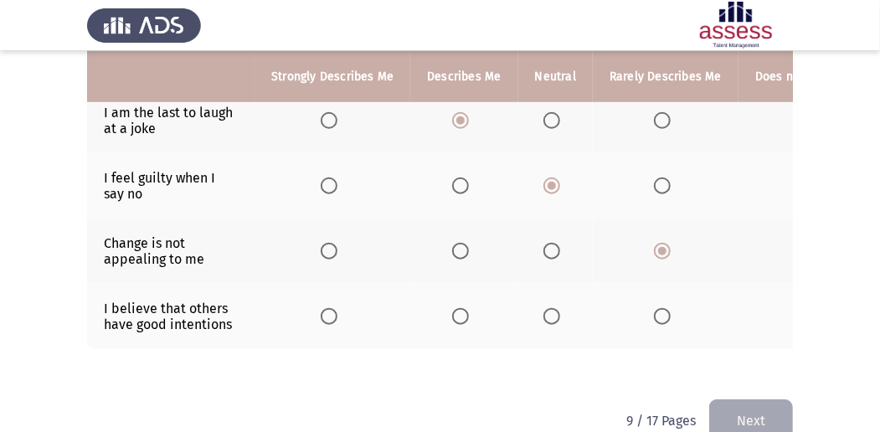
click at [452, 315] on span "Select an option" at bounding box center [460, 316] width 17 height 17
click at [452, 315] on input "Select an option" at bounding box center [460, 316] width 17 height 17
click at [732, 420] on button "Next" at bounding box center [751, 420] width 84 height 43
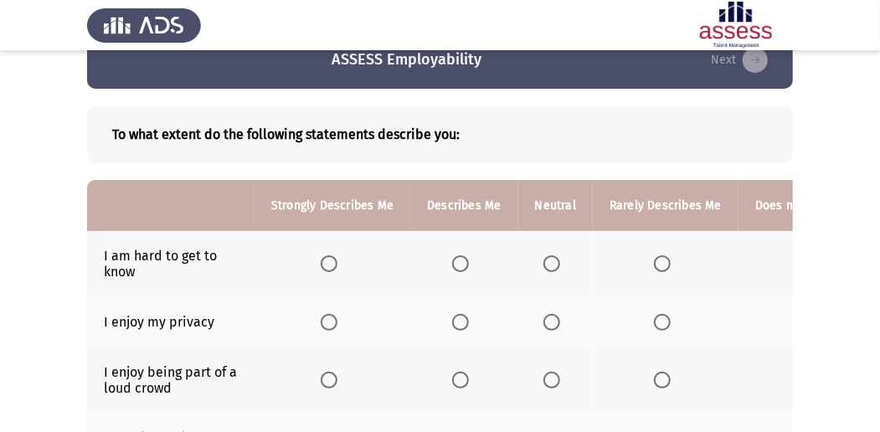
scroll to position [55, 0]
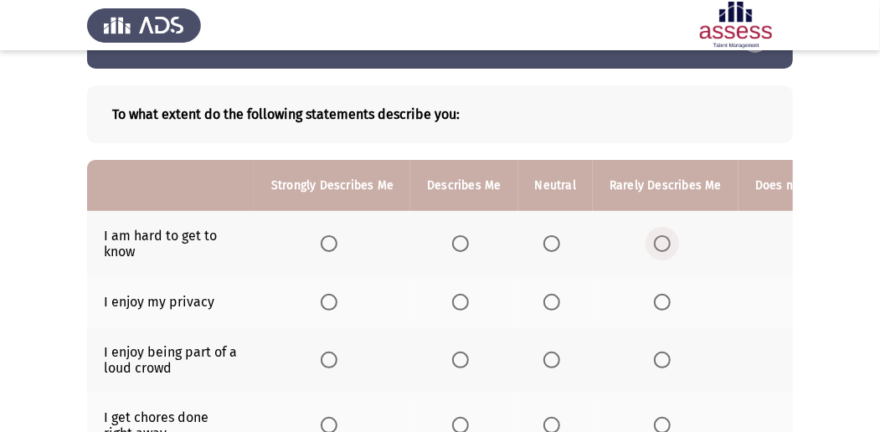
click at [654, 243] on span "Select an option" at bounding box center [662, 243] width 17 height 17
click at [654, 243] on input "Select an option" at bounding box center [662, 243] width 17 height 17
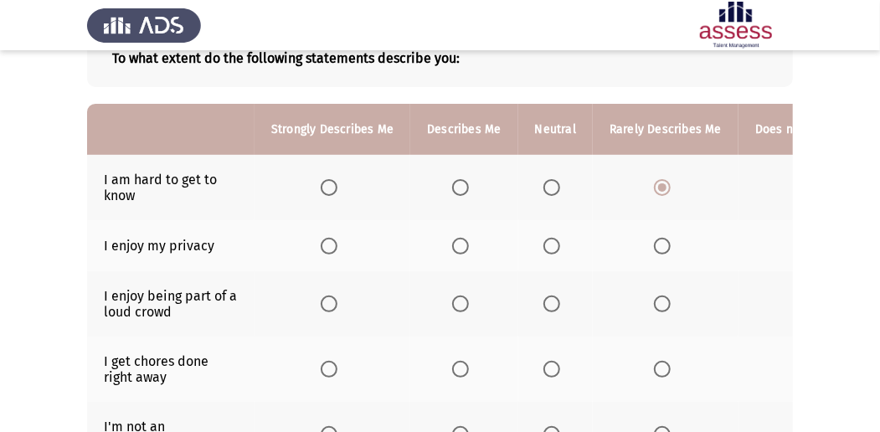
click at [654, 244] on span "Select an option" at bounding box center [662, 246] width 17 height 17
click at [654, 244] on input "Select an option" at bounding box center [662, 246] width 17 height 17
click at [560, 302] on label "Select an option" at bounding box center [554, 303] width 23 height 17
click at [560, 302] on input "Select an option" at bounding box center [551, 303] width 17 height 17
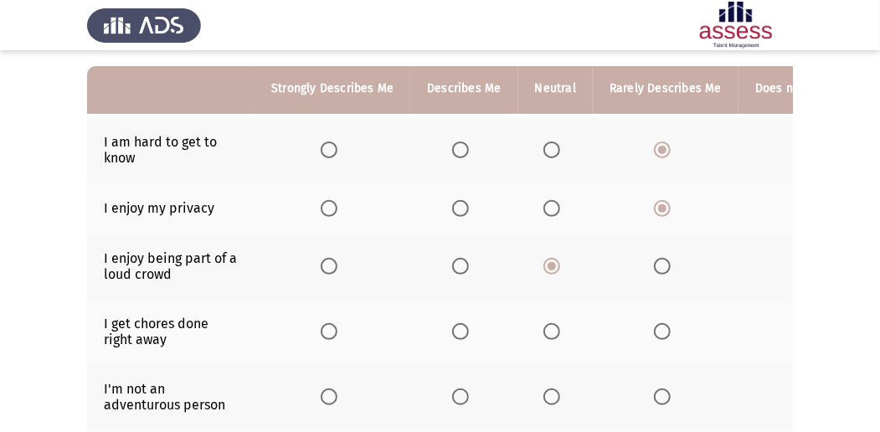
scroll to position [167, 0]
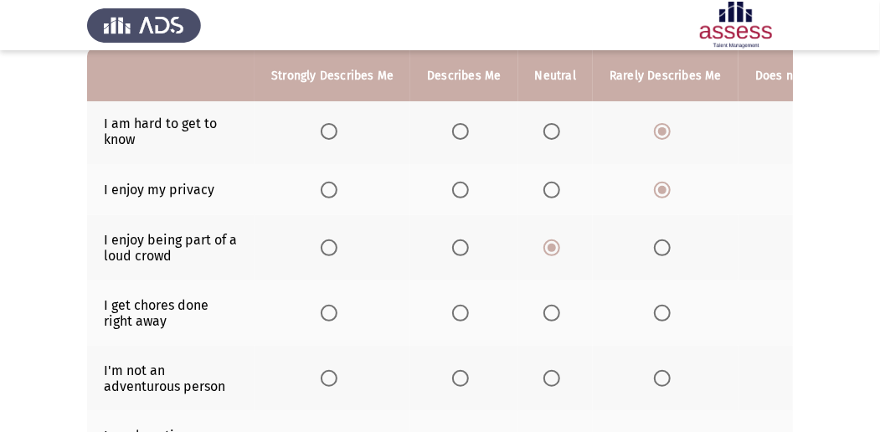
click at [557, 305] on label "Select an option" at bounding box center [554, 313] width 23 height 17
click at [557, 305] on input "Select an option" at bounding box center [551, 313] width 17 height 17
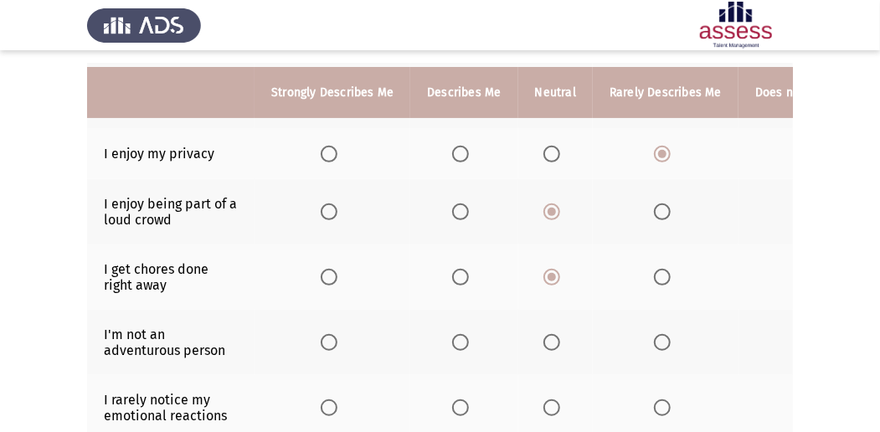
scroll to position [223, 0]
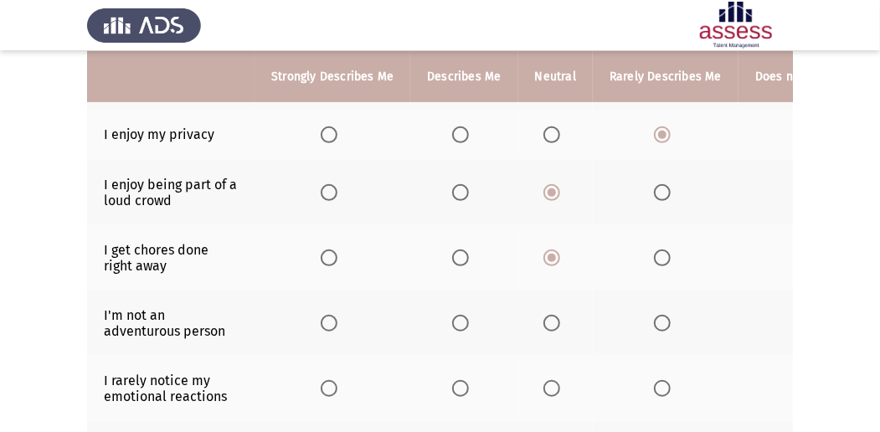
click at [553, 319] on span "Select an option" at bounding box center [551, 323] width 17 height 17
click at [553, 319] on input "Select an option" at bounding box center [551, 323] width 17 height 17
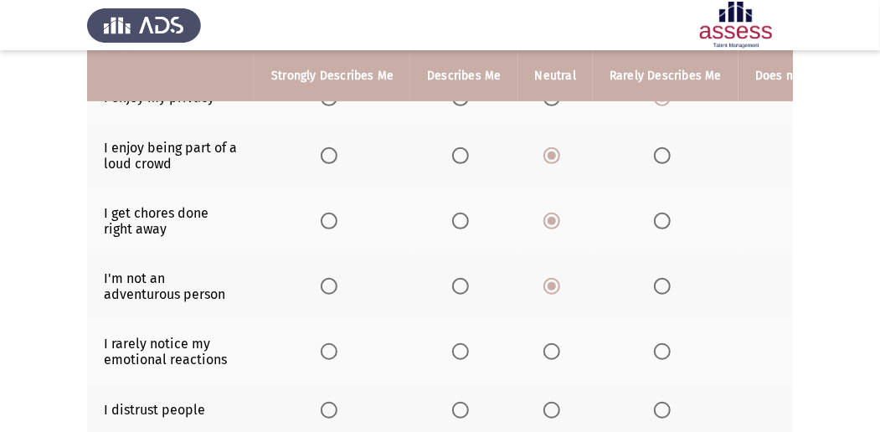
scroll to position [279, 0]
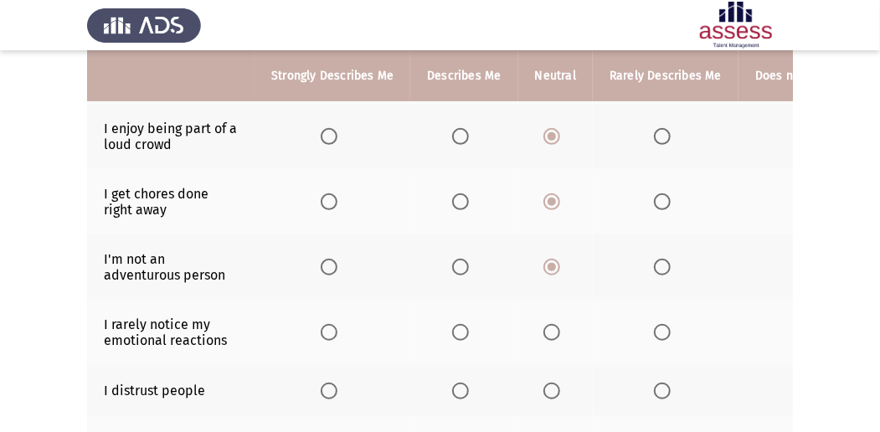
click at [655, 330] on span "Select an option" at bounding box center [662, 332] width 17 height 17
click at [655, 330] on input "Select an option" at bounding box center [662, 332] width 17 height 17
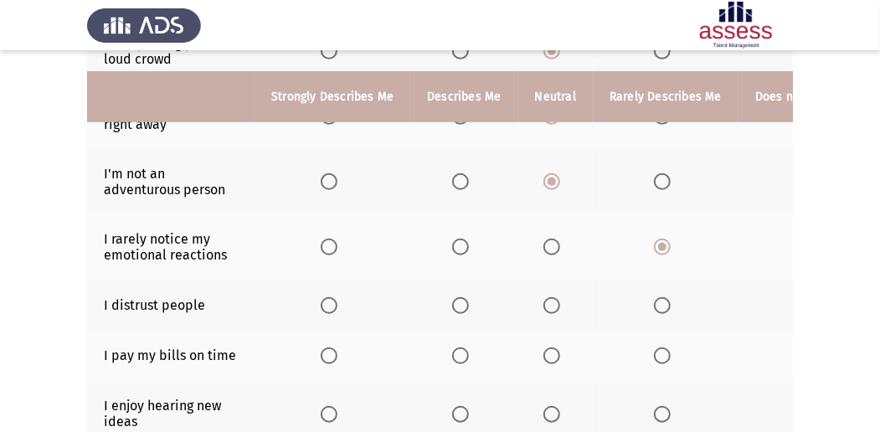
scroll to position [390, 0]
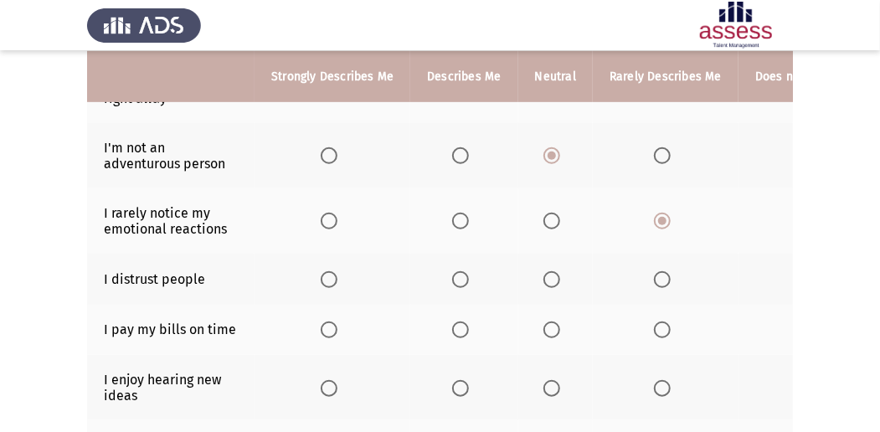
click at [654, 276] on span "Select an option" at bounding box center [662, 279] width 17 height 17
click at [654, 276] on input "Select an option" at bounding box center [662, 279] width 17 height 17
click at [544, 325] on span "Select an option" at bounding box center [551, 329] width 17 height 17
click at [544, 325] on input "Select an option" at bounding box center [551, 329] width 17 height 17
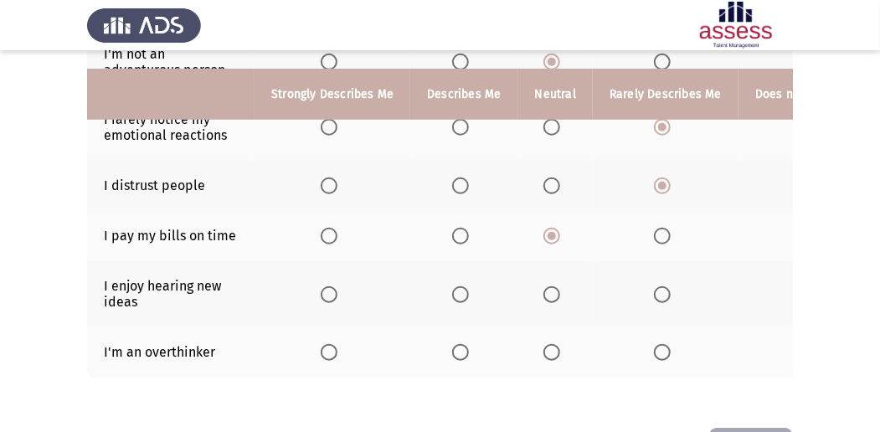
scroll to position [502, 0]
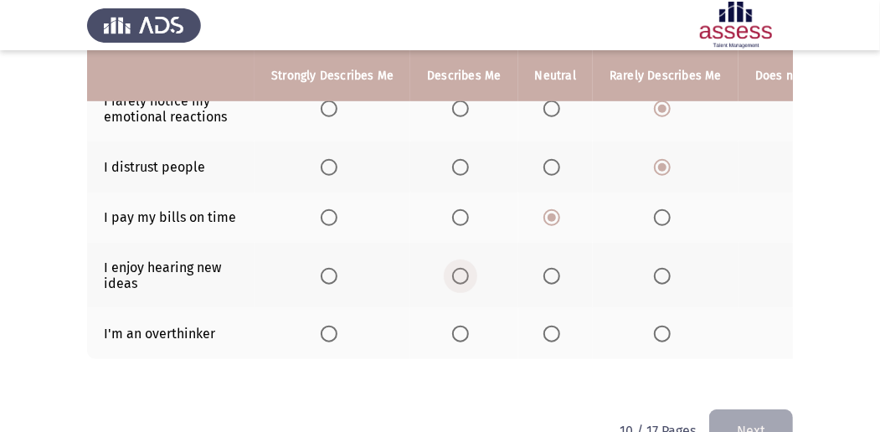
click at [463, 270] on span "Select an option" at bounding box center [460, 276] width 17 height 17
click at [463, 270] on input "Select an option" at bounding box center [460, 276] width 17 height 17
click at [467, 326] on label "Select an option" at bounding box center [463, 334] width 23 height 17
click at [467, 326] on input "Select an option" at bounding box center [460, 334] width 17 height 17
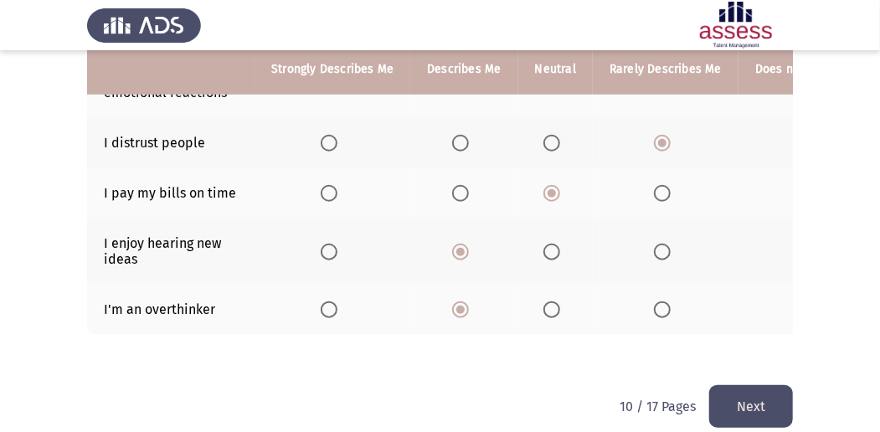
scroll to position [550, 0]
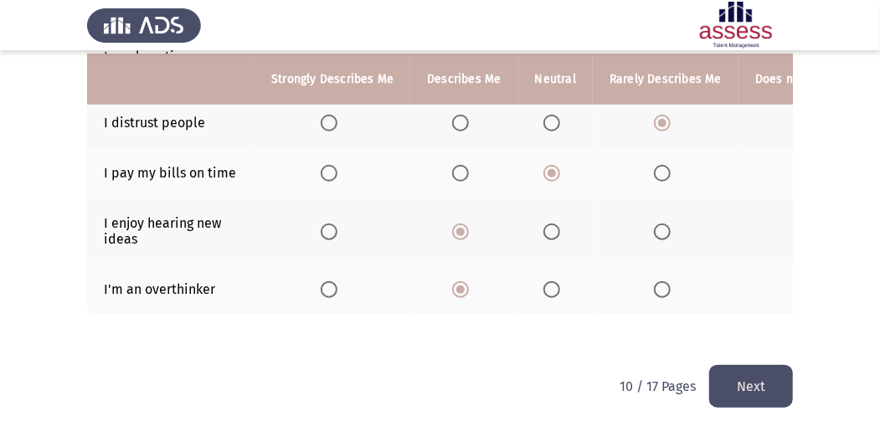
click at [760, 388] on button "Next" at bounding box center [751, 386] width 84 height 43
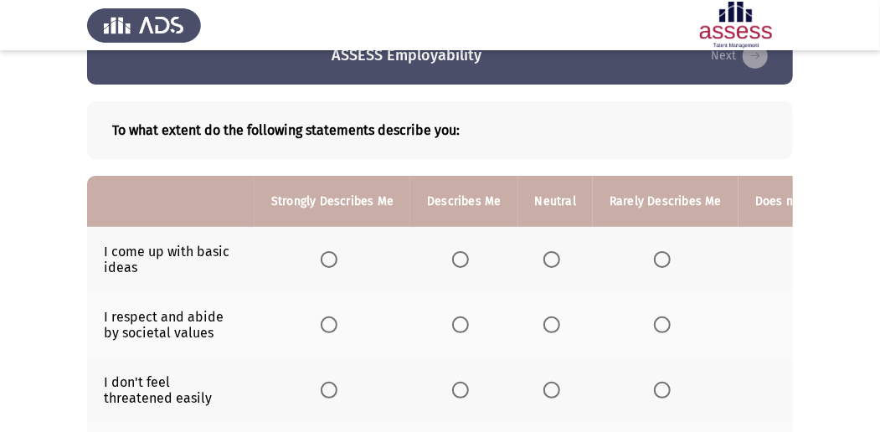
scroll to position [111, 0]
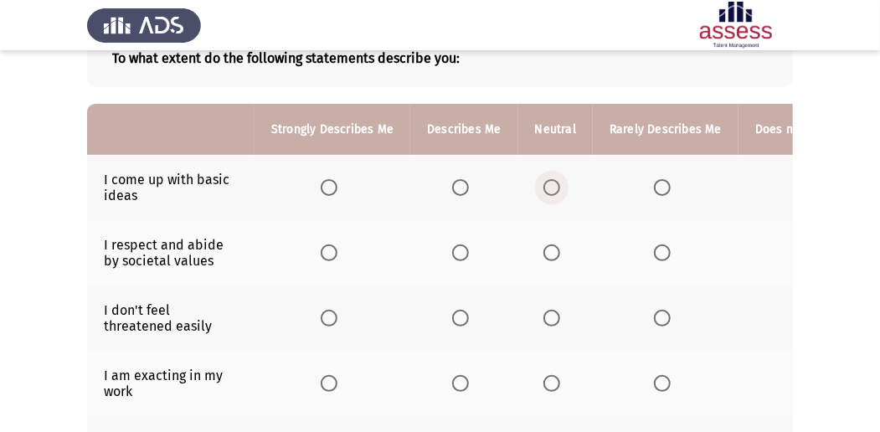
click at [544, 184] on span "Select an option" at bounding box center [551, 187] width 17 height 17
click at [544, 184] on input "Select an option" at bounding box center [551, 187] width 17 height 17
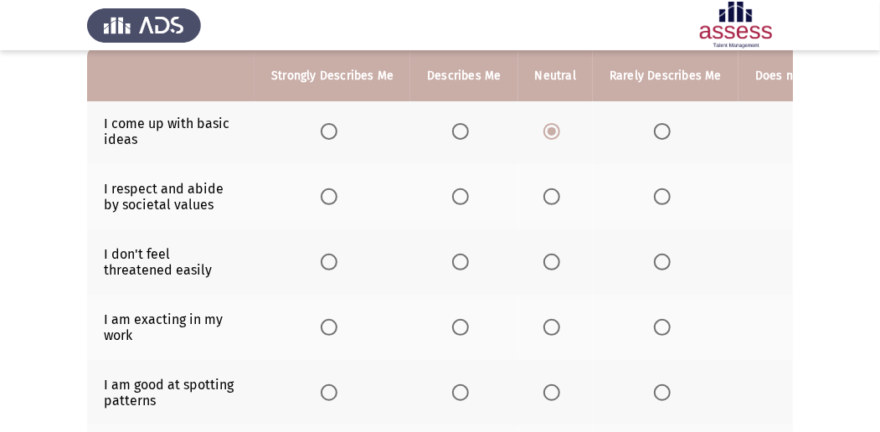
click at [445, 191] on th at bounding box center [463, 196] width 107 height 65
click at [559, 254] on label "Select an option" at bounding box center [554, 262] width 23 height 17
click at [559, 254] on input "Select an option" at bounding box center [551, 262] width 17 height 17
click at [455, 198] on span "Select an option" at bounding box center [460, 196] width 17 height 17
click at [455, 198] on input "Select an option" at bounding box center [460, 196] width 17 height 17
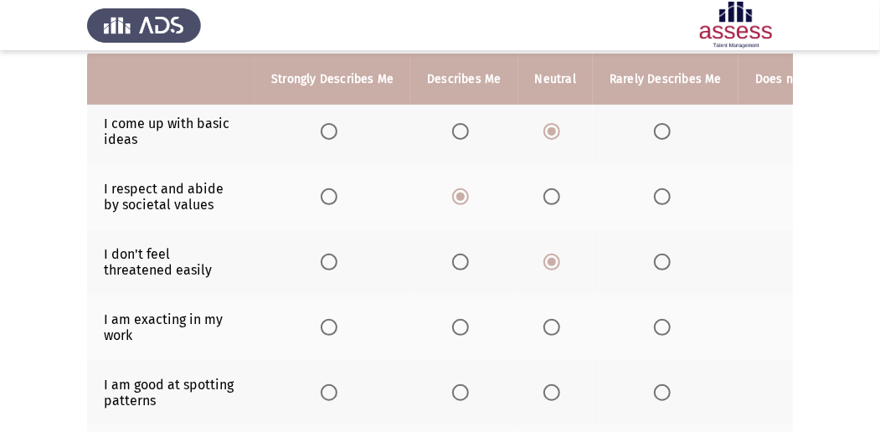
scroll to position [223, 0]
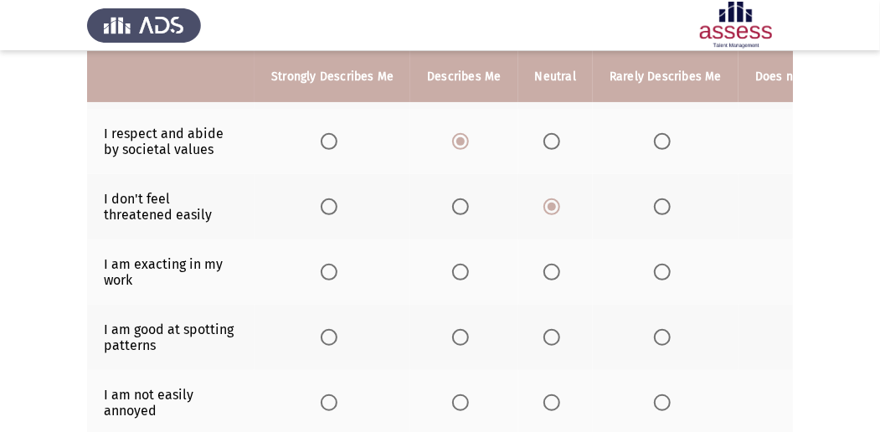
click at [656, 271] on span "Select an option" at bounding box center [662, 272] width 17 height 17
click at [656, 271] on input "Select an option" at bounding box center [662, 272] width 17 height 17
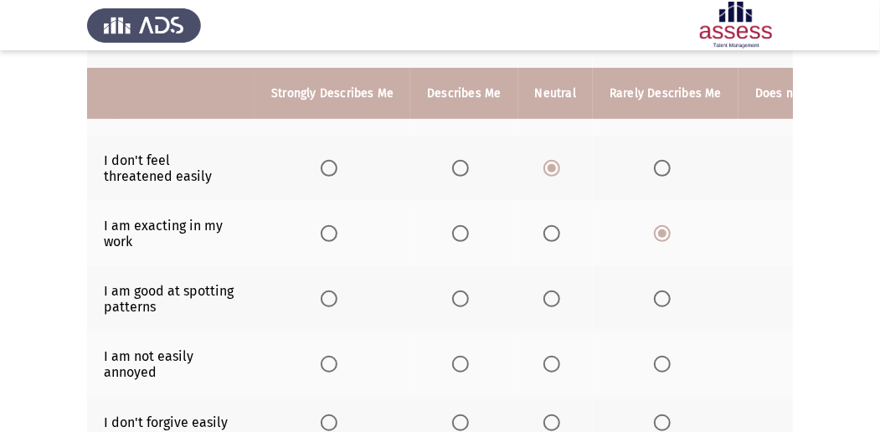
scroll to position [279, 0]
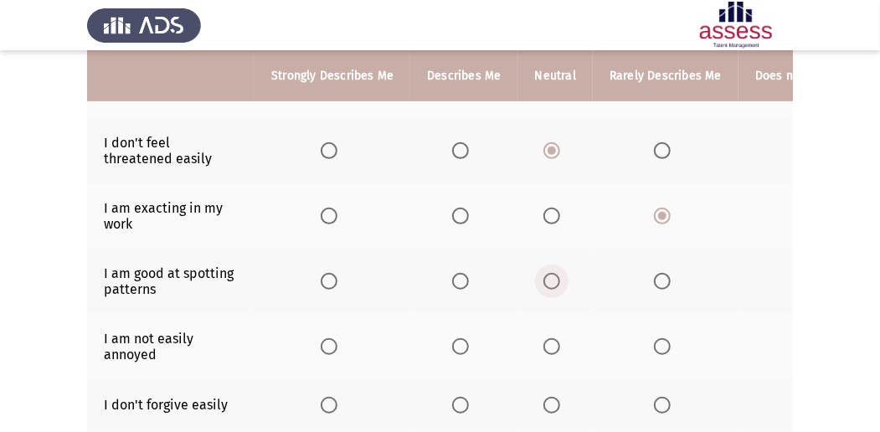
click at [552, 283] on span "Select an option" at bounding box center [551, 281] width 17 height 17
click at [552, 283] on input "Select an option" at bounding box center [551, 281] width 17 height 17
click at [661, 347] on span "Select an option" at bounding box center [662, 346] width 17 height 17
click at [661, 347] on input "Select an option" at bounding box center [662, 346] width 17 height 17
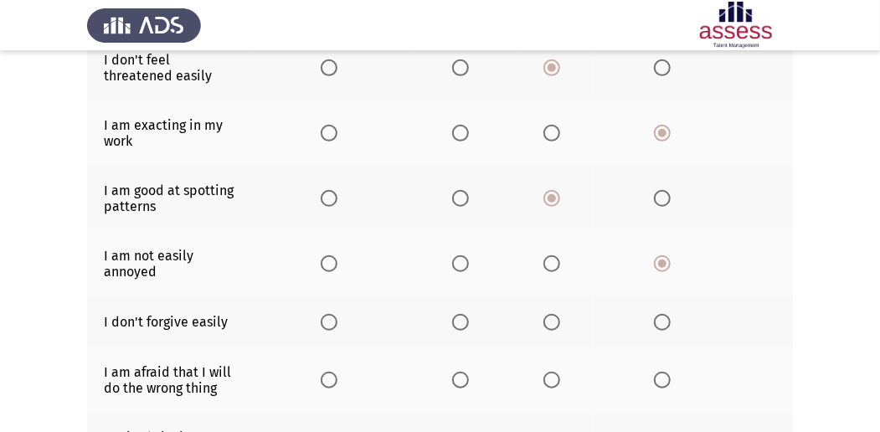
scroll to position [390, 0]
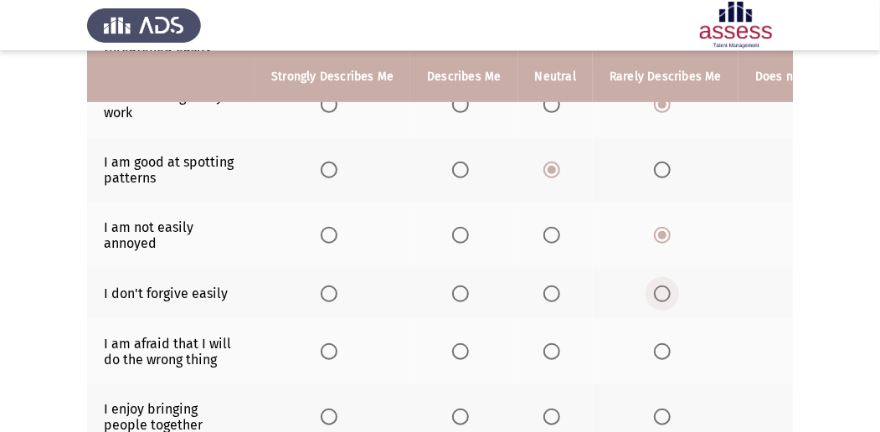
click at [654, 295] on span "Select an option" at bounding box center [662, 293] width 17 height 17
click at [654, 295] on input "Select an option" at bounding box center [662, 293] width 17 height 17
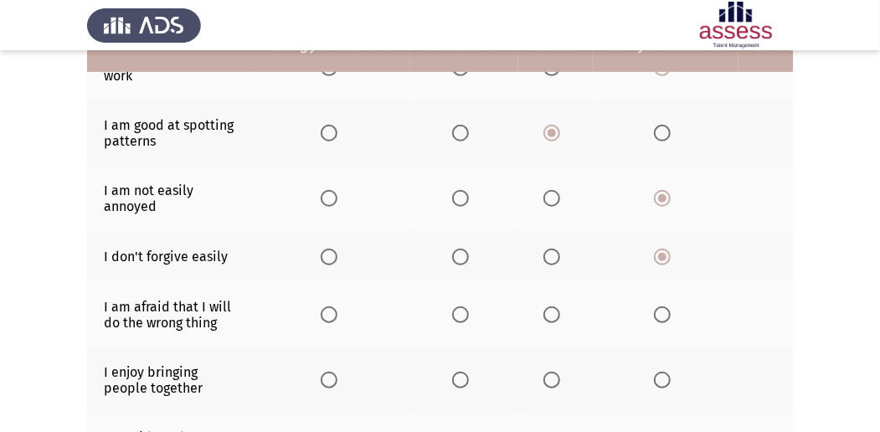
scroll to position [446, 0]
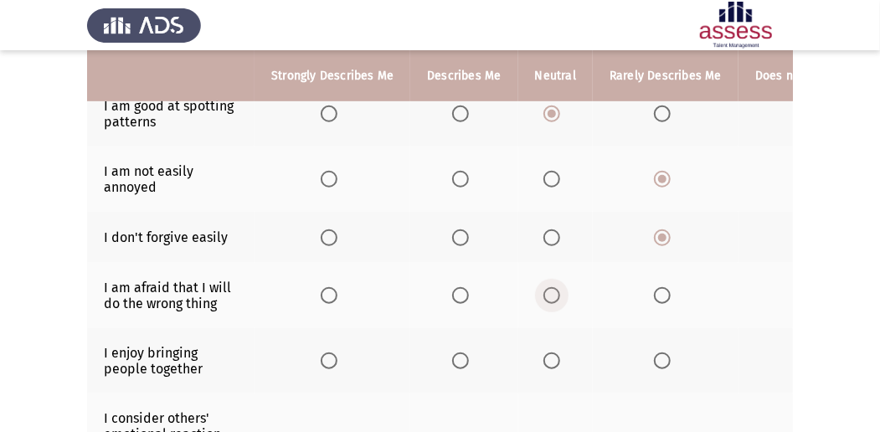
click at [556, 289] on label "Select an option" at bounding box center [554, 295] width 23 height 17
click at [556, 289] on input "Select an option" at bounding box center [551, 295] width 17 height 17
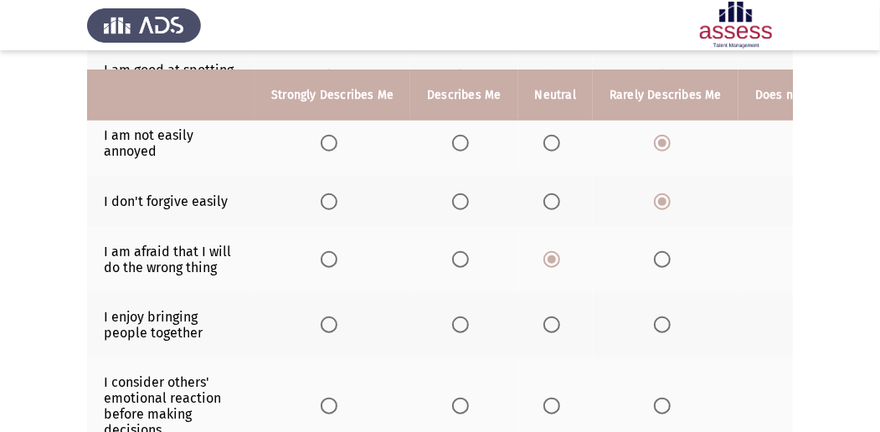
scroll to position [502, 0]
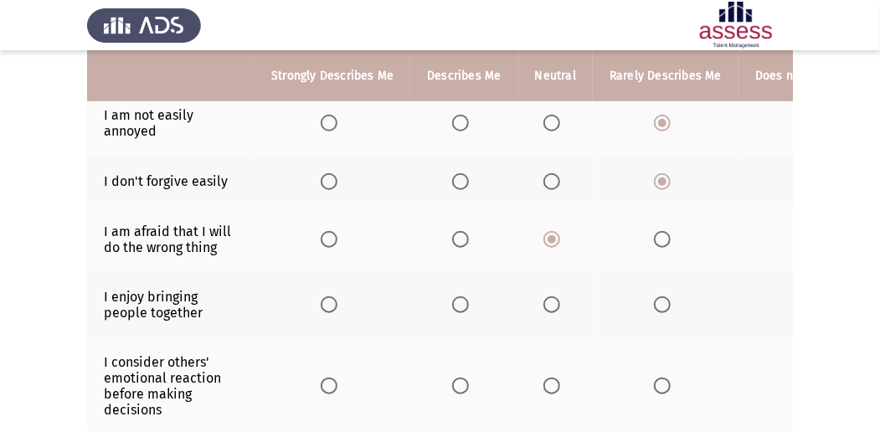
click at [551, 298] on span "Select an option" at bounding box center [551, 304] width 17 height 17
click at [551, 298] on input "Select an option" at bounding box center [551, 304] width 17 height 17
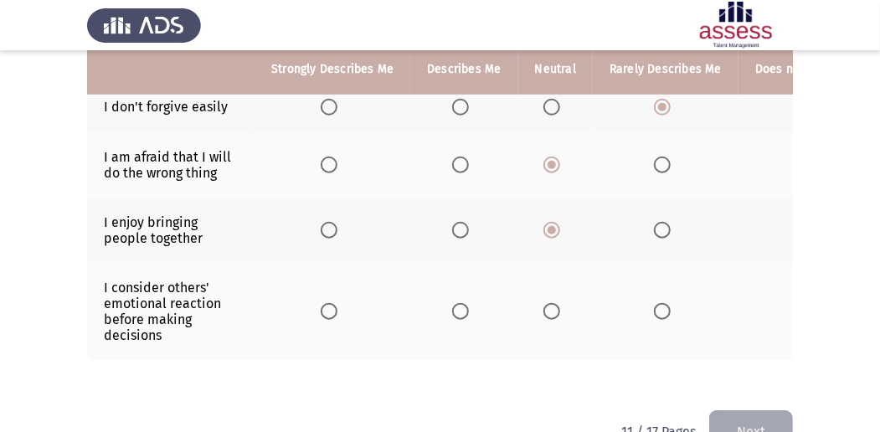
scroll to position [614, 0]
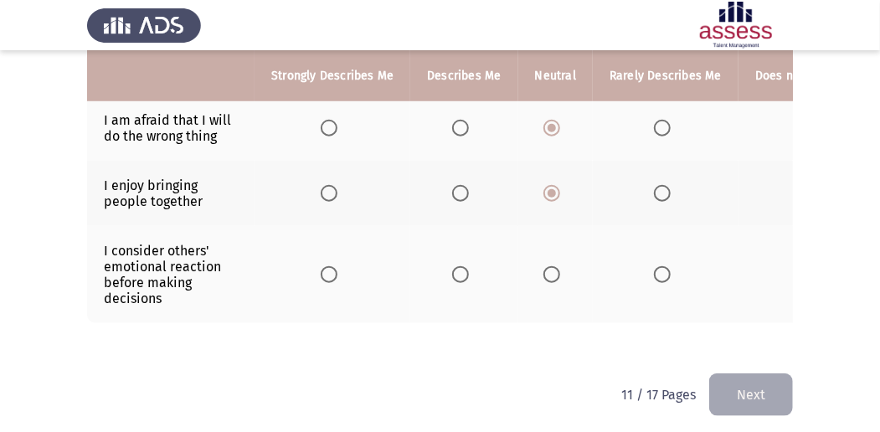
click at [543, 266] on span "Select an option" at bounding box center [551, 274] width 17 height 17
click at [543, 266] on input "Select an option" at bounding box center [551, 274] width 17 height 17
click at [744, 383] on button "Next" at bounding box center [751, 394] width 84 height 43
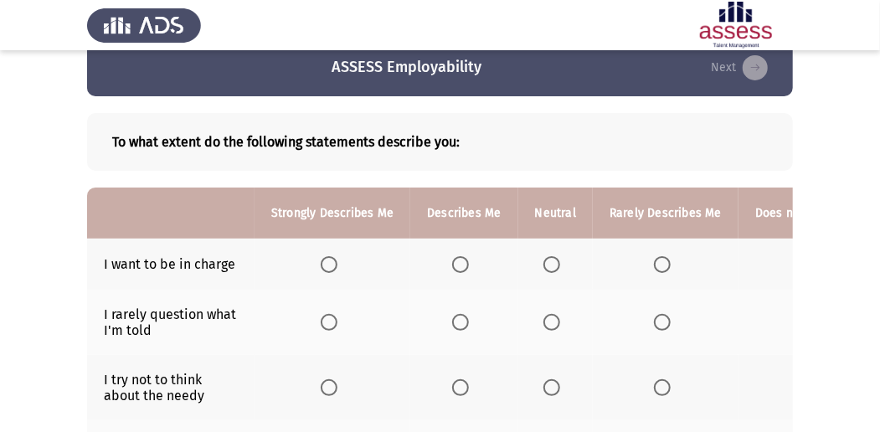
scroll to position [55, 0]
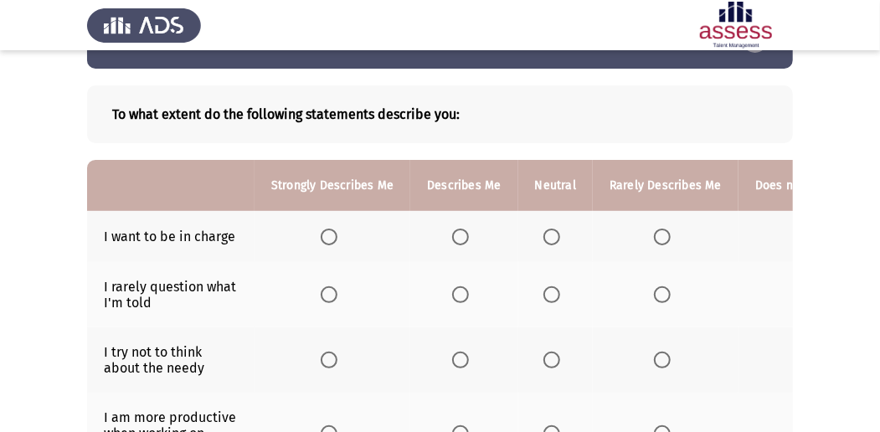
click at [543, 237] on span "Select an option" at bounding box center [551, 236] width 17 height 17
click at [543, 237] on input "Select an option" at bounding box center [551, 236] width 17 height 17
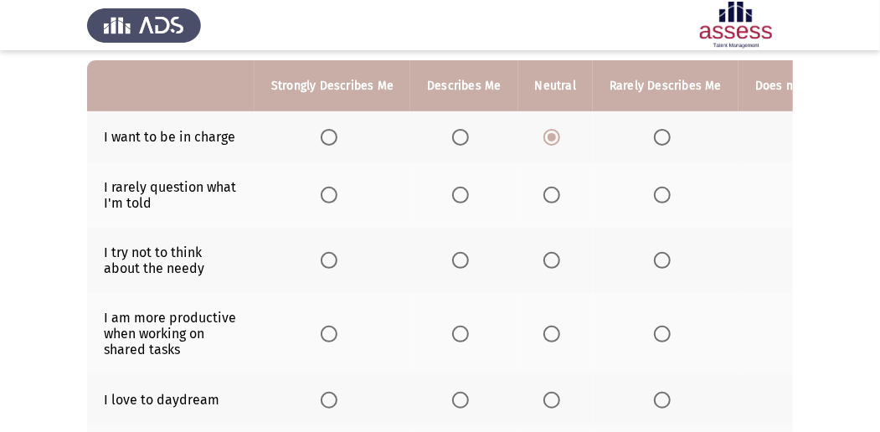
scroll to position [167, 0]
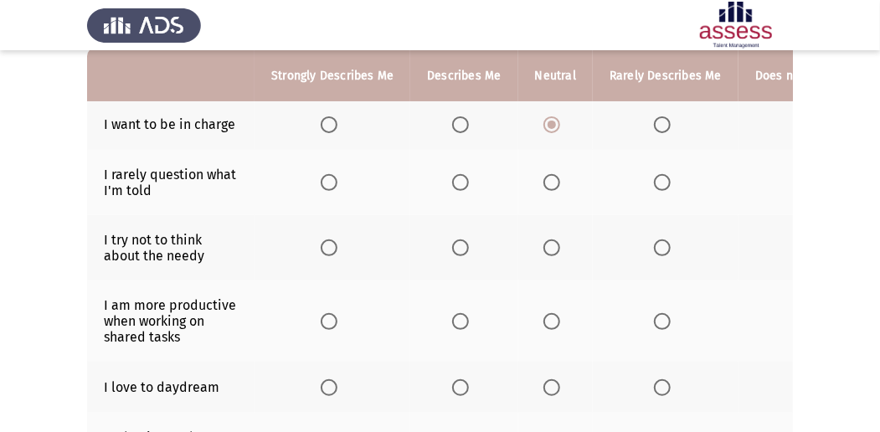
click at [556, 177] on span "Select an option" at bounding box center [551, 182] width 17 height 17
click at [556, 177] on input "Select an option" at bounding box center [551, 182] width 17 height 17
click at [645, 243] on th at bounding box center [666, 247] width 146 height 65
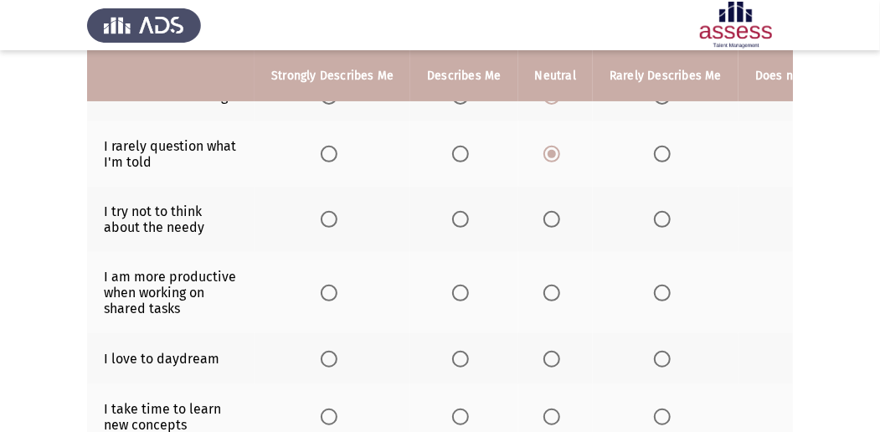
scroll to position [223, 0]
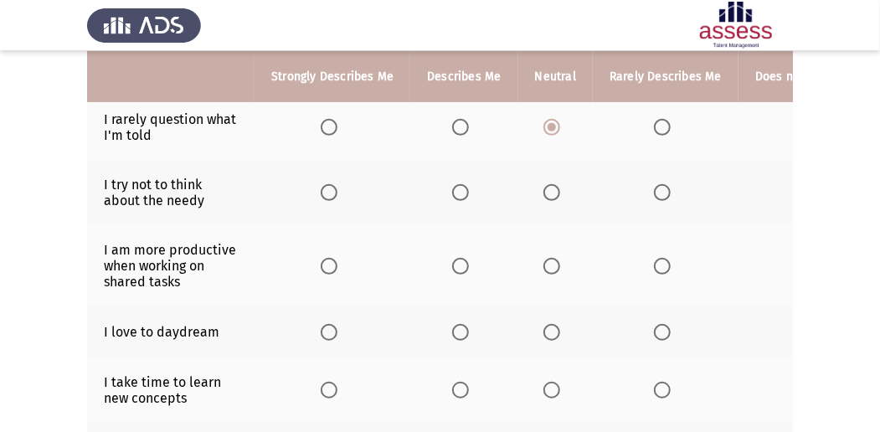
click at [655, 202] on th at bounding box center [666, 192] width 146 height 65
click at [655, 193] on span "Select an option" at bounding box center [662, 192] width 17 height 17
click at [655, 193] on input "Select an option" at bounding box center [662, 192] width 17 height 17
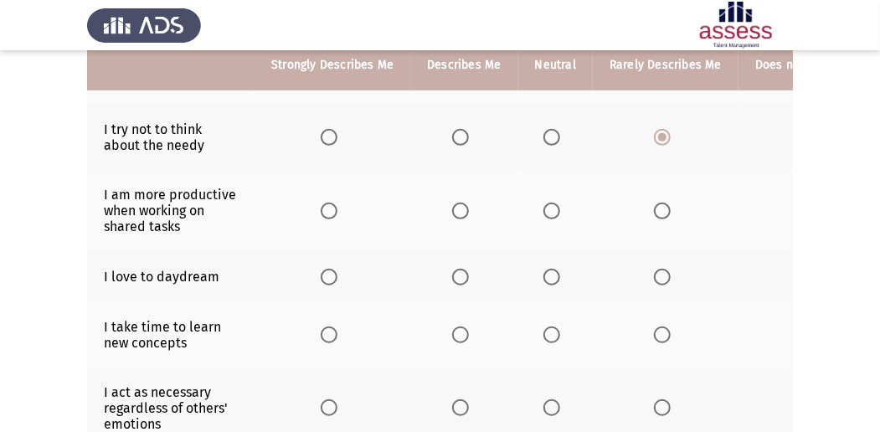
scroll to position [279, 0]
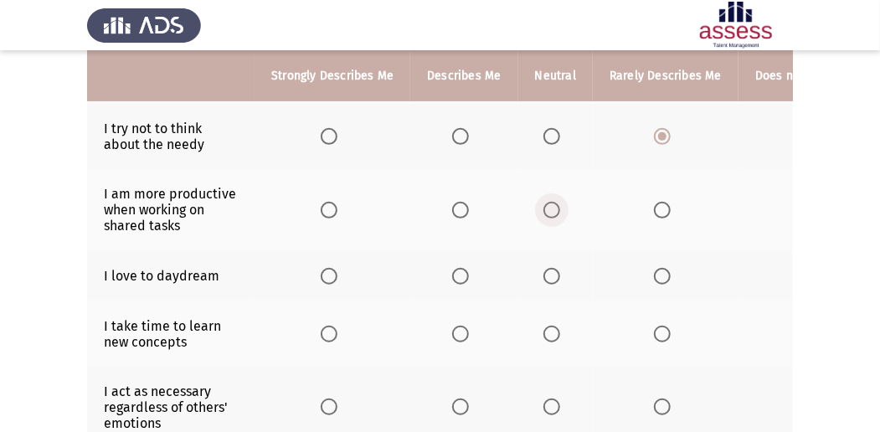
click at [554, 204] on span "Select an option" at bounding box center [551, 210] width 17 height 17
click at [554, 204] on input "Select an option" at bounding box center [551, 210] width 17 height 17
click at [455, 270] on span "Select an option" at bounding box center [460, 276] width 17 height 17
click at [455, 270] on input "Select an option" at bounding box center [460, 276] width 17 height 17
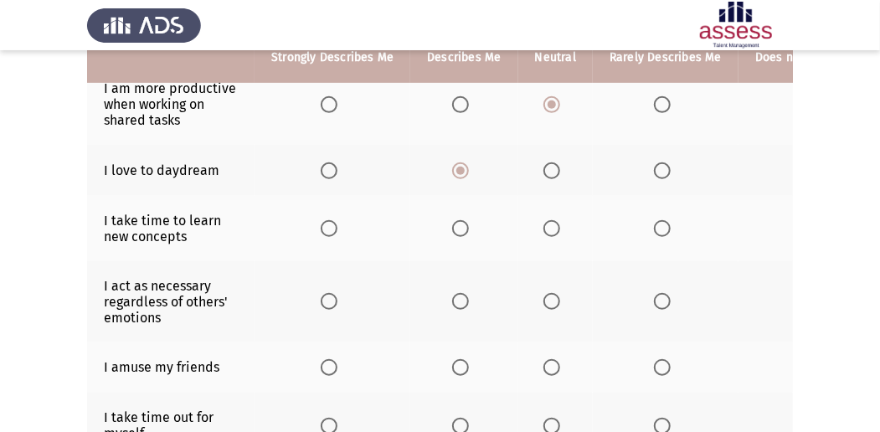
scroll to position [390, 0]
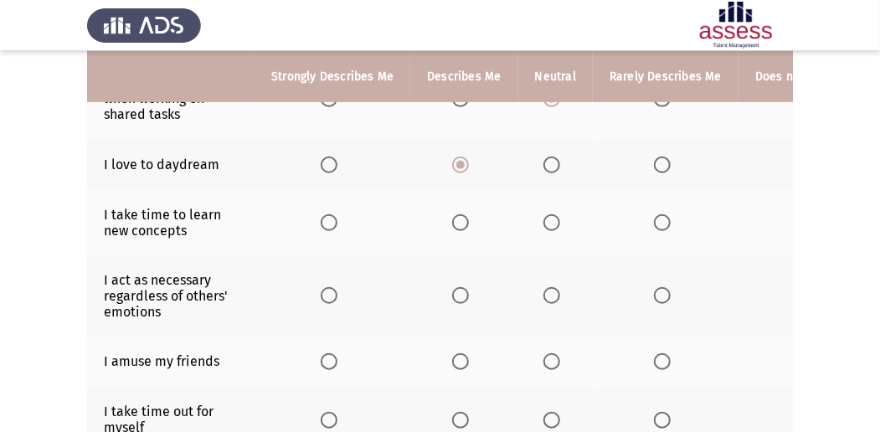
click at [543, 224] on span "Select an option" at bounding box center [551, 222] width 17 height 17
click at [543, 224] on input "Select an option" at bounding box center [551, 222] width 17 height 17
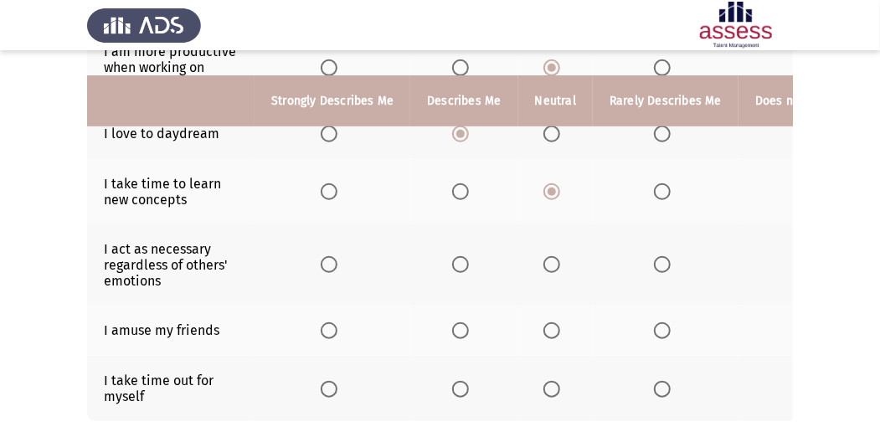
scroll to position [446, 0]
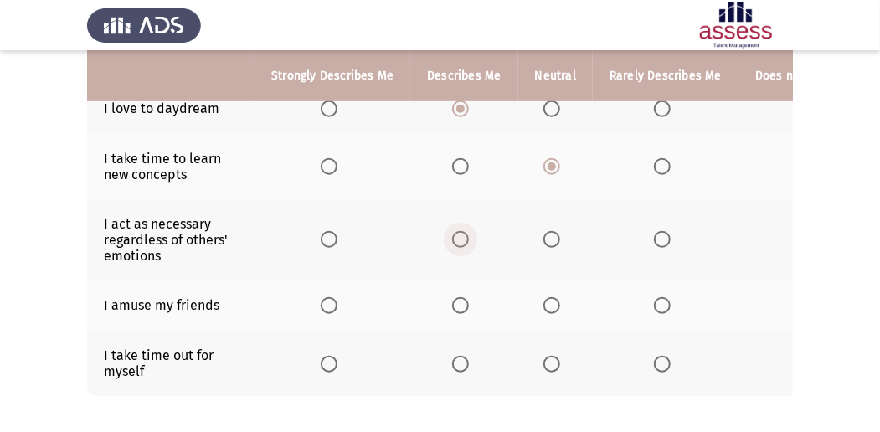
click at [466, 236] on label "Select an option" at bounding box center [463, 239] width 23 height 17
click at [466, 236] on input "Select an option" at bounding box center [460, 239] width 17 height 17
click at [455, 287] on th at bounding box center [463, 305] width 107 height 51
click at [455, 297] on span "Select an option" at bounding box center [460, 305] width 17 height 17
click at [455, 297] on input "Select an option" at bounding box center [460, 305] width 17 height 17
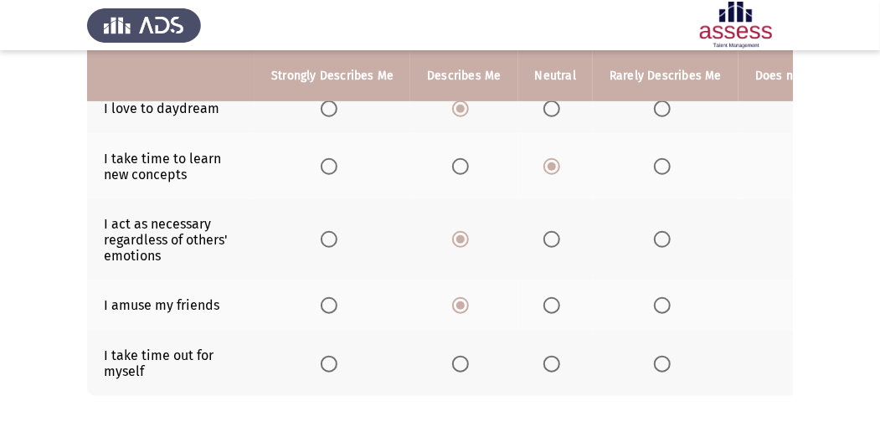
click at [552, 360] on span "Select an option" at bounding box center [551, 364] width 17 height 17
click at [552, 360] on input "Select an option" at bounding box center [551, 364] width 17 height 17
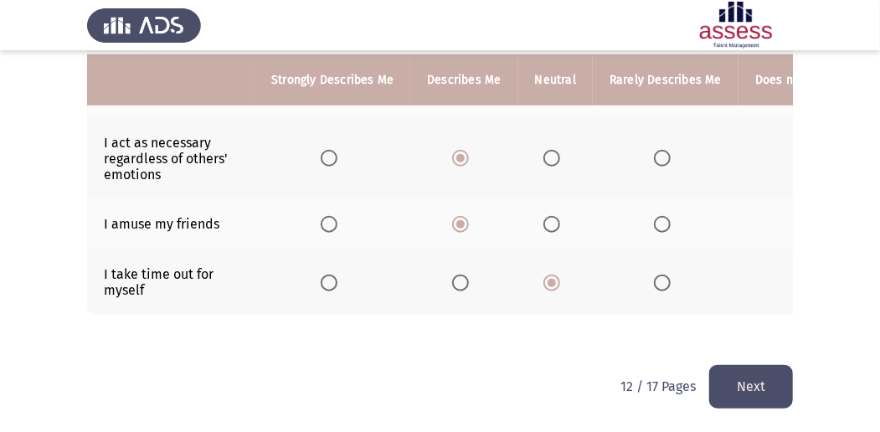
scroll to position [531, 0]
click at [737, 378] on button "Next" at bounding box center [751, 386] width 84 height 43
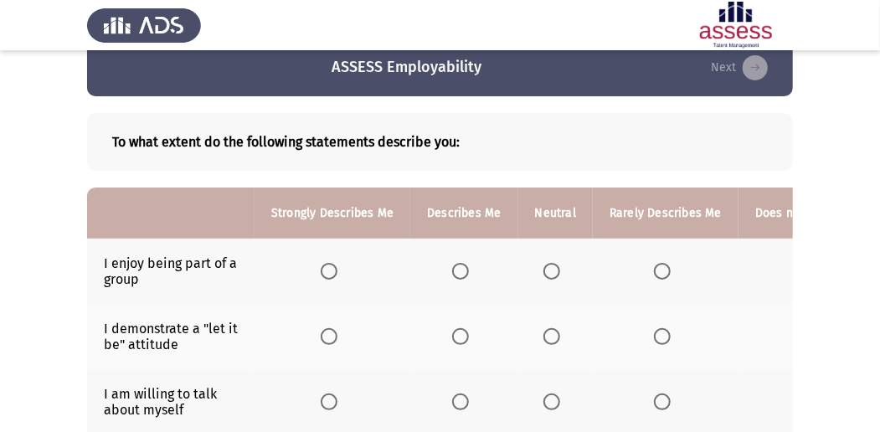
scroll to position [55, 0]
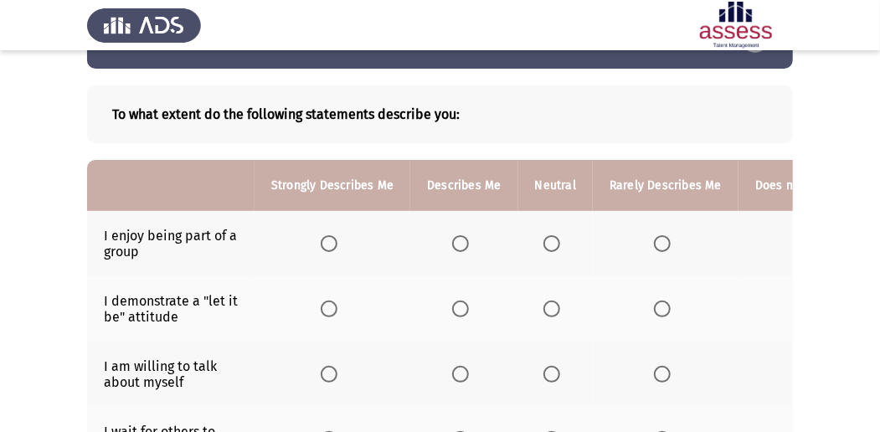
click at [475, 239] on th at bounding box center [463, 243] width 107 height 65
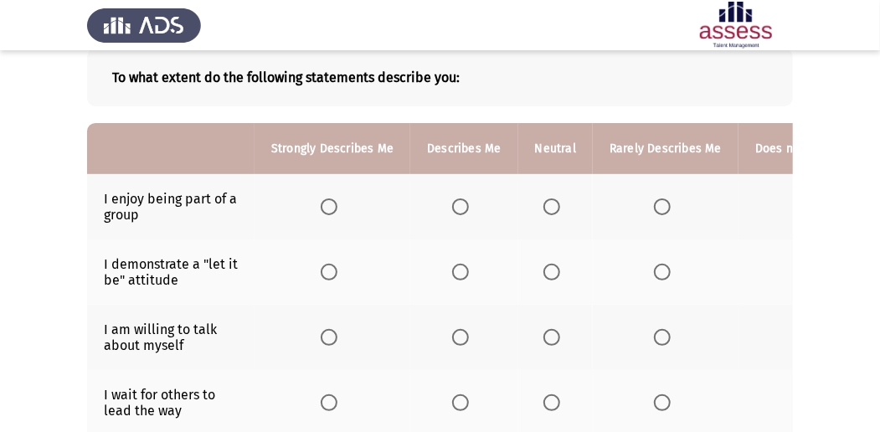
scroll to position [111, 0]
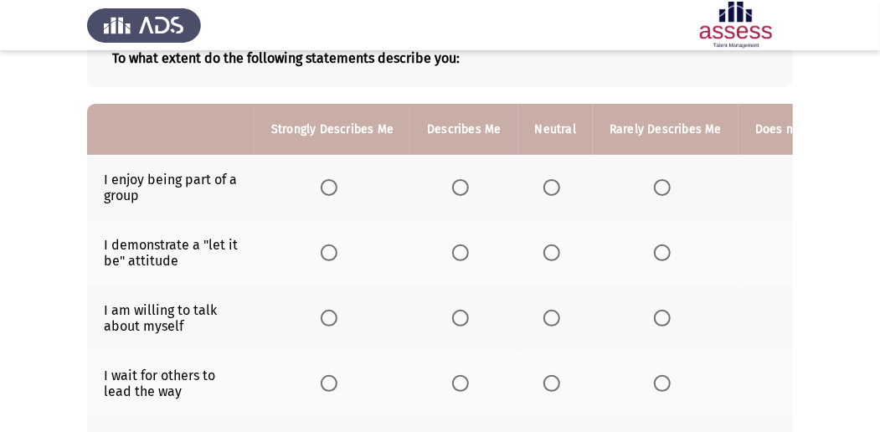
click at [437, 186] on th at bounding box center [463, 187] width 107 height 65
click at [457, 186] on span "Select an option" at bounding box center [460, 187] width 17 height 17
click at [457, 186] on input "Select an option" at bounding box center [460, 187] width 17 height 17
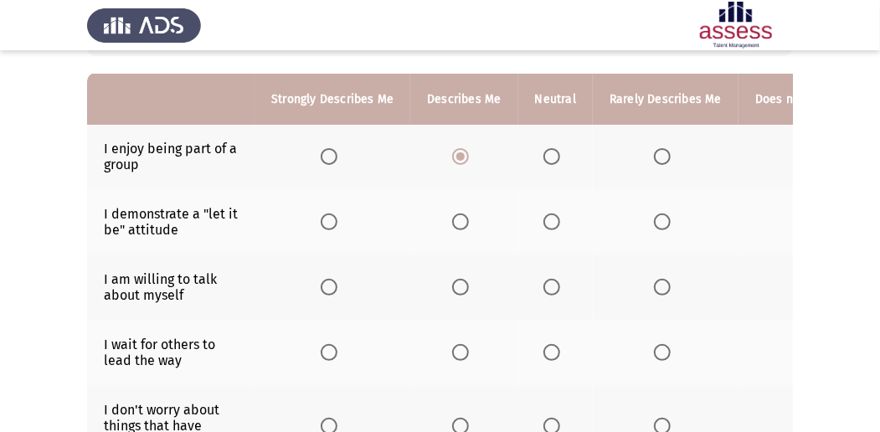
scroll to position [167, 0]
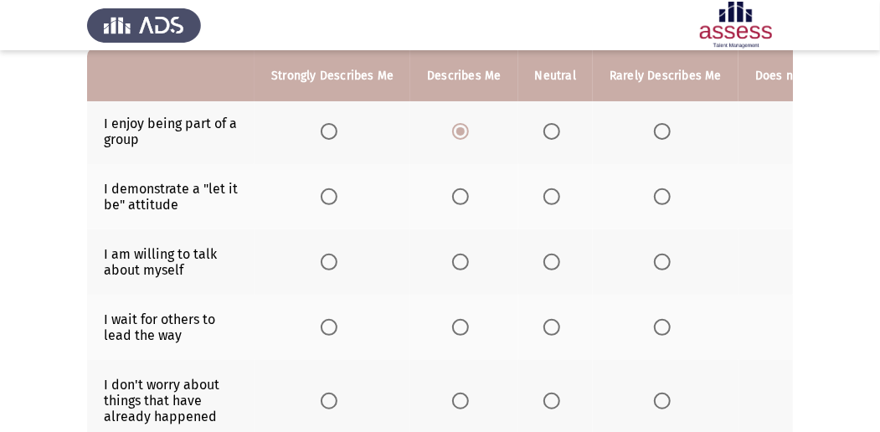
click at [547, 197] on span "Select an option" at bounding box center [551, 196] width 17 height 17
click at [547, 197] on input "Select an option" at bounding box center [551, 196] width 17 height 17
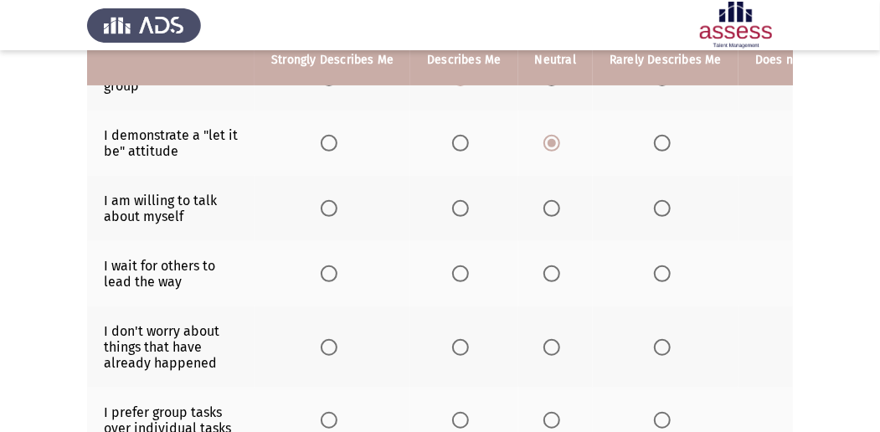
scroll to position [223, 0]
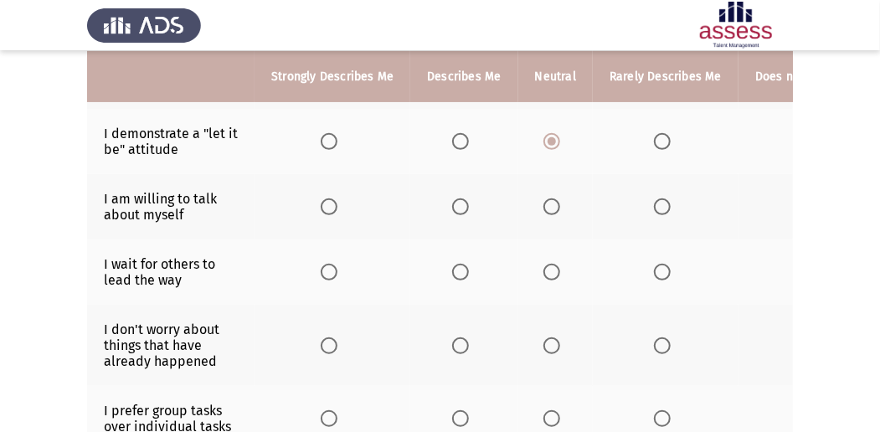
click at [551, 203] on span "Select an option" at bounding box center [551, 206] width 17 height 17
click at [551, 203] on input "Select an option" at bounding box center [551, 206] width 17 height 17
click at [552, 264] on span "Select an option" at bounding box center [551, 272] width 17 height 17
click at [552, 264] on input "Select an option" at bounding box center [551, 272] width 17 height 17
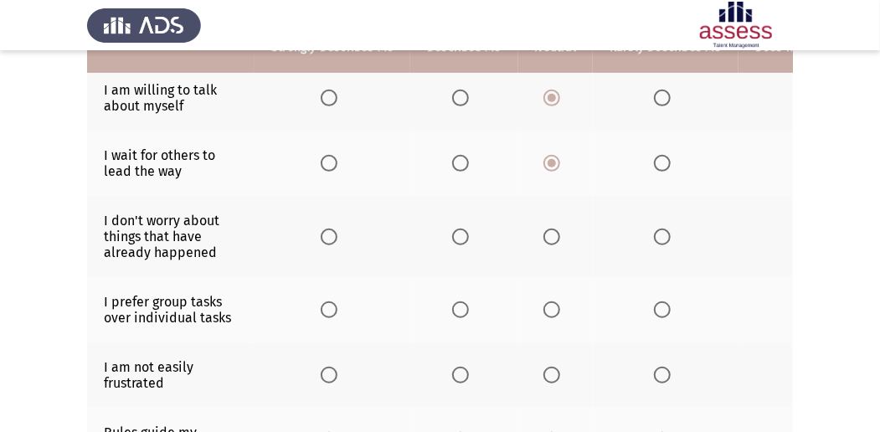
scroll to position [335, 0]
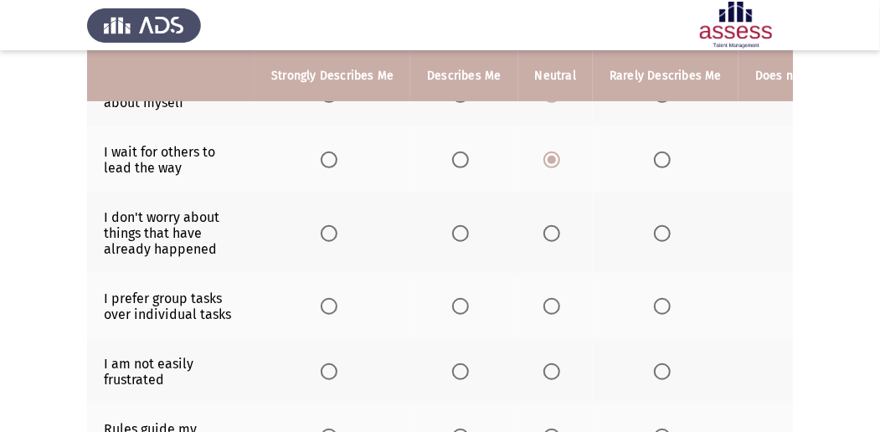
click at [333, 231] on span "Select an option" at bounding box center [329, 233] width 17 height 17
click at [333, 231] on input "Select an option" at bounding box center [329, 233] width 17 height 17
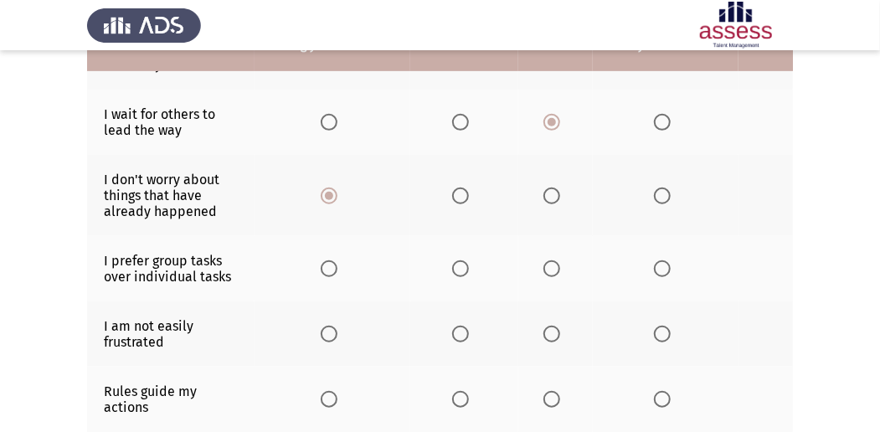
scroll to position [390, 0]
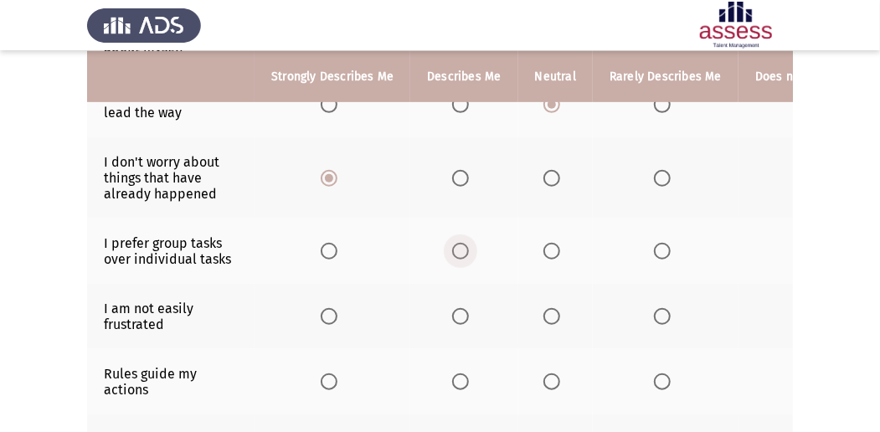
click at [457, 243] on span "Select an option" at bounding box center [460, 251] width 17 height 17
click at [457, 243] on input "Select an option" at bounding box center [460, 251] width 17 height 17
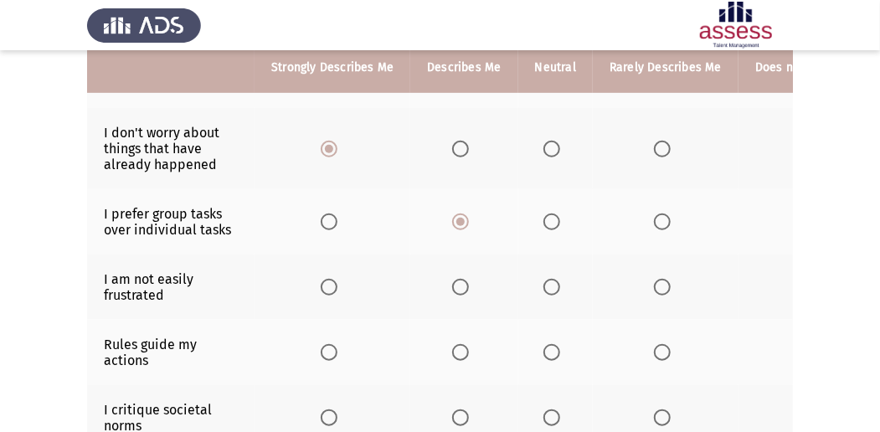
scroll to position [446, 0]
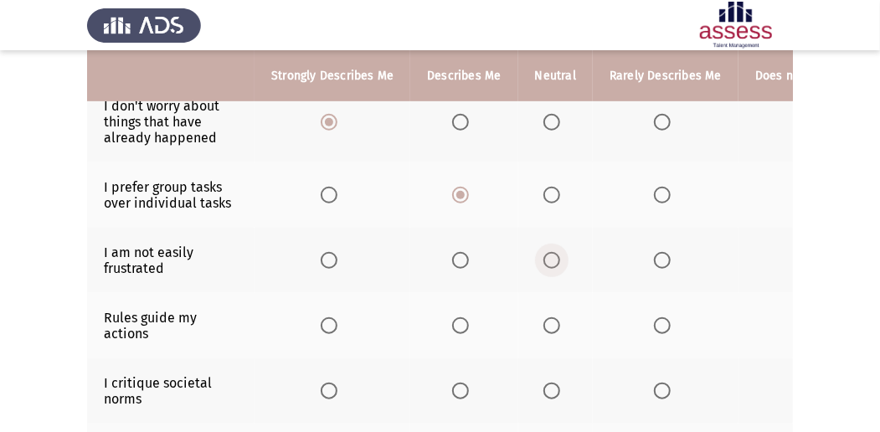
drag, startPoint x: 556, startPoint y: 262, endPoint x: 557, endPoint y: 270, distance: 8.4
click at [557, 270] on th at bounding box center [555, 260] width 74 height 65
click at [546, 252] on span "Select an option" at bounding box center [551, 260] width 17 height 17
click at [546, 252] on input "Select an option" at bounding box center [551, 260] width 17 height 17
click at [550, 312] on th at bounding box center [555, 325] width 74 height 65
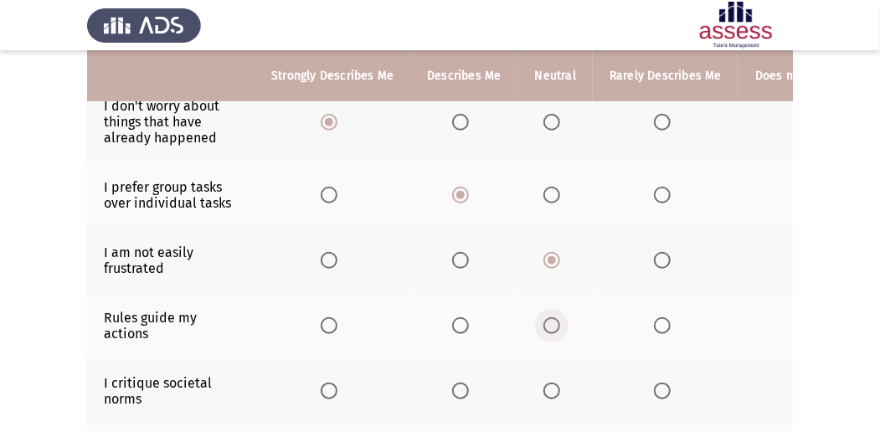
click at [551, 317] on span "Select an option" at bounding box center [551, 325] width 17 height 17
click at [551, 317] on input "Select an option" at bounding box center [551, 325] width 17 height 17
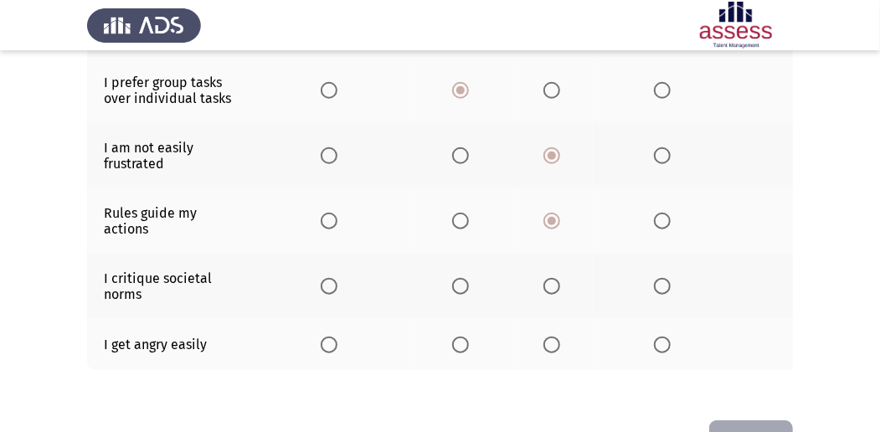
scroll to position [557, 0]
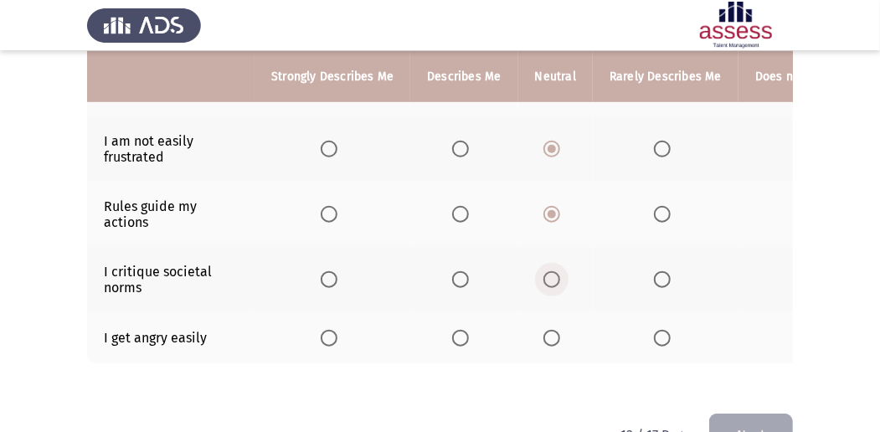
click at [556, 271] on span "Select an option" at bounding box center [551, 279] width 17 height 17
click at [556, 271] on input "Select an option" at bounding box center [551, 279] width 17 height 17
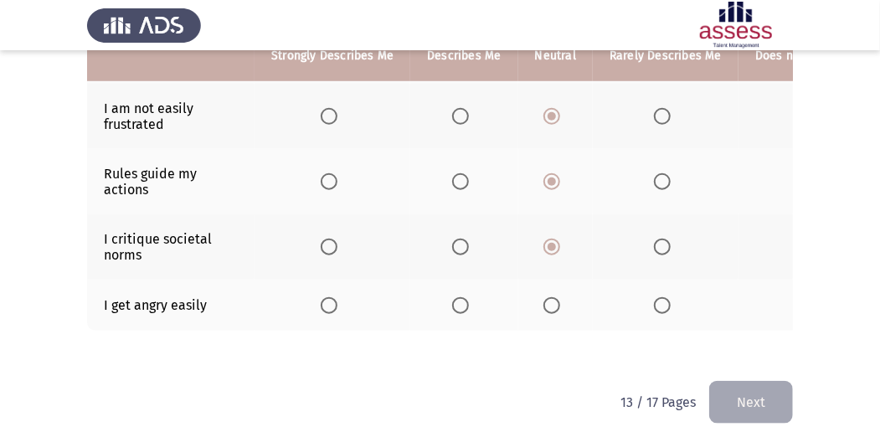
scroll to position [608, 0]
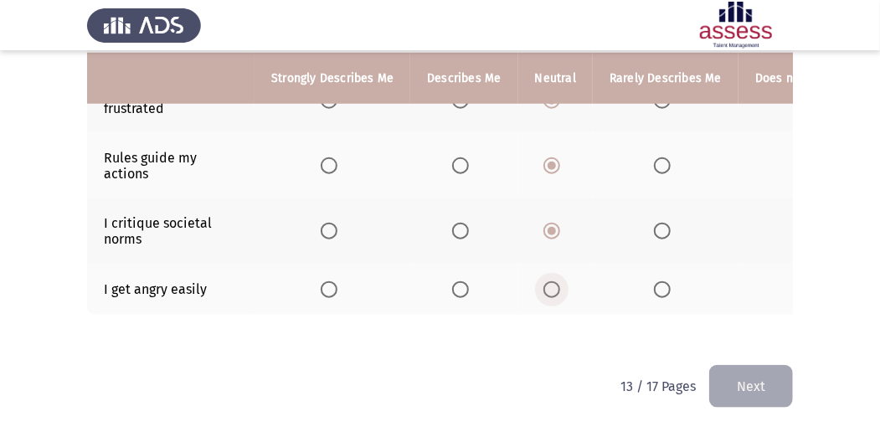
click at [545, 281] on span "Select an option" at bounding box center [551, 289] width 17 height 17
click at [545, 281] on input "Select an option" at bounding box center [551, 289] width 17 height 17
click at [755, 381] on button "Next" at bounding box center [751, 386] width 84 height 43
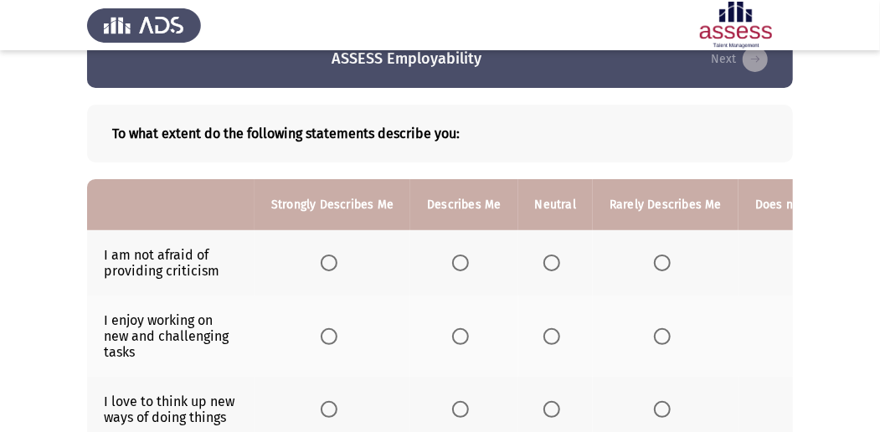
scroll to position [55, 0]
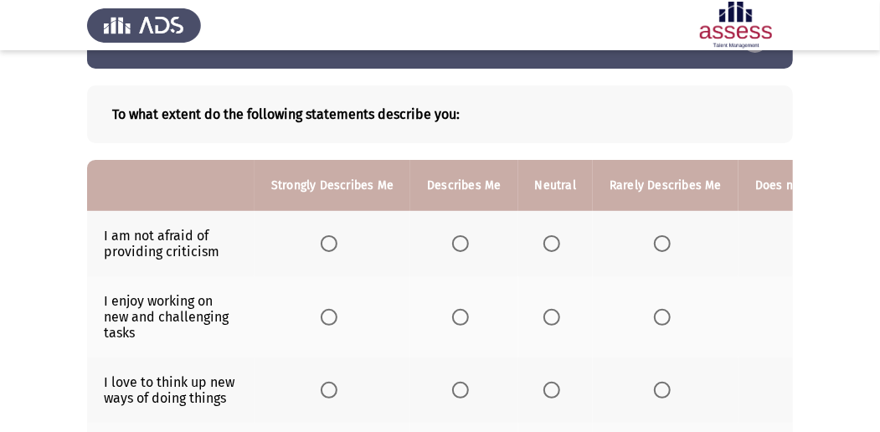
click at [552, 248] on span "Select an option" at bounding box center [551, 243] width 17 height 17
click at [552, 248] on input "Select an option" at bounding box center [551, 243] width 17 height 17
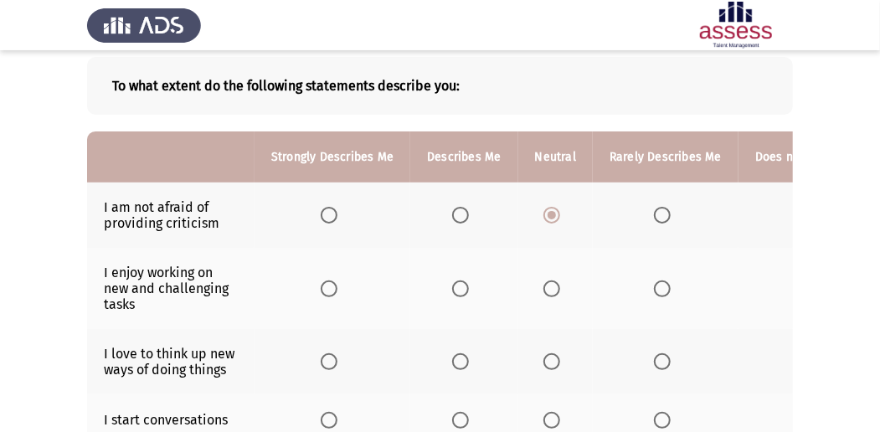
scroll to position [111, 0]
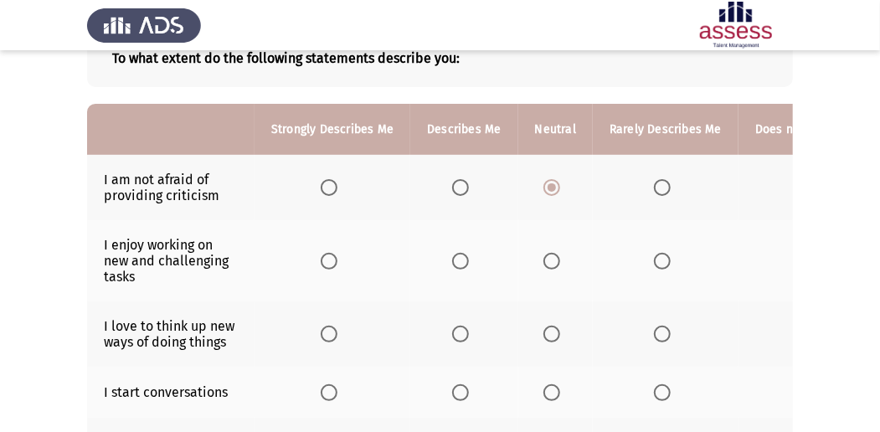
click at [463, 257] on span "Select an option" at bounding box center [460, 261] width 17 height 17
click at [463, 257] on input "Select an option" at bounding box center [460, 261] width 17 height 17
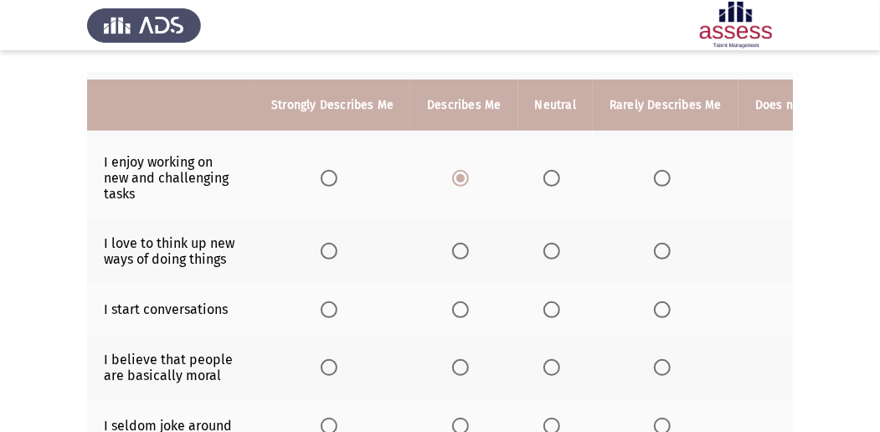
scroll to position [223, 0]
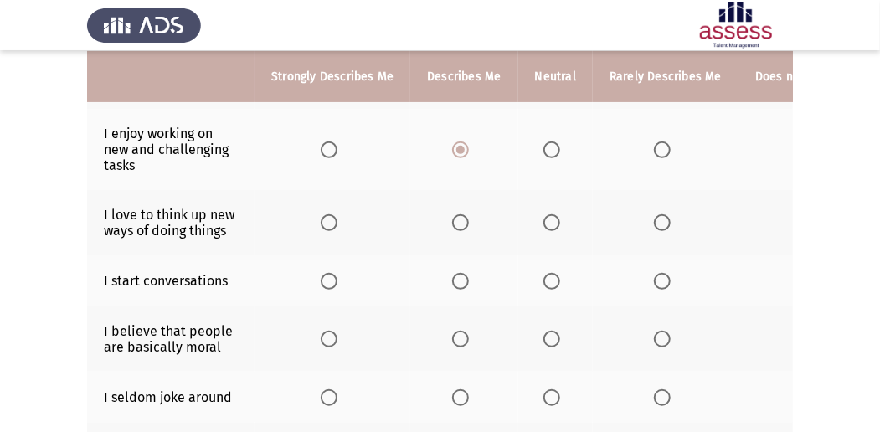
click at [457, 221] on span "Select an option" at bounding box center [460, 222] width 17 height 17
click at [457, 221] on input "Select an option" at bounding box center [460, 222] width 17 height 17
click at [465, 273] on span "Select an option" at bounding box center [460, 281] width 17 height 17
click at [465, 273] on input "Select an option" at bounding box center [460, 281] width 17 height 17
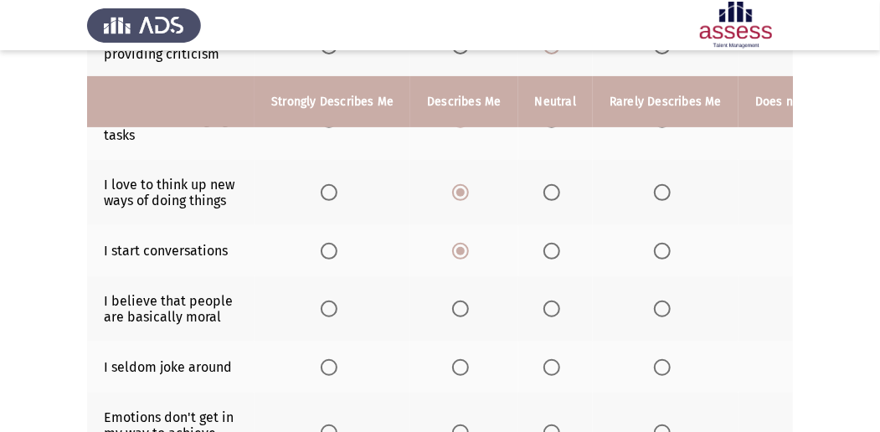
scroll to position [279, 0]
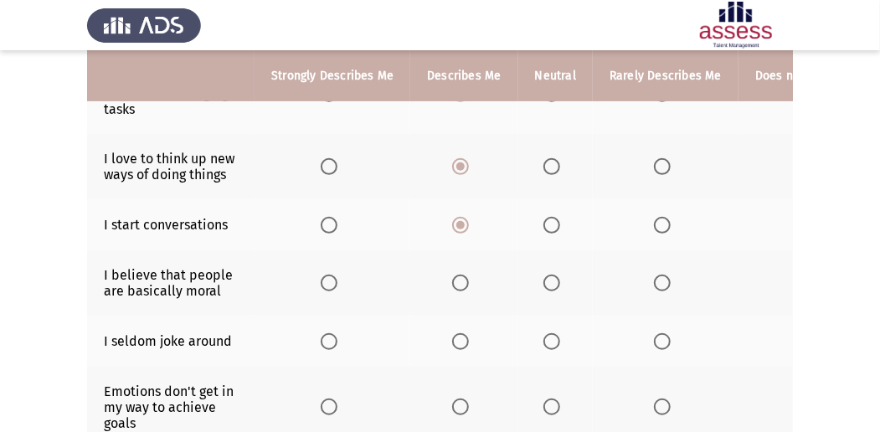
click at [464, 285] on span "Select an option" at bounding box center [460, 283] width 17 height 17
click at [464, 285] on input "Select an option" at bounding box center [460, 283] width 17 height 17
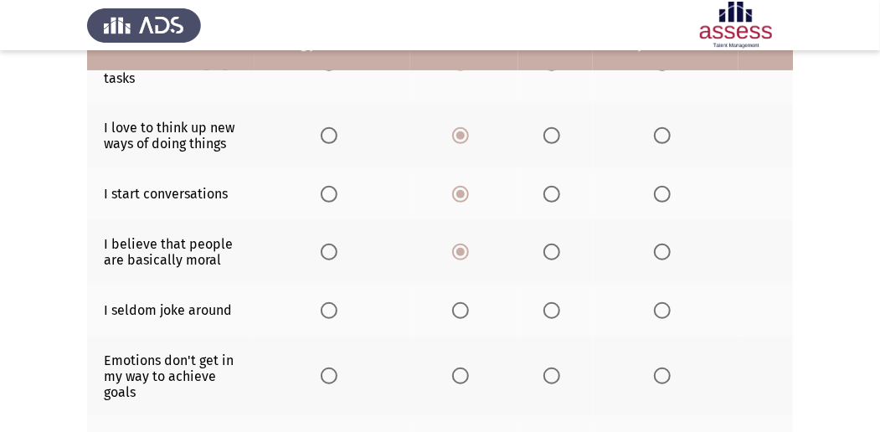
scroll to position [335, 0]
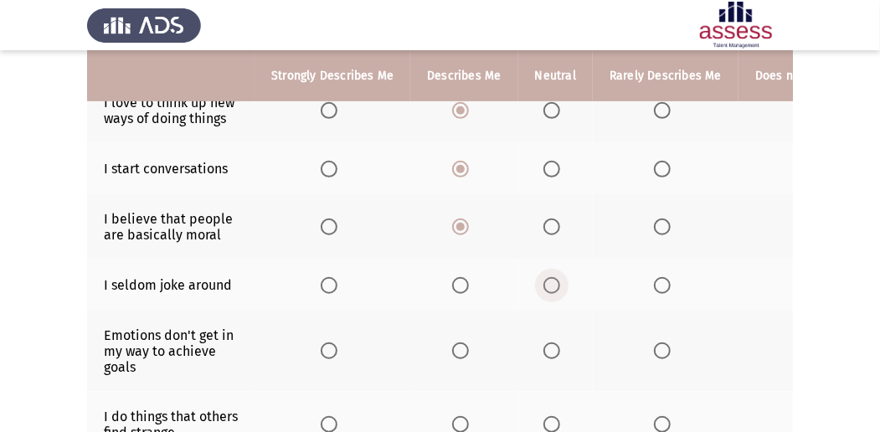
click at [557, 281] on label "Select an option" at bounding box center [554, 285] width 23 height 17
click at [557, 281] on input "Select an option" at bounding box center [551, 285] width 17 height 17
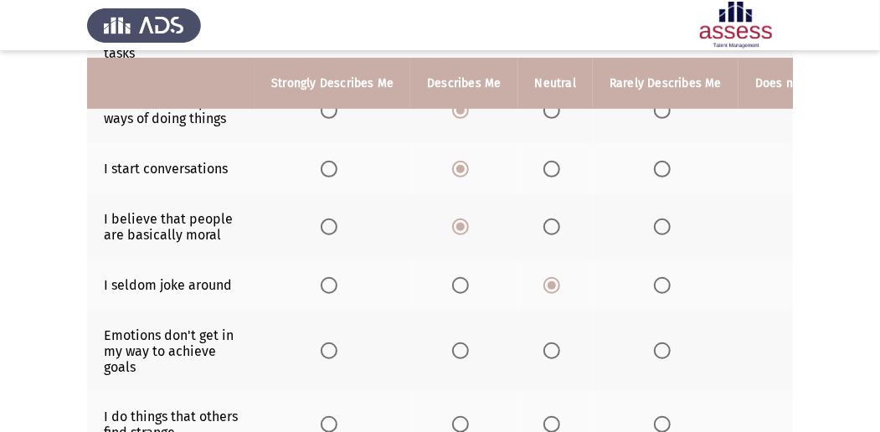
scroll to position [390, 0]
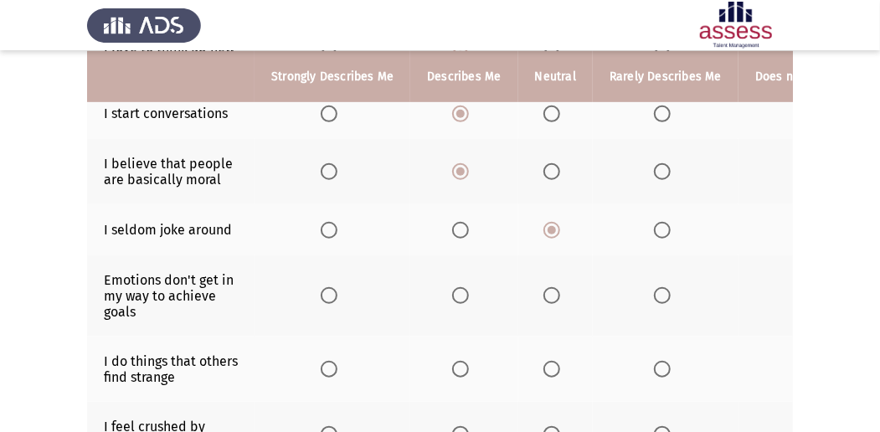
click at [547, 287] on span "Select an option" at bounding box center [551, 295] width 17 height 17
click at [547, 287] on input "Select an option" at bounding box center [551, 295] width 17 height 17
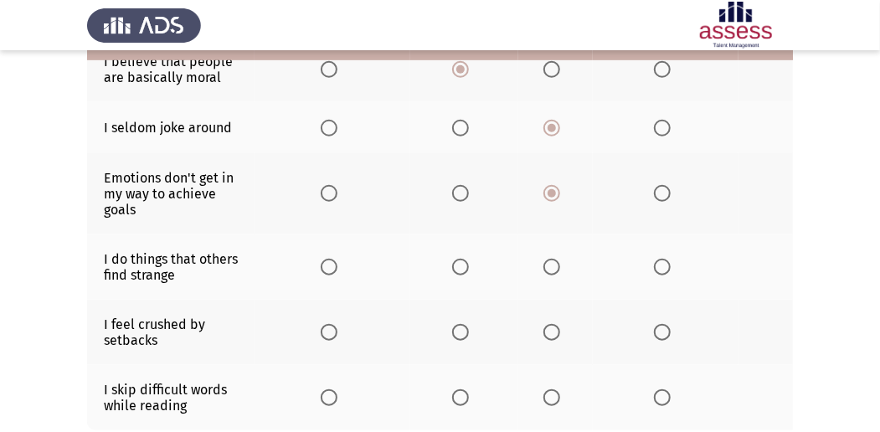
scroll to position [502, 0]
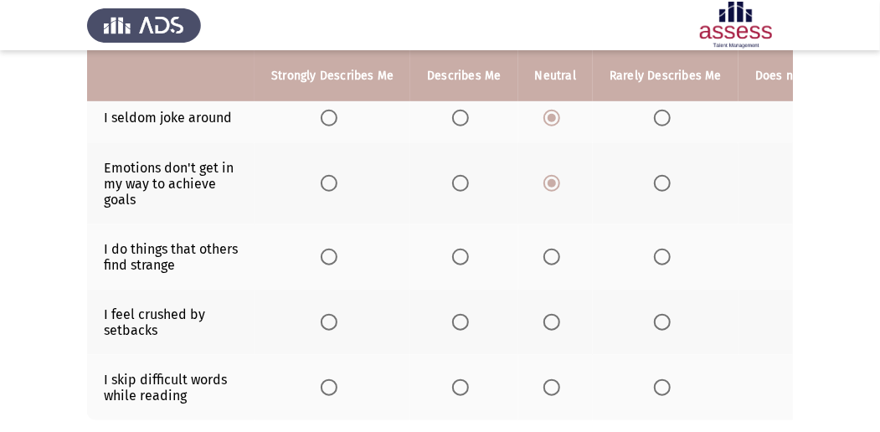
click at [562, 257] on th at bounding box center [555, 256] width 74 height 65
click at [543, 250] on span "Select an option" at bounding box center [551, 257] width 17 height 17
click at [543, 250] on input "Select an option" at bounding box center [551, 257] width 17 height 17
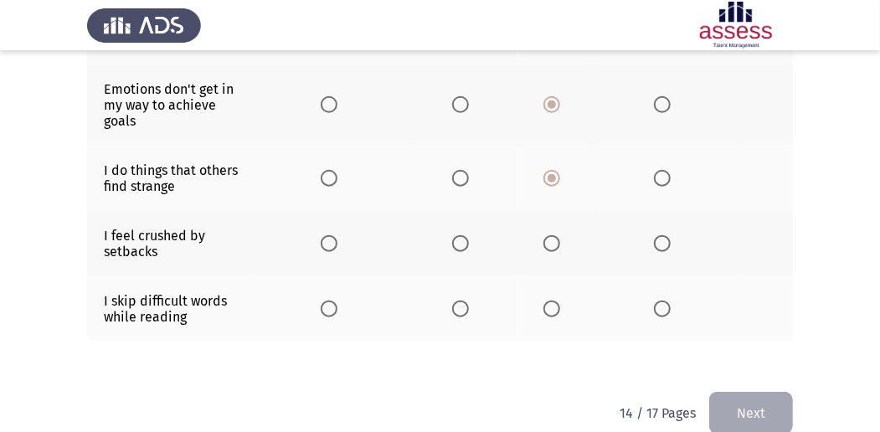
scroll to position [609, 0]
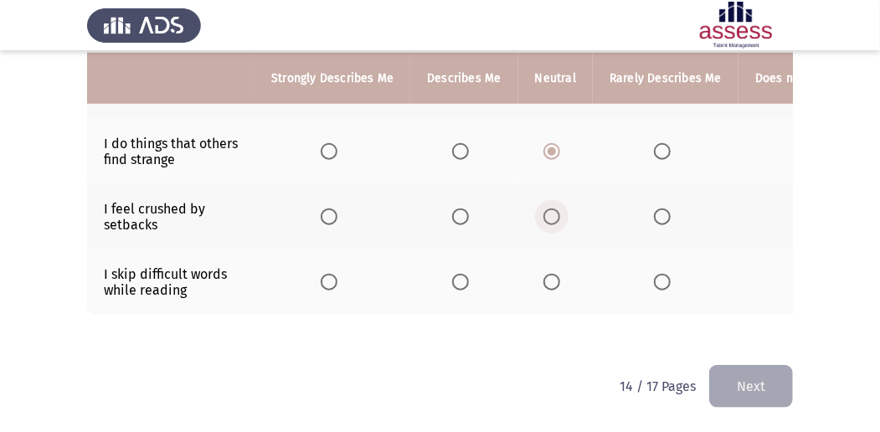
click at [550, 212] on span "Select an option" at bounding box center [551, 216] width 17 height 17
click at [550, 212] on input "Select an option" at bounding box center [551, 216] width 17 height 17
click at [662, 282] on span "Select an option" at bounding box center [662, 282] width 0 height 0
click at [656, 274] on input "Select an option" at bounding box center [662, 282] width 17 height 17
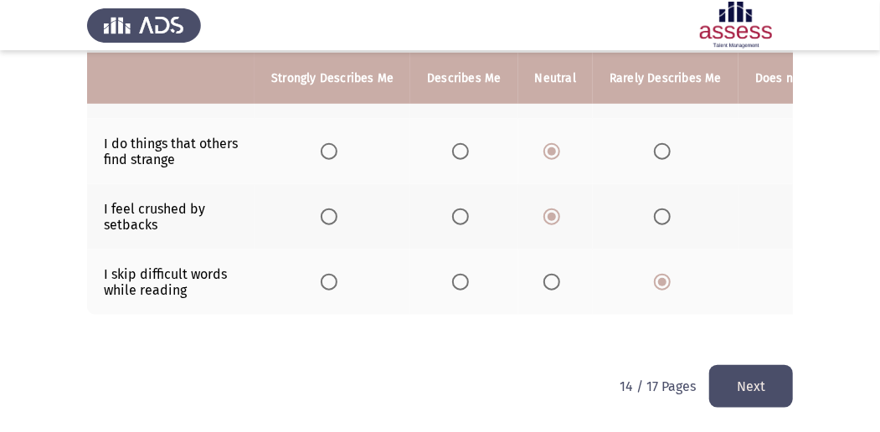
click at [766, 395] on button "Next" at bounding box center [751, 386] width 84 height 43
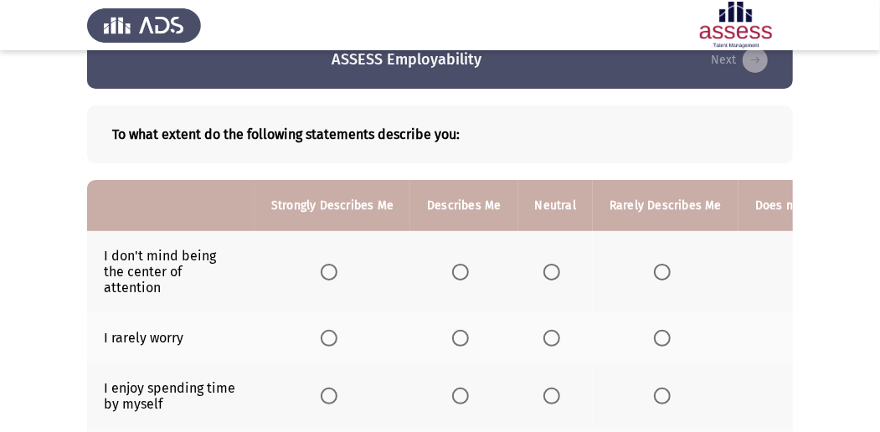
scroll to position [55, 0]
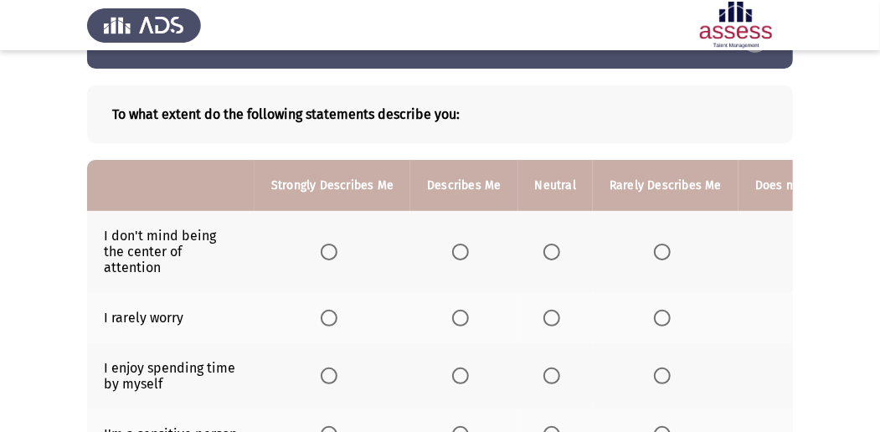
click at [543, 251] on span "Select an option" at bounding box center [551, 252] width 17 height 17
click at [543, 251] on input "Select an option" at bounding box center [551, 252] width 17 height 17
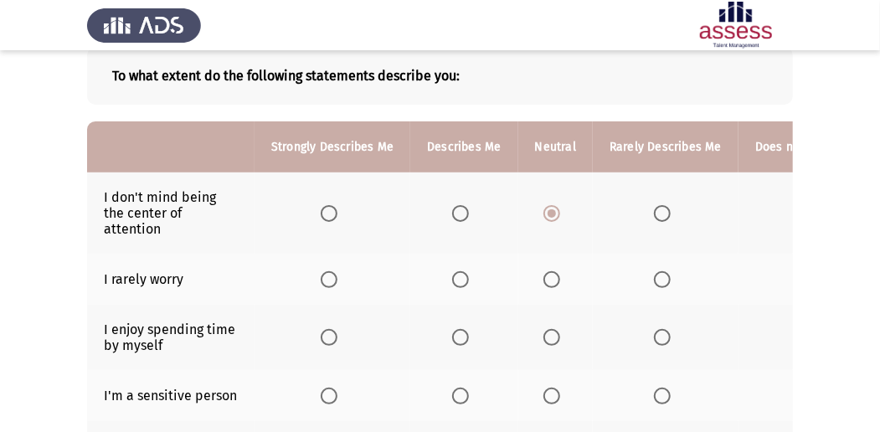
scroll to position [111, 0]
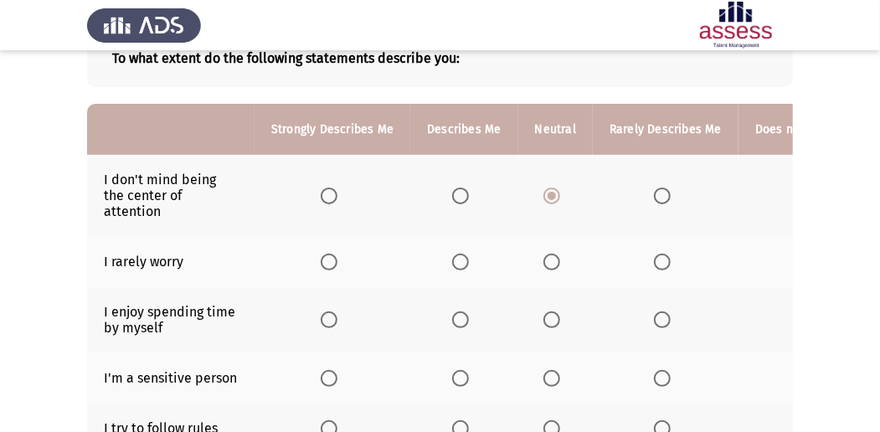
click at [654, 256] on span "Select an option" at bounding box center [662, 262] width 17 height 17
click at [654, 256] on input "Select an option" at bounding box center [662, 262] width 17 height 17
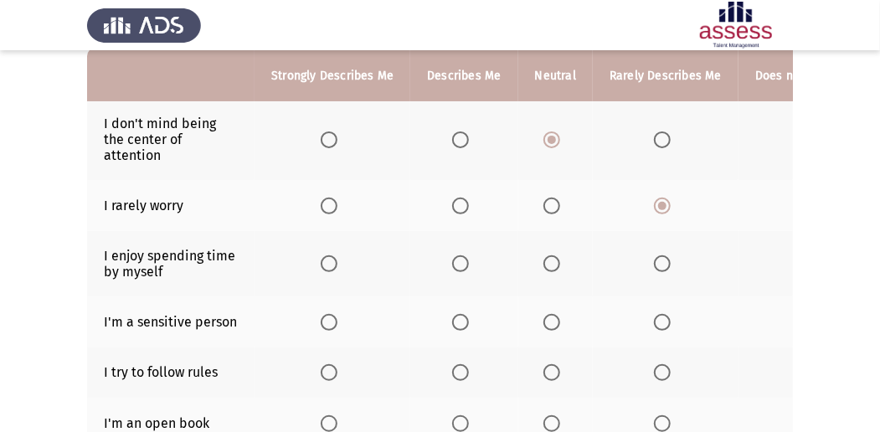
click at [462, 261] on span "Select an option" at bounding box center [460, 263] width 17 height 17
click at [462, 261] on input "Select an option" at bounding box center [460, 263] width 17 height 17
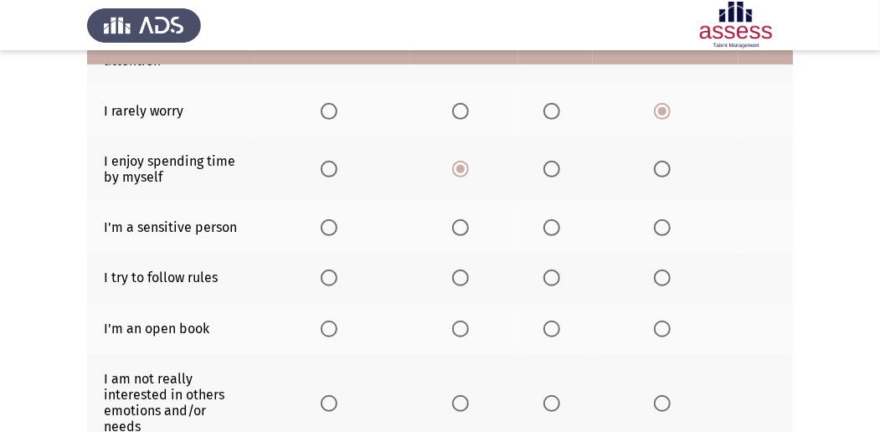
scroll to position [279, 0]
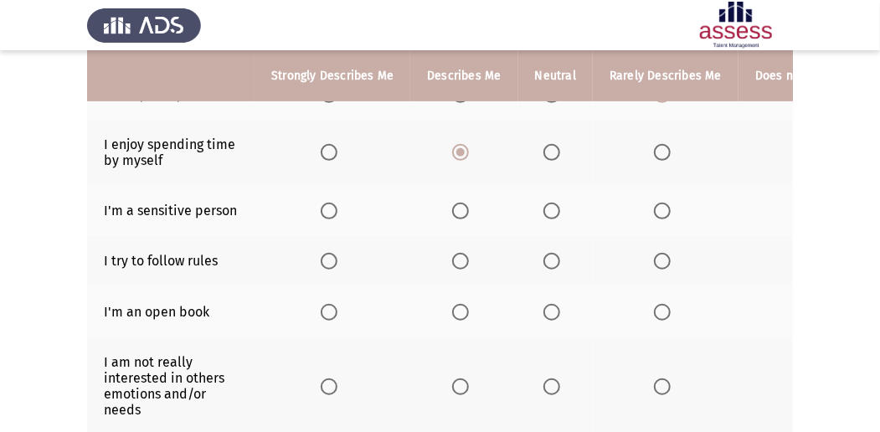
click at [547, 204] on span "Select an option" at bounding box center [551, 211] width 17 height 17
click at [547, 204] on input "Select an option" at bounding box center [551, 211] width 17 height 17
click at [457, 259] on span "Select an option" at bounding box center [460, 261] width 17 height 17
click at [457, 259] on input "Select an option" at bounding box center [460, 261] width 17 height 17
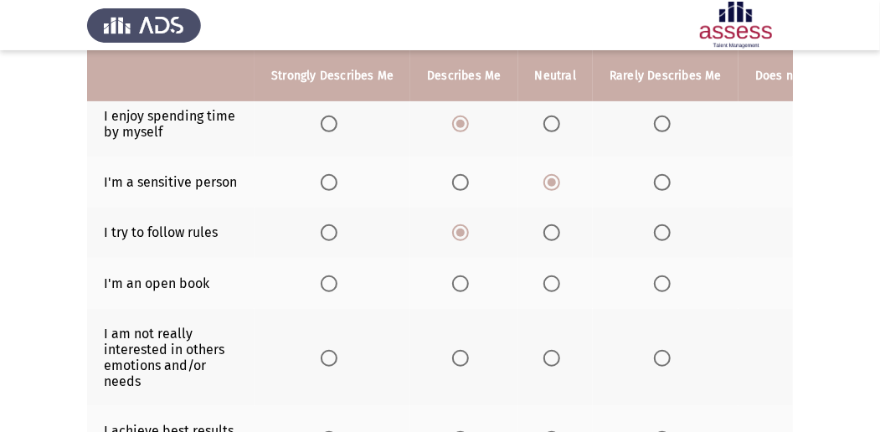
scroll to position [335, 0]
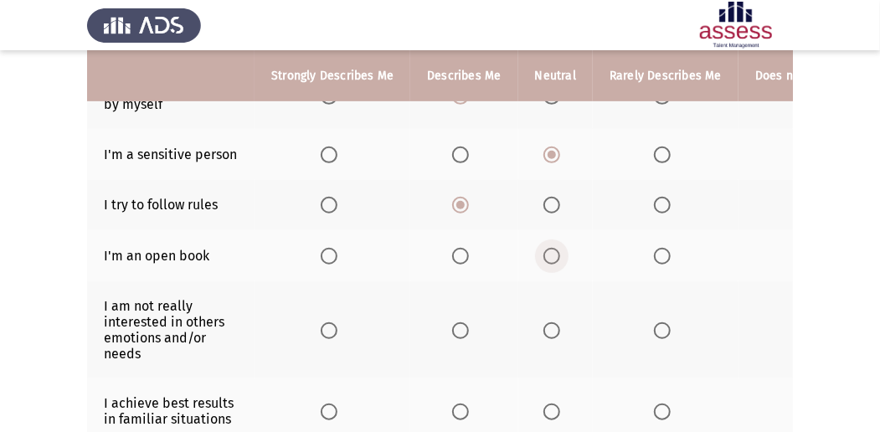
click at [555, 254] on span "Select an option" at bounding box center [551, 256] width 17 height 17
click at [555, 254] on input "Select an option" at bounding box center [551, 256] width 17 height 17
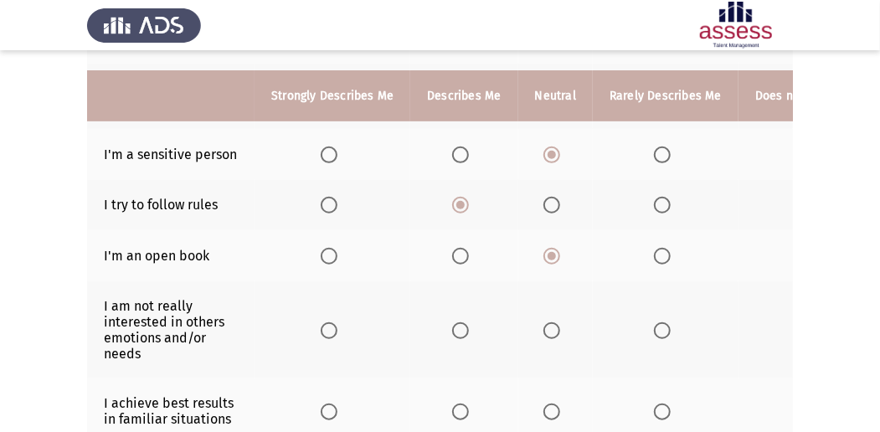
scroll to position [390, 0]
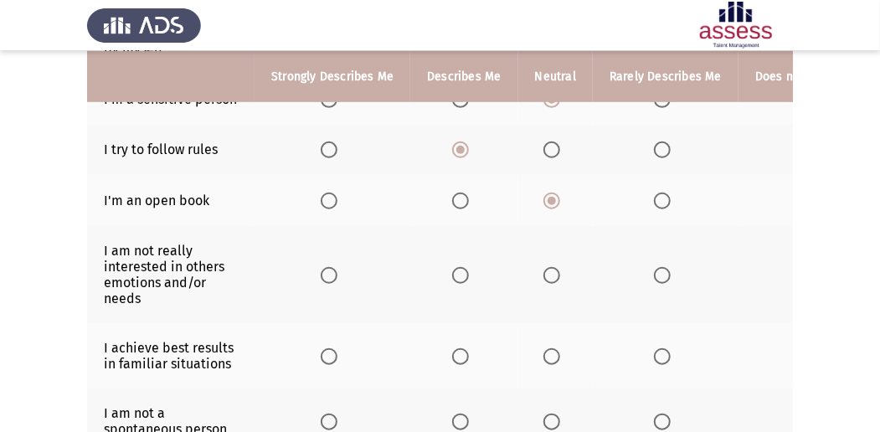
click at [544, 275] on span "Select an option" at bounding box center [551, 275] width 17 height 17
click at [544, 275] on input "Select an option" at bounding box center [551, 275] width 17 height 17
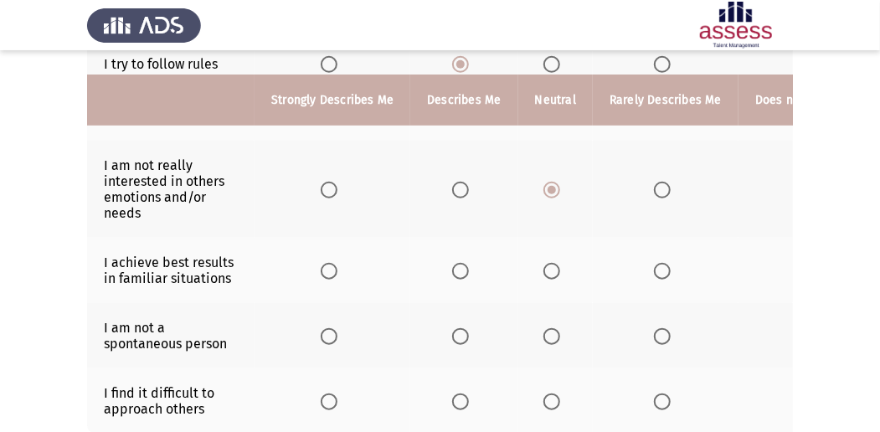
scroll to position [502, 0]
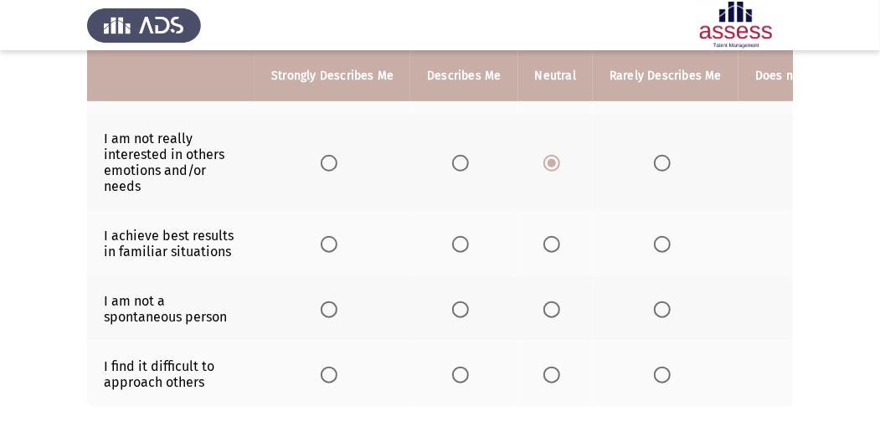
click at [550, 238] on span "Select an option" at bounding box center [551, 244] width 17 height 17
click at [550, 238] on input "Select an option" at bounding box center [551, 244] width 17 height 17
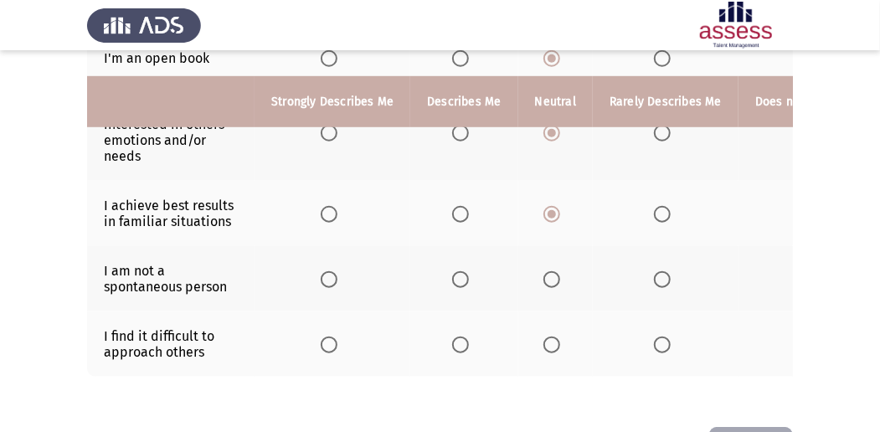
scroll to position [557, 0]
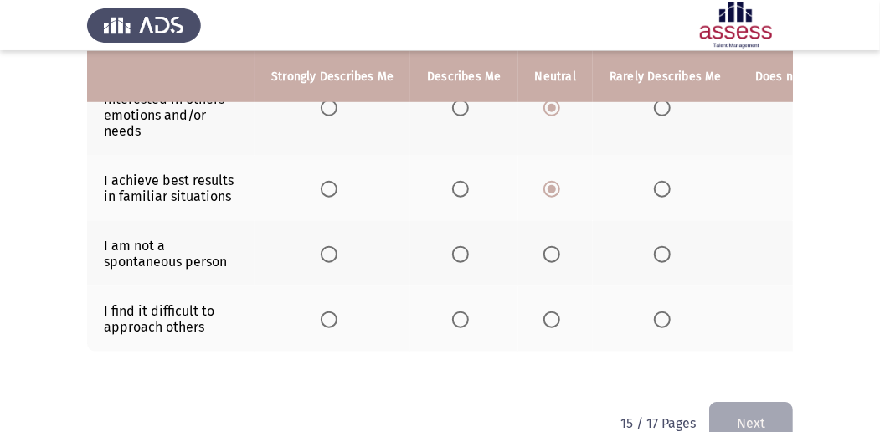
click at [552, 246] on span "Select an option" at bounding box center [551, 254] width 17 height 17
click at [552, 246] on input "Select an option" at bounding box center [551, 254] width 17 height 17
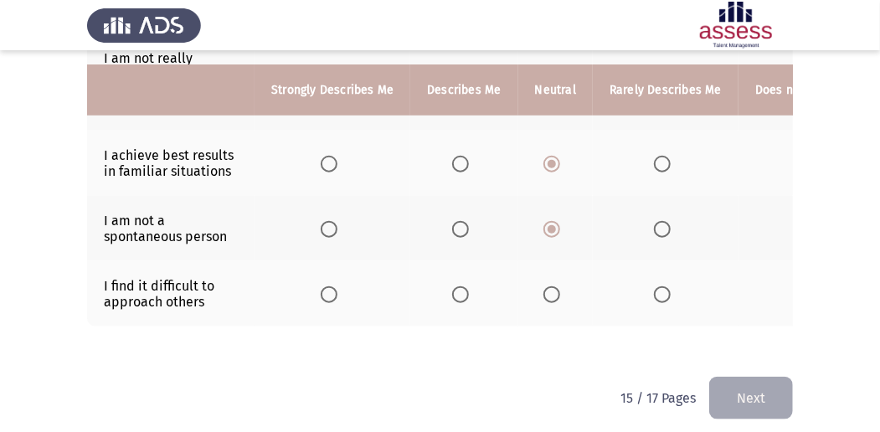
scroll to position [597, 0]
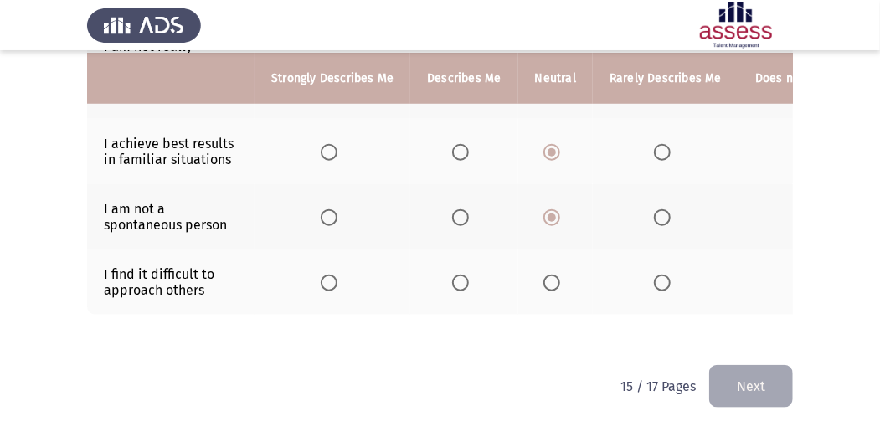
click at [547, 277] on span "Select an option" at bounding box center [551, 283] width 17 height 17
click at [547, 277] on input "Select an option" at bounding box center [551, 283] width 17 height 17
click at [760, 377] on button "Next" at bounding box center [751, 386] width 84 height 43
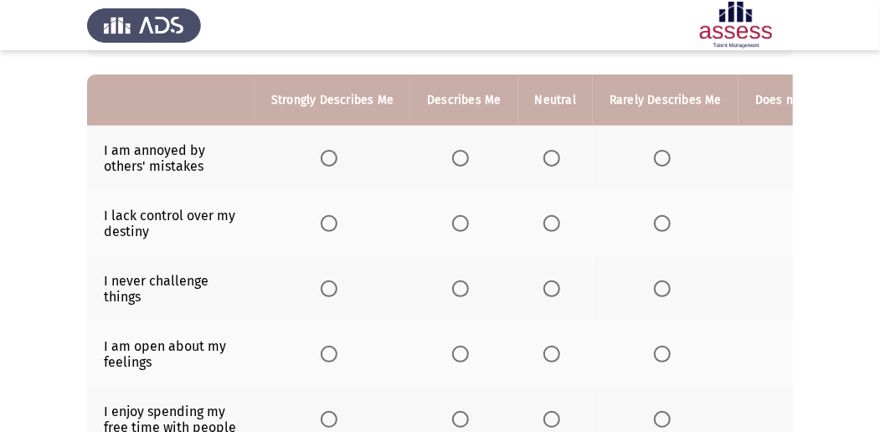
scroll to position [167, 0]
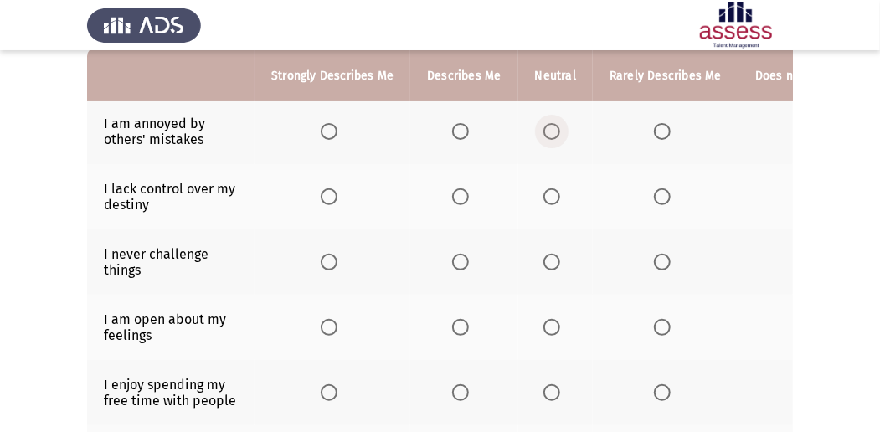
click at [552, 132] on span "Select an option" at bounding box center [551, 131] width 17 height 17
click at [552, 132] on input "Select an option" at bounding box center [551, 131] width 17 height 17
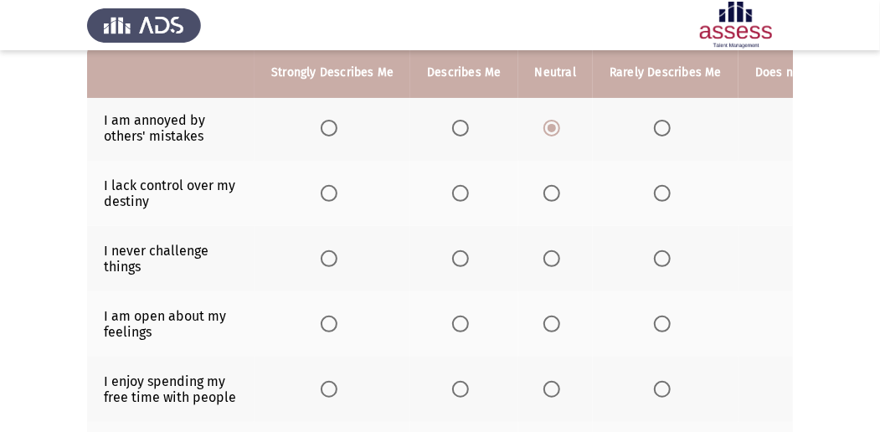
scroll to position [223, 0]
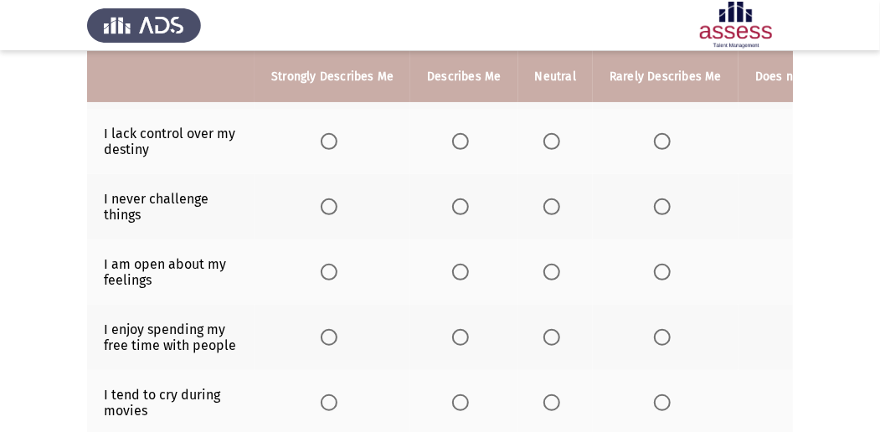
click at [460, 136] on span "Select an option" at bounding box center [460, 141] width 17 height 17
click at [460, 136] on input "Select an option" at bounding box center [460, 141] width 17 height 17
click at [546, 203] on span "Select an option" at bounding box center [551, 206] width 17 height 17
click at [546, 203] on input "Select an option" at bounding box center [551, 206] width 17 height 17
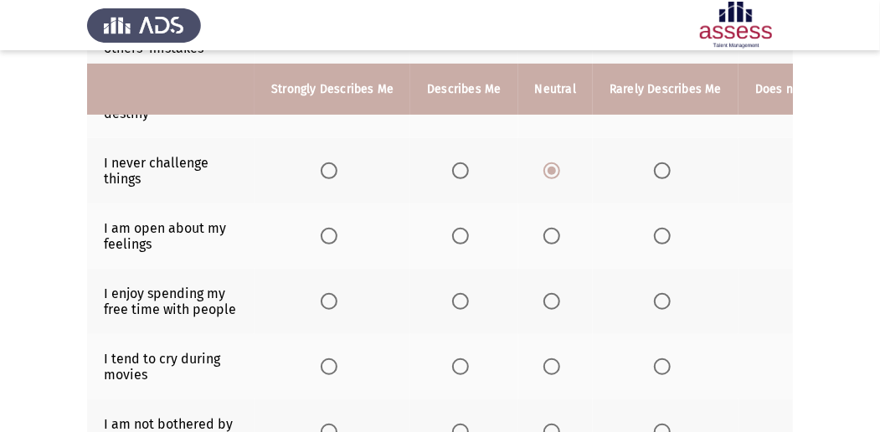
scroll to position [279, 0]
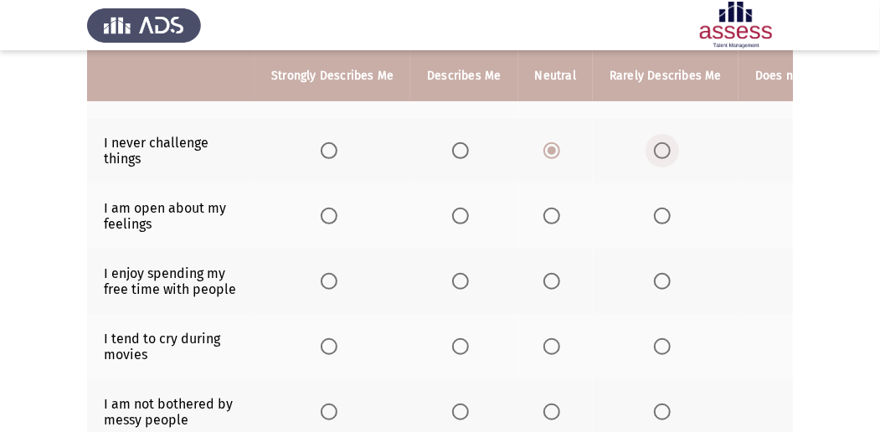
click at [654, 146] on span "Select an option" at bounding box center [662, 150] width 17 height 17
click at [654, 146] on input "Select an option" at bounding box center [662, 150] width 17 height 17
click at [547, 221] on span "Select an option" at bounding box center [551, 216] width 17 height 17
click at [547, 221] on input "Select an option" at bounding box center [551, 216] width 17 height 17
click at [452, 281] on span "Select an option" at bounding box center [460, 281] width 17 height 17
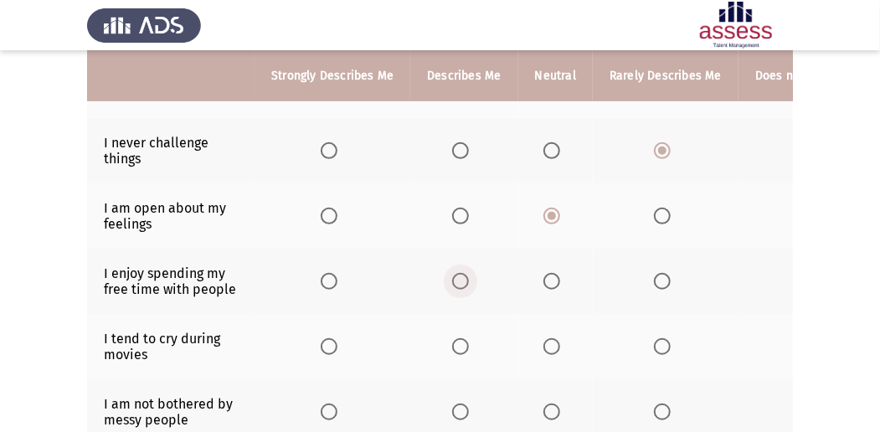
click at [452, 281] on input "Select an option" at bounding box center [460, 281] width 17 height 17
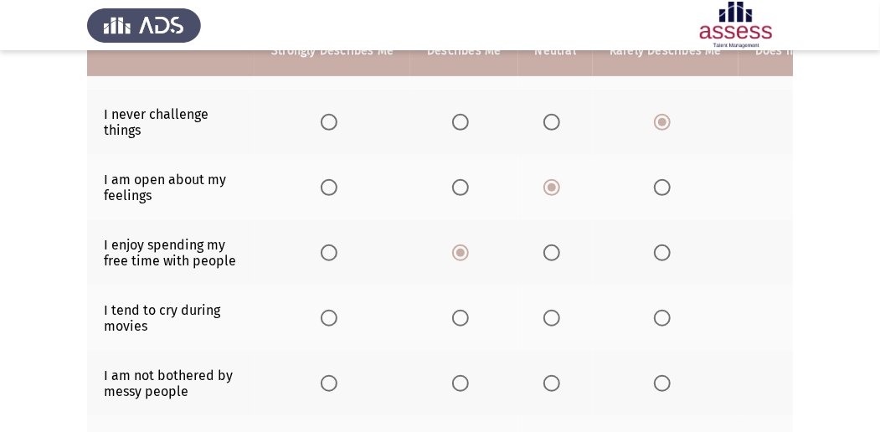
scroll to position [335, 0]
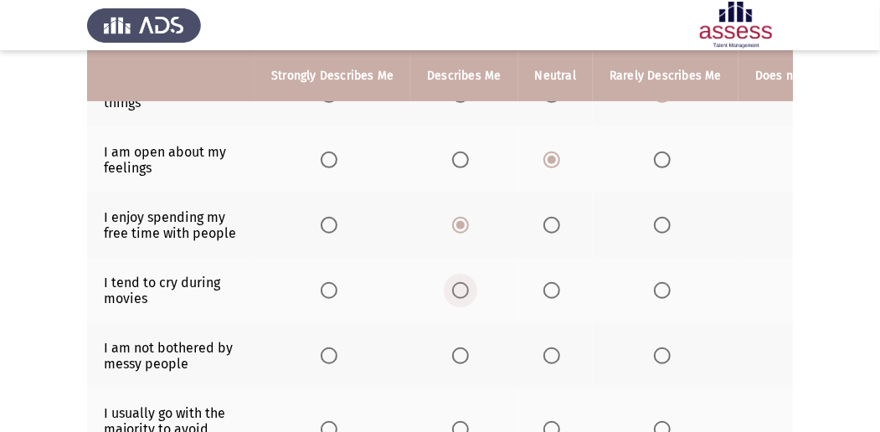
click at [452, 288] on span "Select an option" at bounding box center [460, 290] width 17 height 17
click at [452, 288] on input "Select an option" at bounding box center [460, 290] width 17 height 17
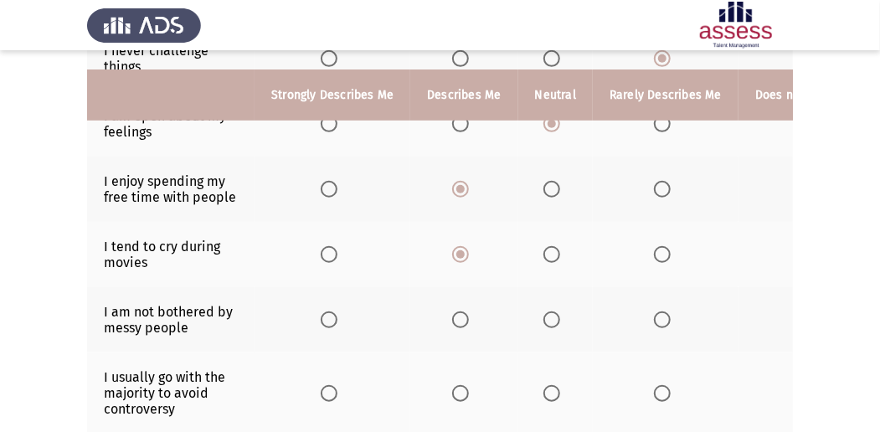
scroll to position [390, 0]
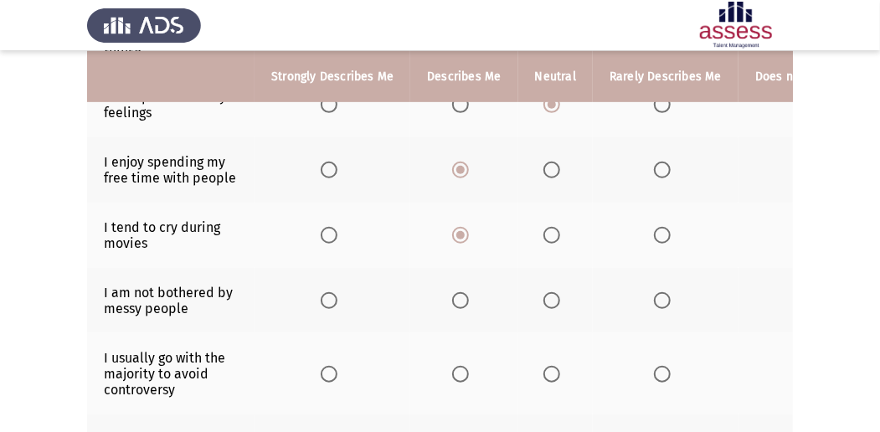
click at [551, 292] on span "Select an option" at bounding box center [551, 300] width 17 height 17
click at [551, 292] on input "Select an option" at bounding box center [551, 300] width 17 height 17
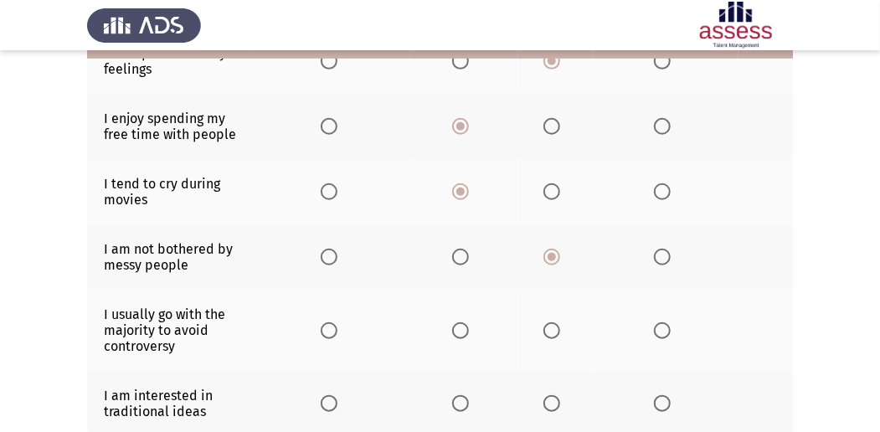
scroll to position [446, 0]
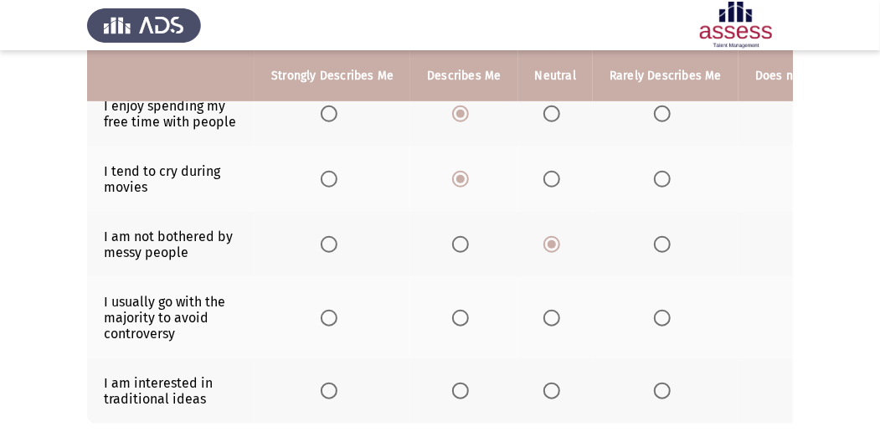
click at [539, 318] on th at bounding box center [555, 317] width 74 height 81
click at [562, 313] on label "Select an option" at bounding box center [554, 318] width 23 height 17
click at [560, 313] on input "Select an option" at bounding box center [551, 318] width 17 height 17
click at [557, 376] on th at bounding box center [555, 390] width 74 height 65
click at [543, 392] on span "Select an option" at bounding box center [551, 390] width 17 height 17
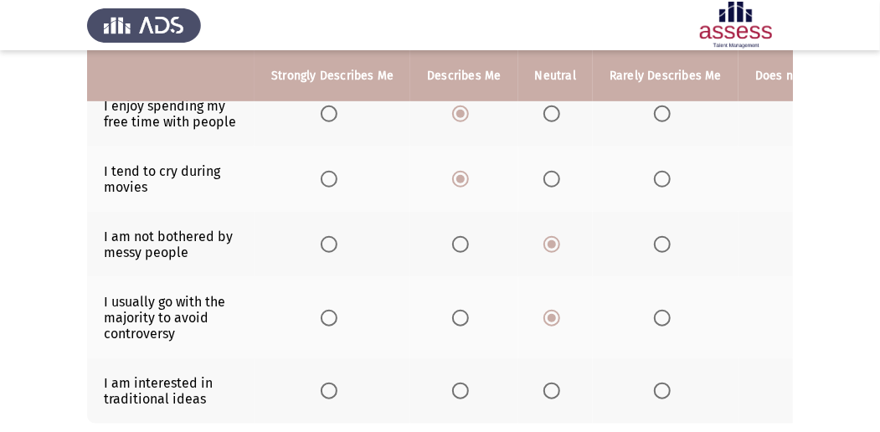
click at [543, 392] on input "Select an option" at bounding box center [551, 390] width 17 height 17
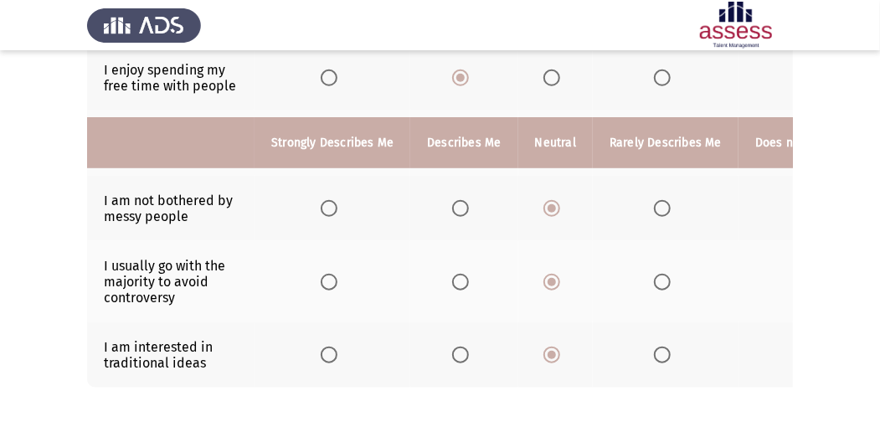
scroll to position [557, 0]
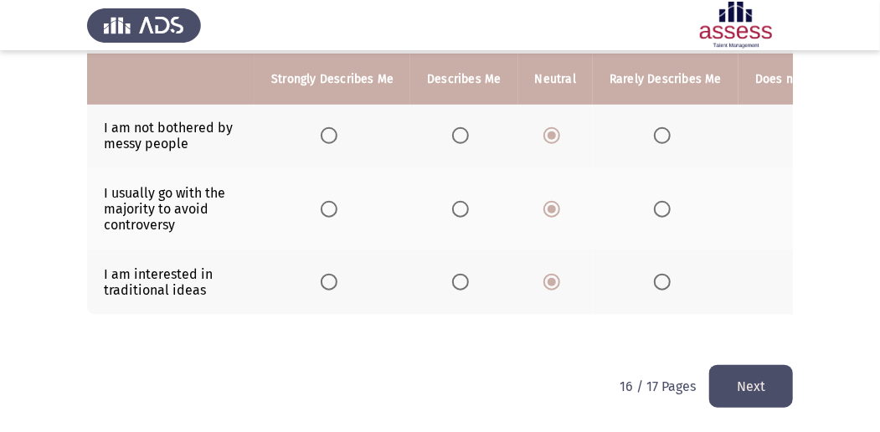
click at [785, 388] on button "Next" at bounding box center [751, 386] width 84 height 43
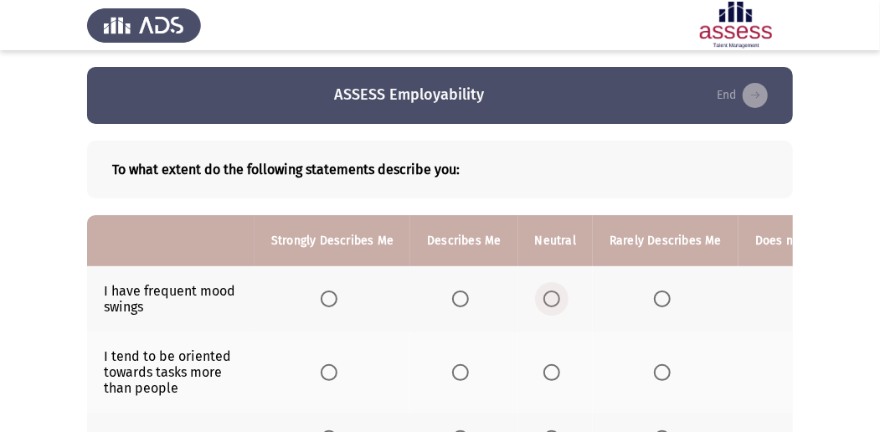
click at [552, 301] on span "Select an option" at bounding box center [551, 298] width 17 height 17
click at [552, 301] on input "Select an option" at bounding box center [551, 298] width 17 height 17
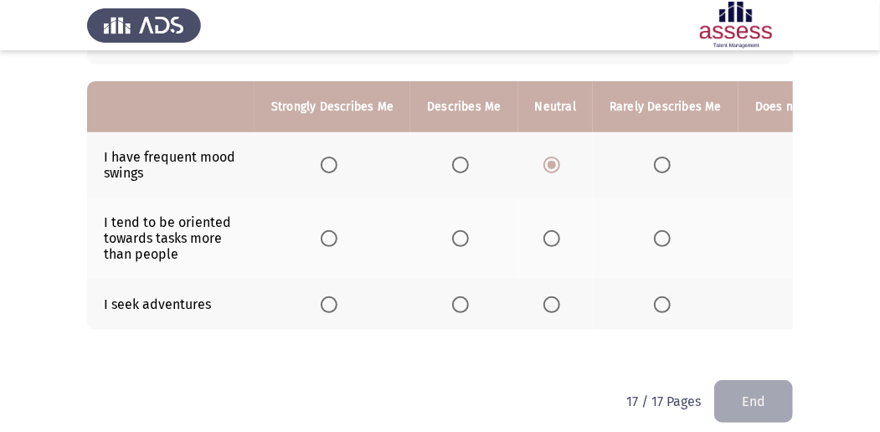
scroll to position [155, 0]
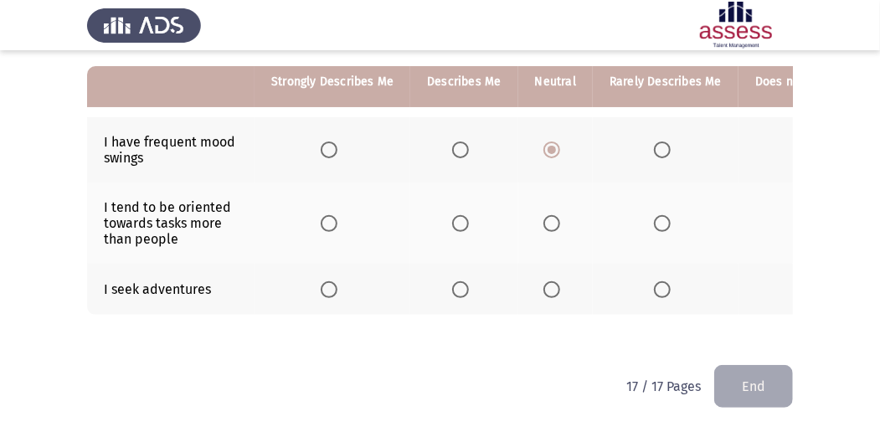
click at [544, 216] on span "Select an option" at bounding box center [551, 223] width 17 height 17
click at [544, 216] on input "Select an option" at bounding box center [551, 223] width 17 height 17
click at [558, 281] on label "Select an option" at bounding box center [554, 289] width 23 height 17
click at [558, 281] on input "Select an option" at bounding box center [551, 289] width 17 height 17
click at [768, 388] on button "End" at bounding box center [753, 386] width 79 height 43
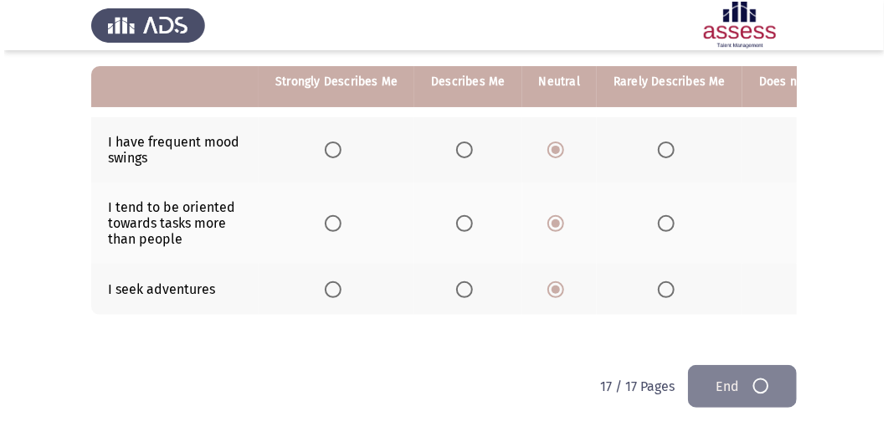
scroll to position [0, 0]
